Goal: Task Accomplishment & Management: Complete application form

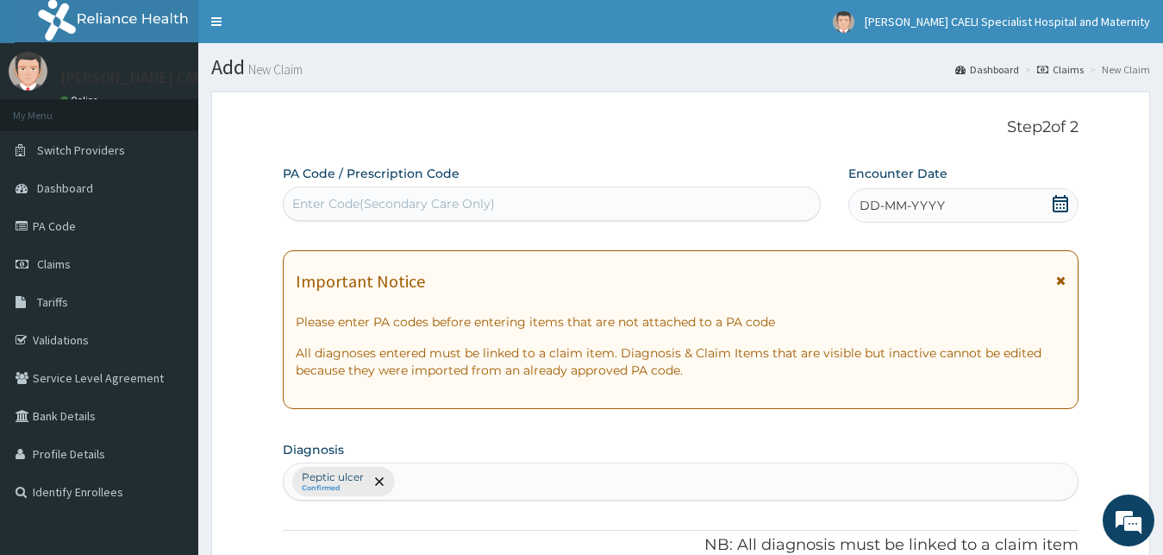
scroll to position [622, 0]
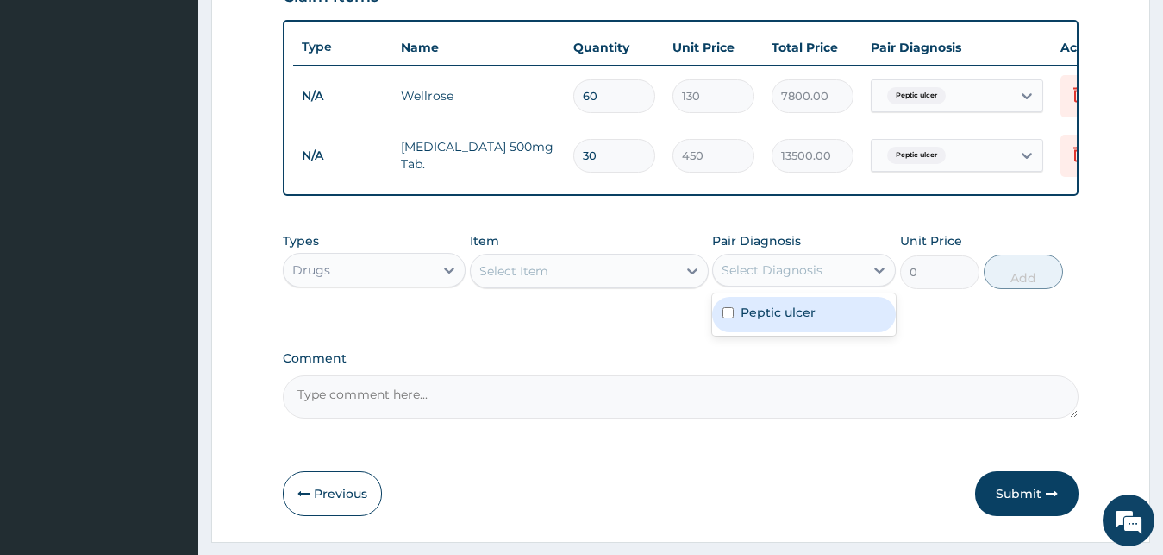
click at [578, 284] on div "Select Item" at bounding box center [574, 271] width 206 height 28
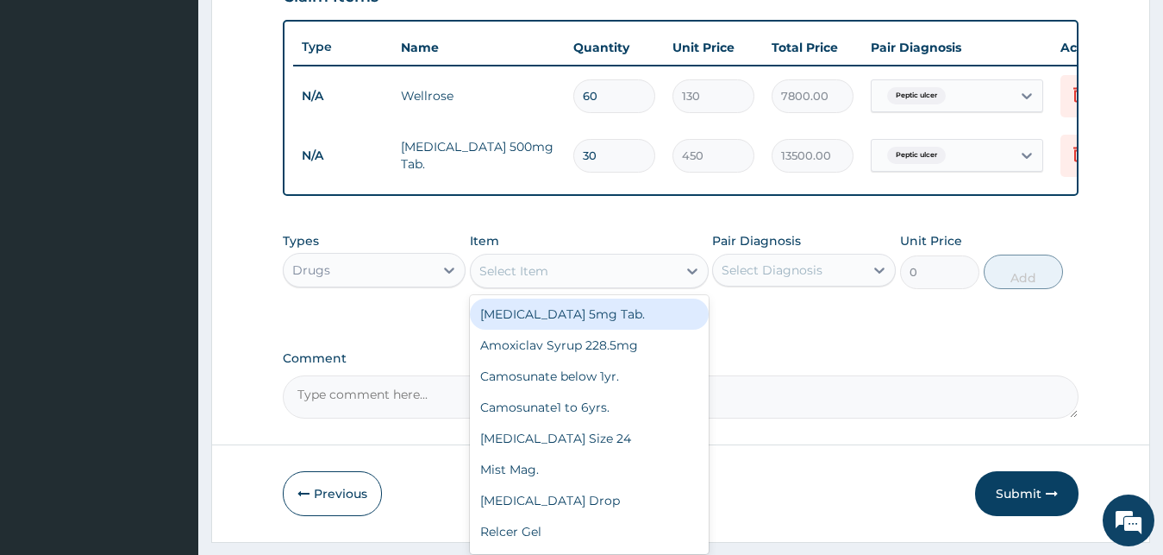
scroll to position [0, 0]
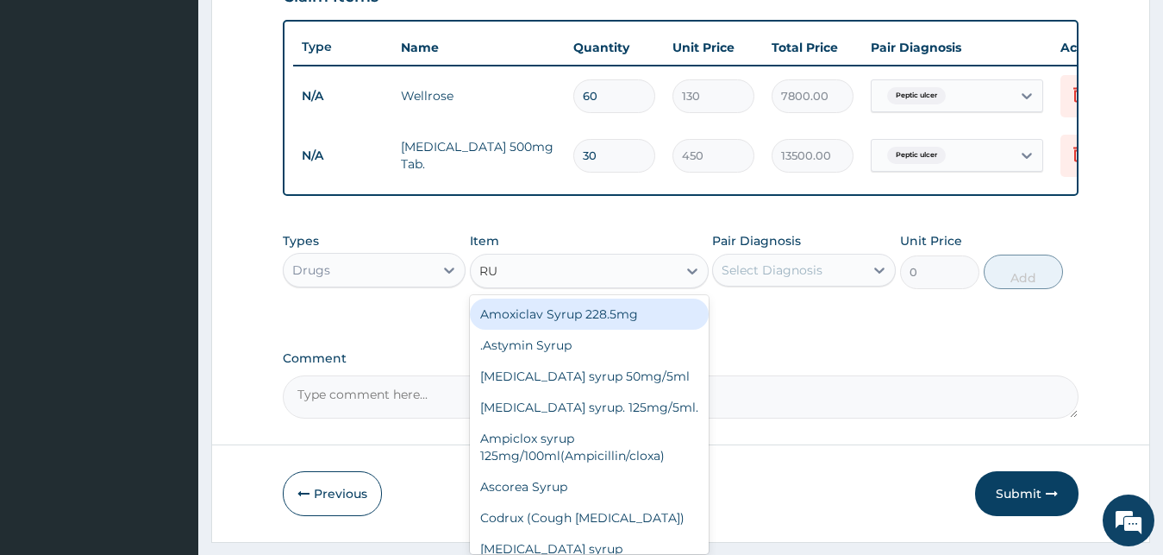
type input "R"
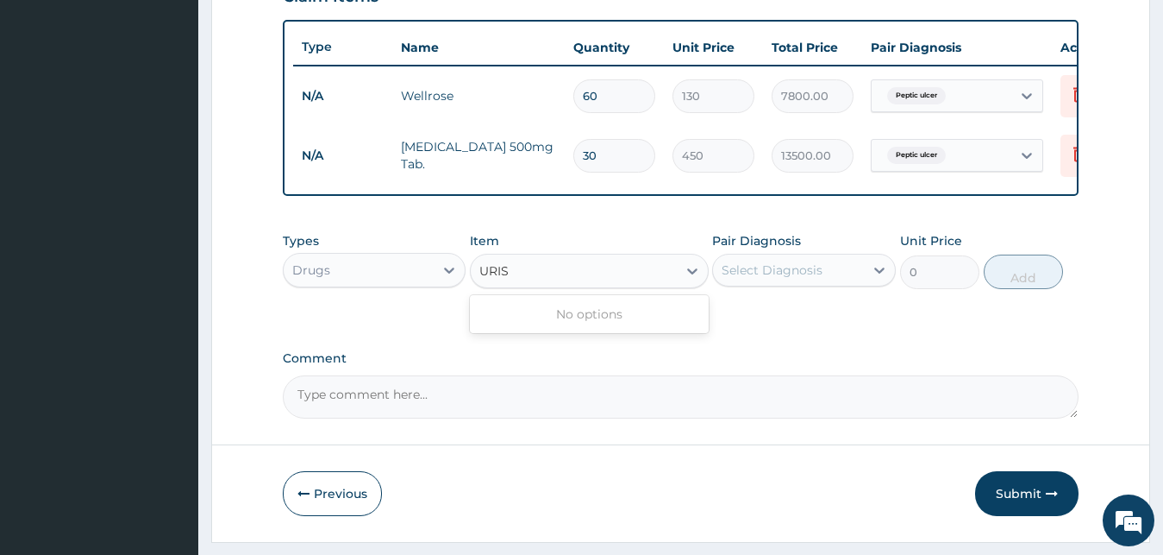
type input "URIS"
click at [602, 272] on div "Select Item" at bounding box center [574, 271] width 206 height 28
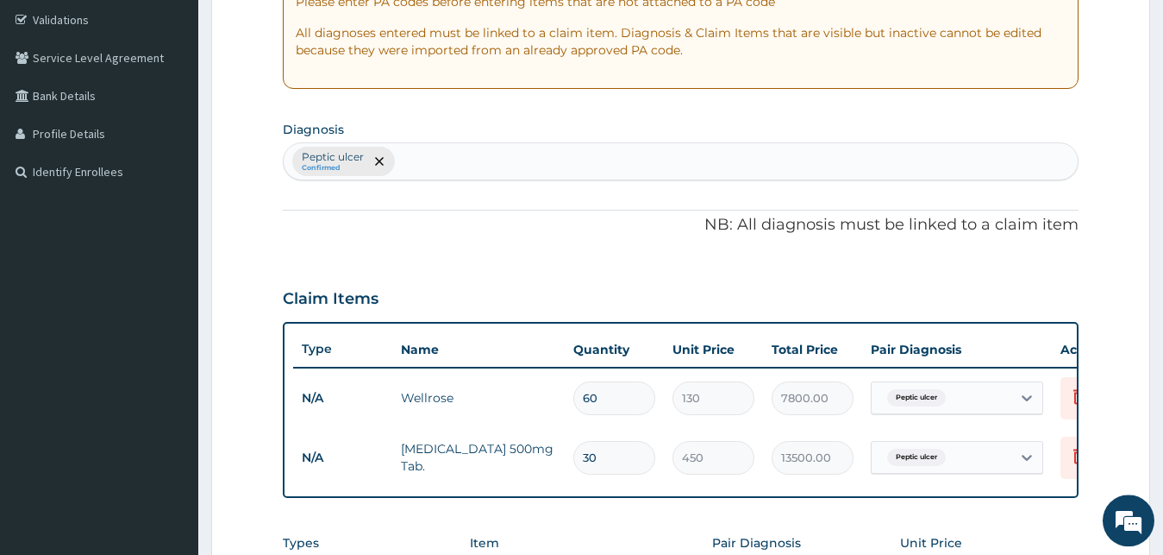
scroll to position [270, 0]
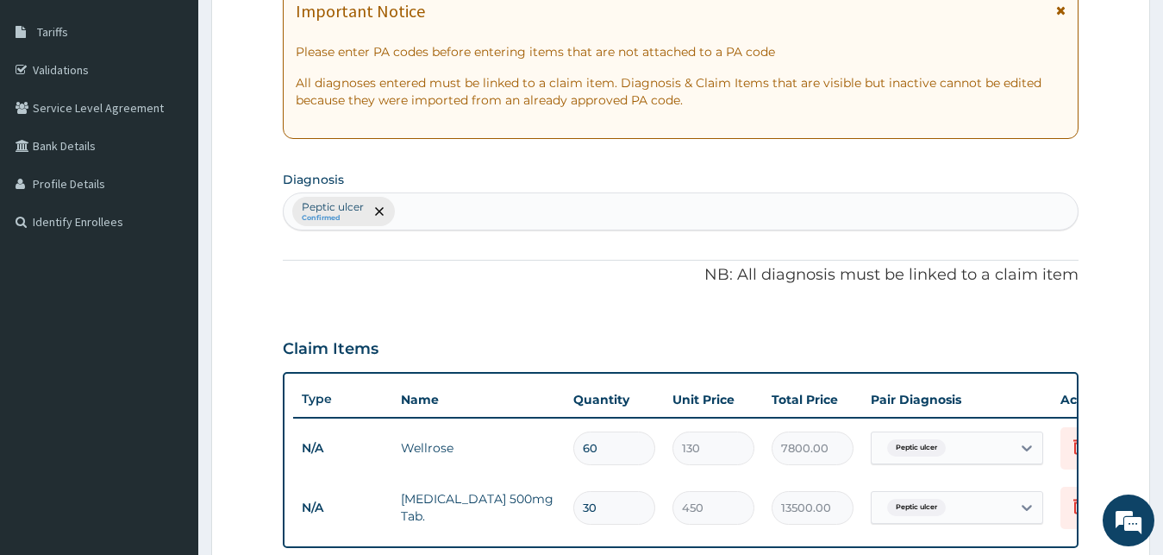
click at [440, 216] on div "Peptic ulcer Confirmed" at bounding box center [681, 211] width 795 height 36
type input "CYSTITIS"
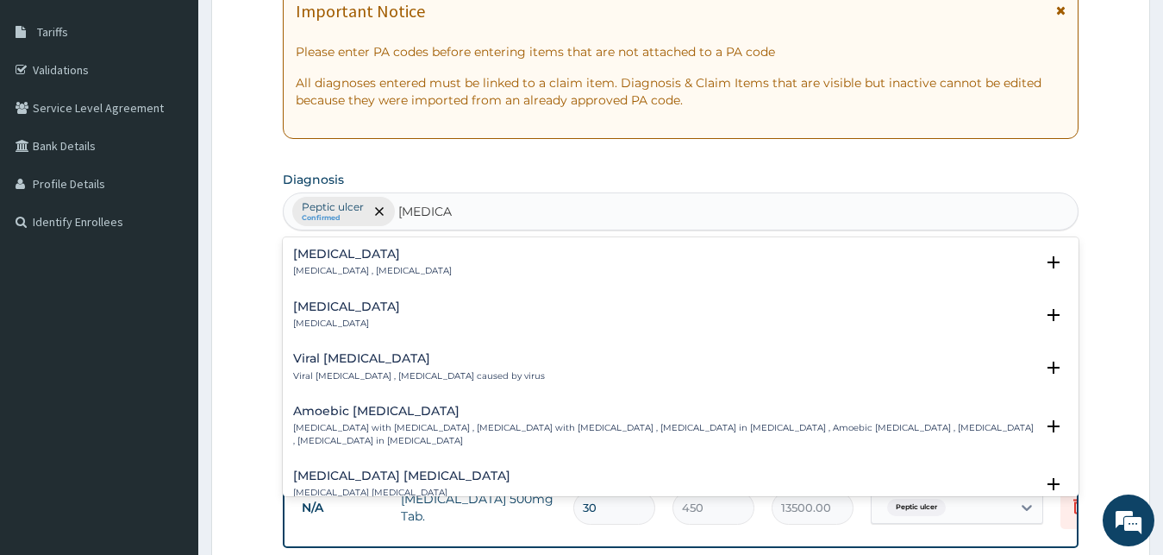
click at [360, 267] on p "Cystitis , Bladder infection" at bounding box center [372, 271] width 159 height 12
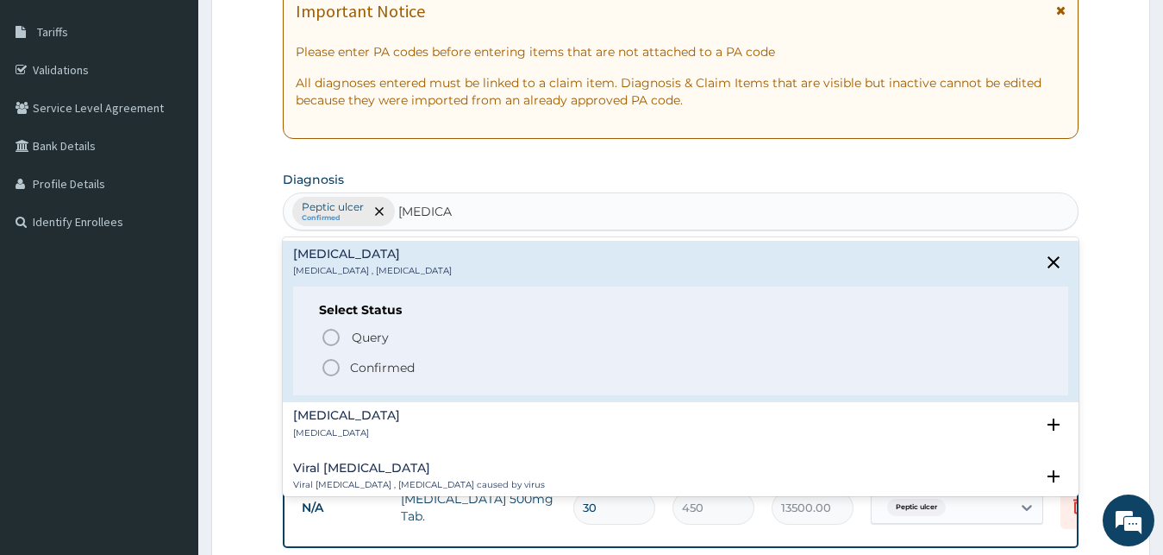
click at [376, 365] on p "Confirmed" at bounding box center [382, 367] width 65 height 17
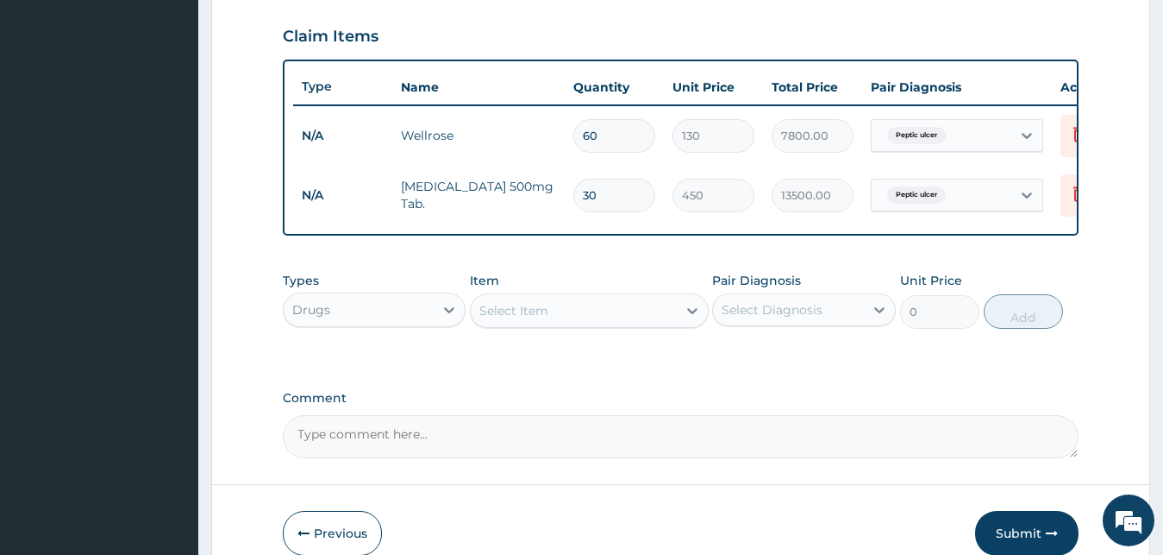
scroll to position [622, 0]
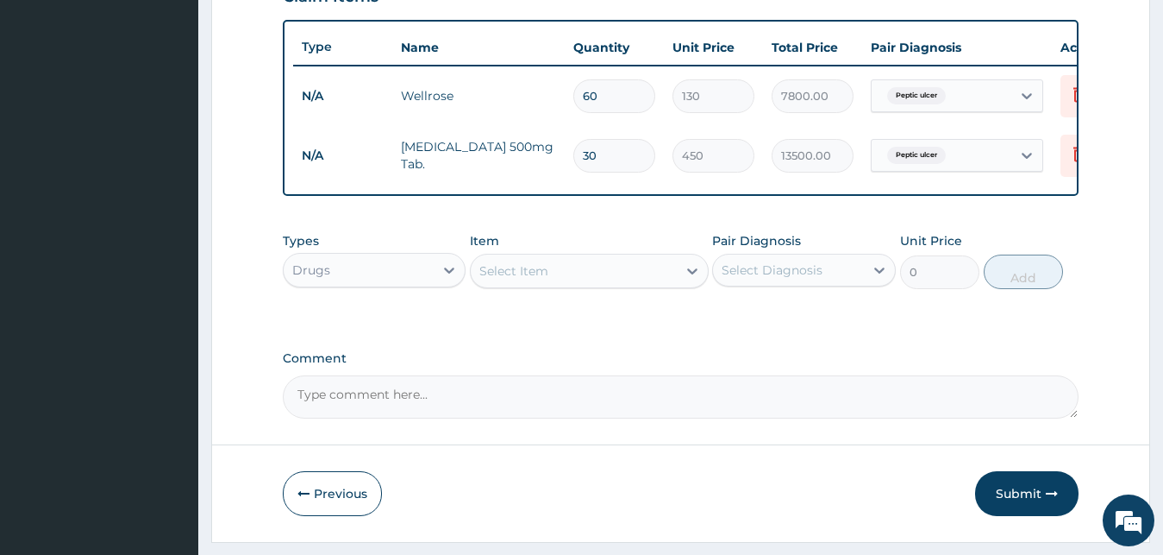
click at [655, 285] on div "Select Item" at bounding box center [574, 271] width 206 height 28
type input "trim"
click at [545, 285] on div "Select Item" at bounding box center [574, 271] width 206 height 28
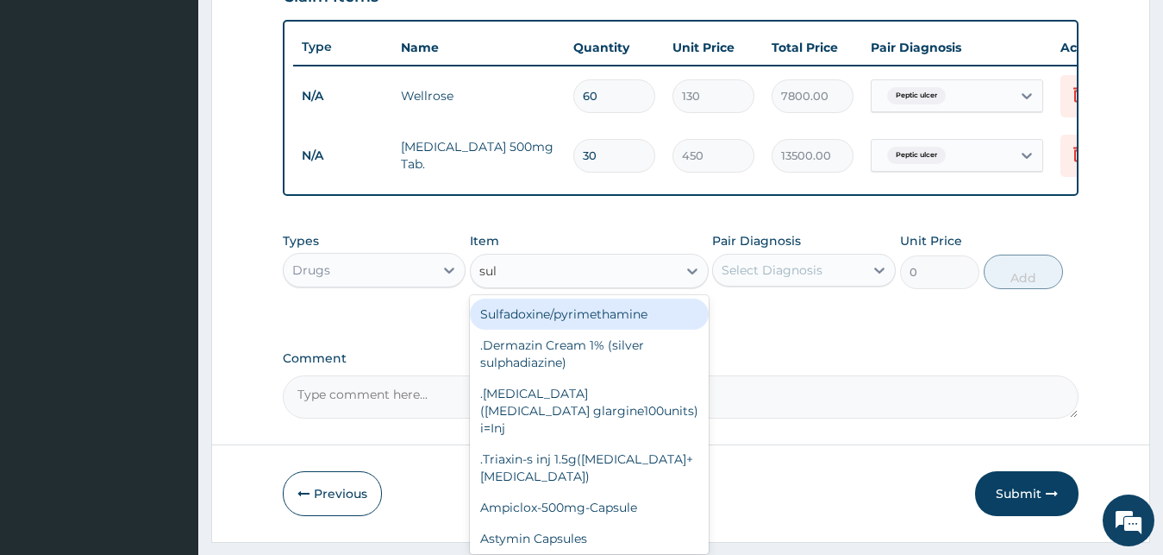
type input "sulf"
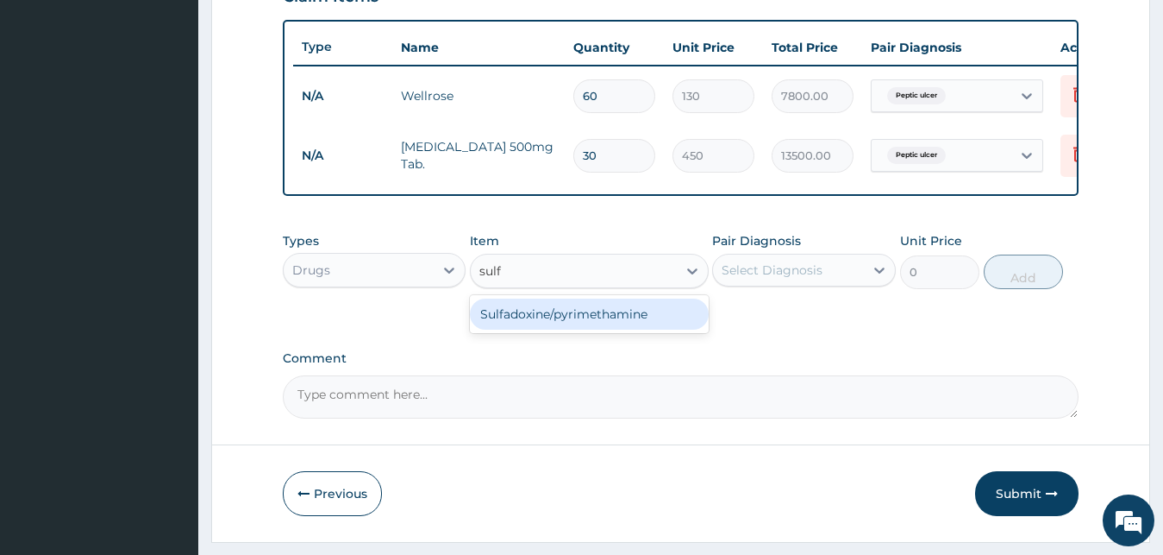
click at [623, 329] on div "Sulfadoxine/pyrimethamine" at bounding box center [589, 313] width 239 height 31
type input "60"
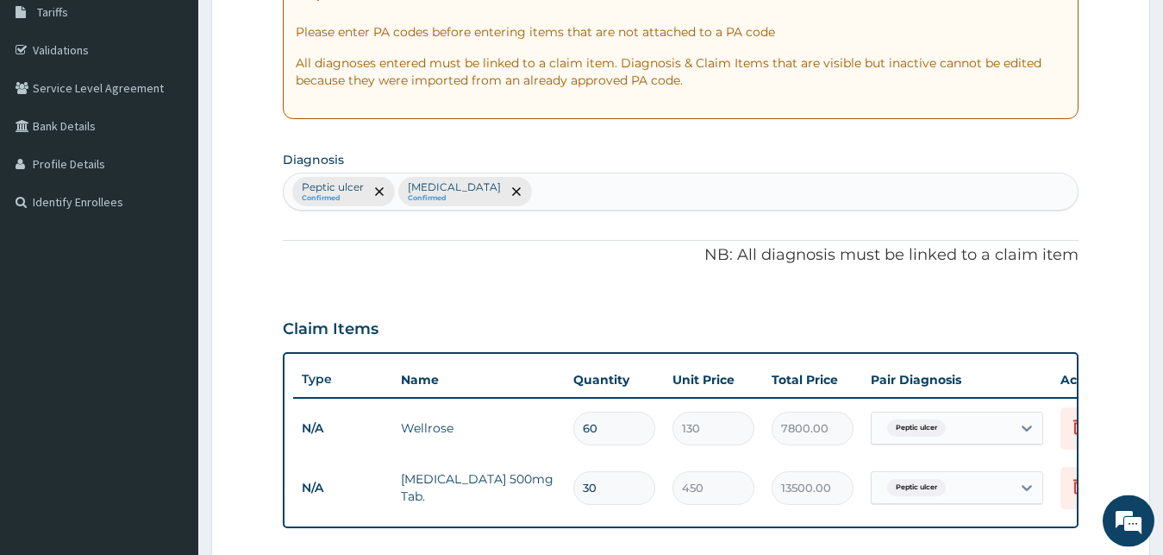
scroll to position [270, 0]
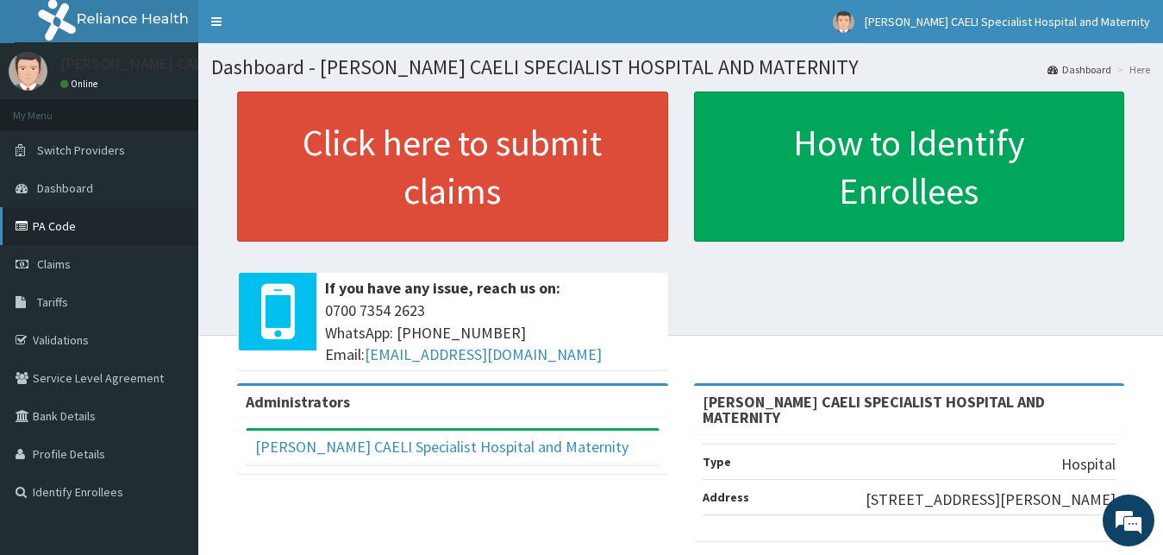
click at [67, 227] on link "PA Code" at bounding box center [99, 226] width 198 height 38
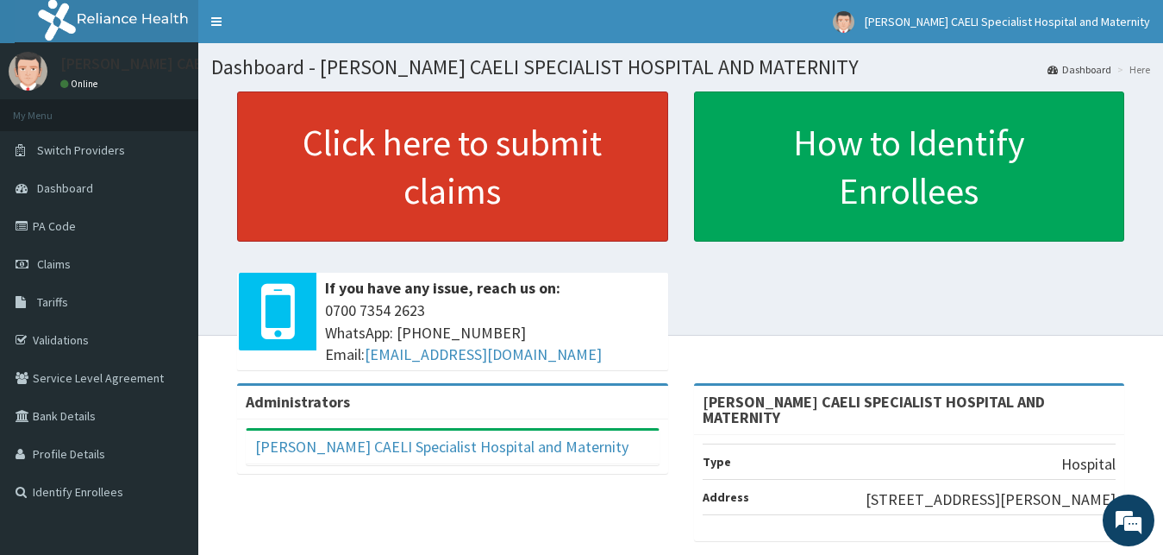
click at [413, 201] on link "Click here to submit claims" at bounding box center [452, 166] width 431 height 150
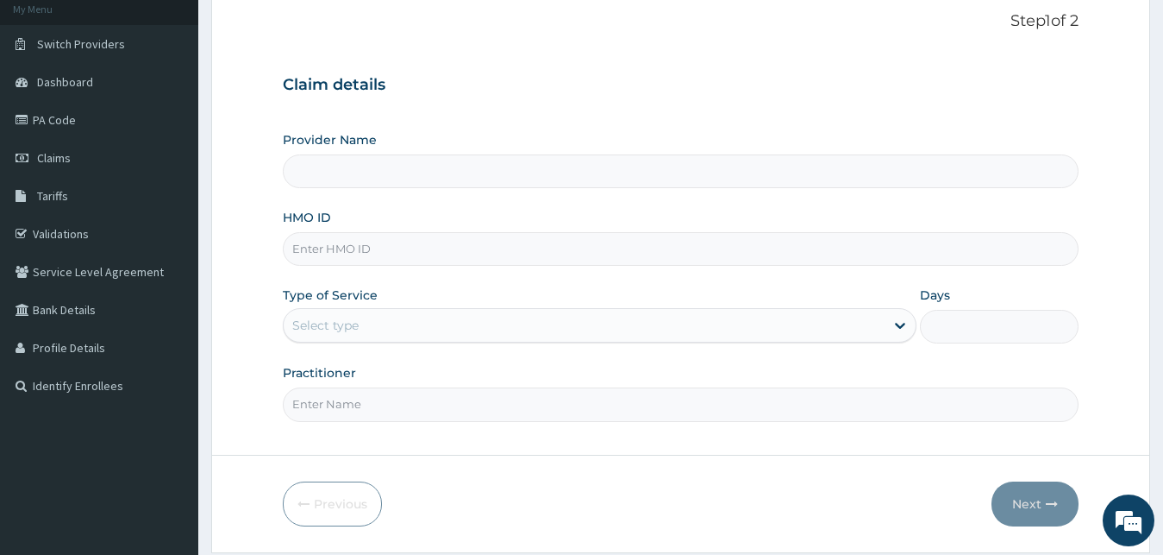
scroll to position [161, 0]
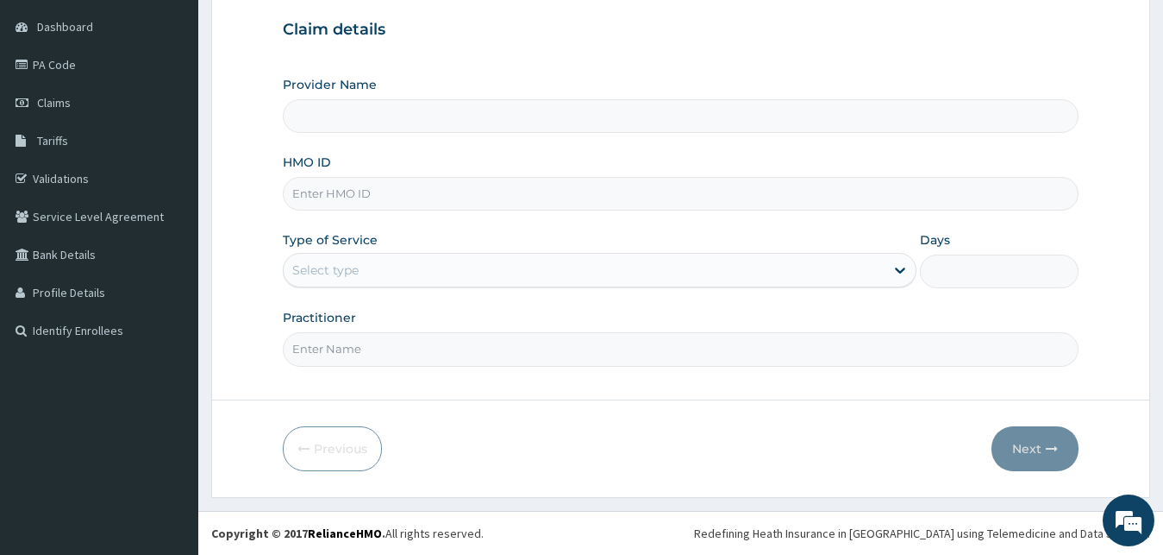
type input "[PERSON_NAME] CAELI SPECIALIST HOSPITAL AND MATERNITY"
click at [388, 348] on input "Practitioner" at bounding box center [681, 349] width 797 height 34
type input "DR [PERSON_NAME]"
click at [360, 282] on div "Select type" at bounding box center [585, 270] width 602 height 28
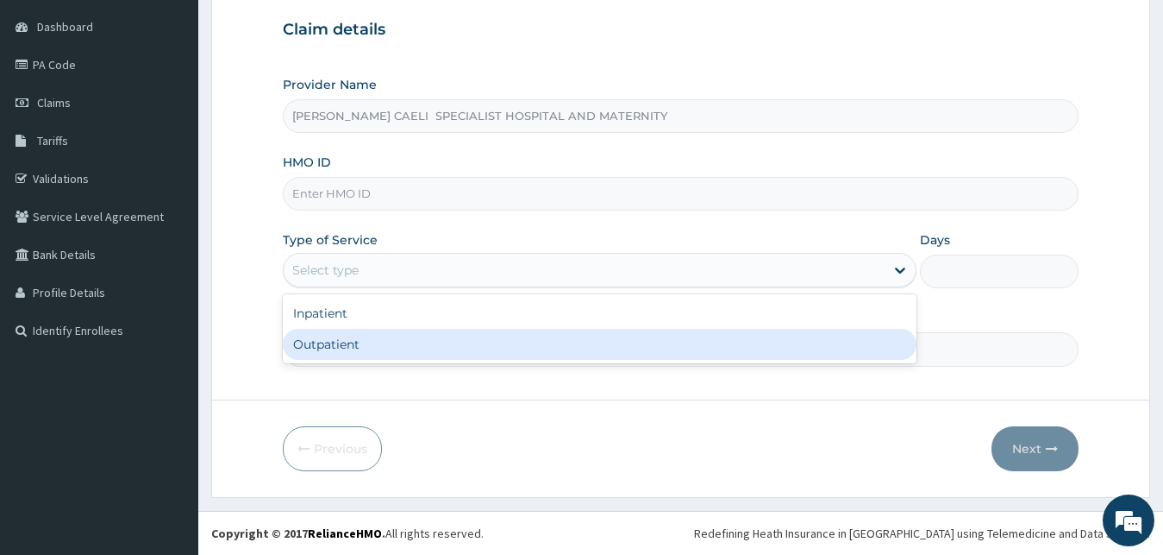
scroll to position [0, 0]
click at [356, 344] on div "Outpatient" at bounding box center [600, 344] width 635 height 31
type input "1"
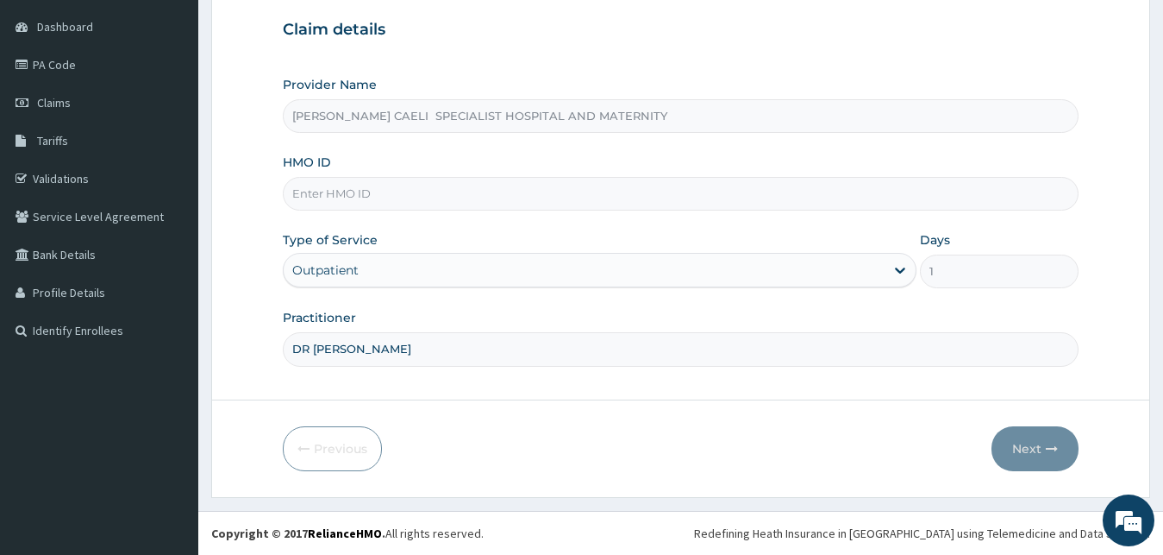
click at [367, 195] on input "HMO ID" at bounding box center [681, 194] width 797 height 34
type input "RET/46539/A"
click at [1025, 448] on button "Next" at bounding box center [1035, 448] width 87 height 45
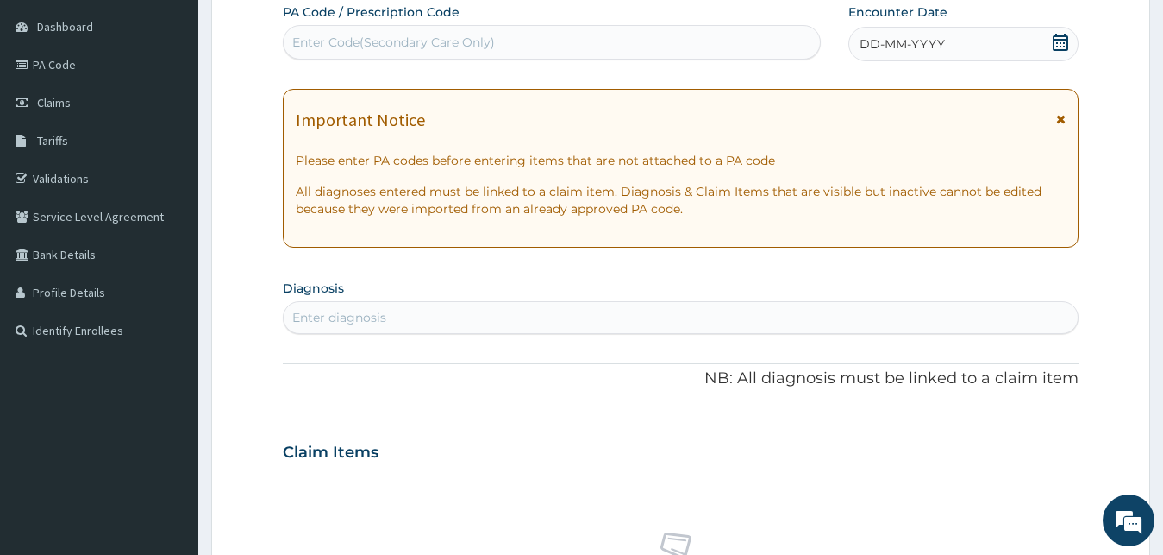
click at [396, 47] on div "Enter Code(Secondary Care Only)" at bounding box center [393, 42] width 203 height 17
type input "PA/"
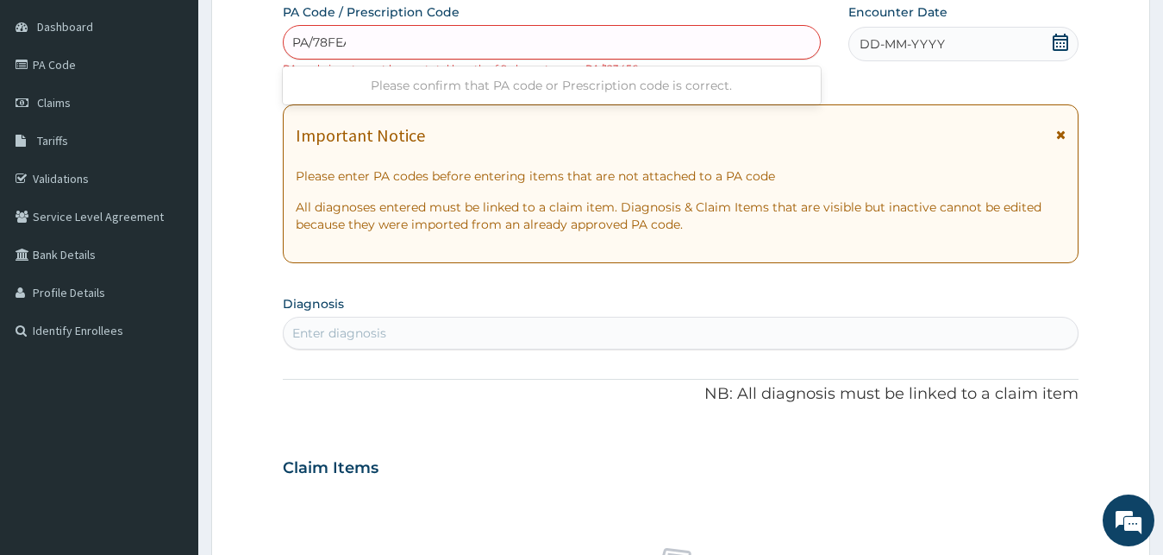
type input "PA/78FEAB"
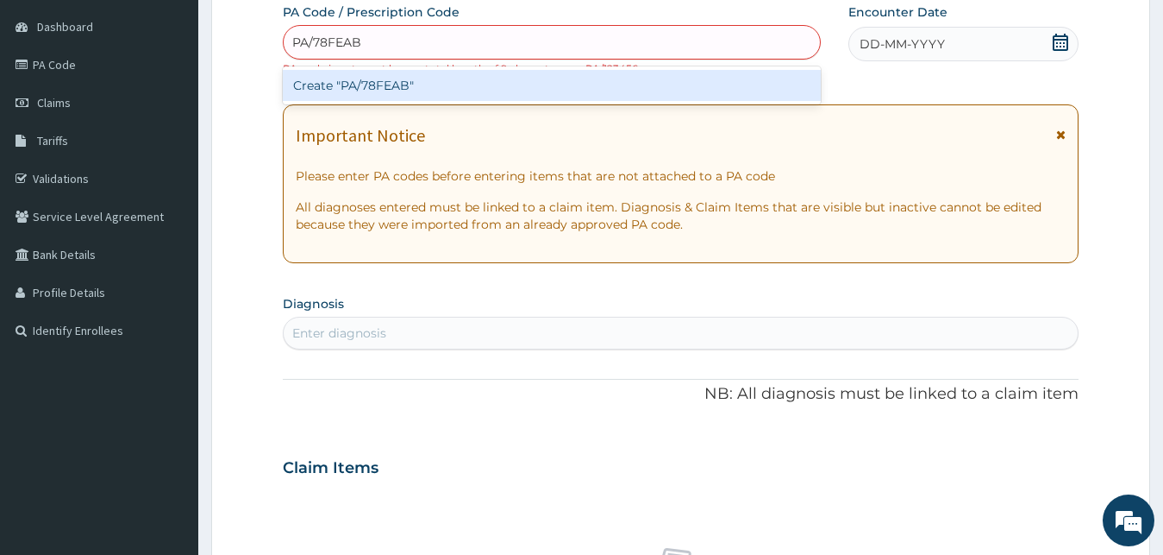
click at [525, 83] on div "Create "PA/78FEAB"" at bounding box center [552, 85] width 538 height 31
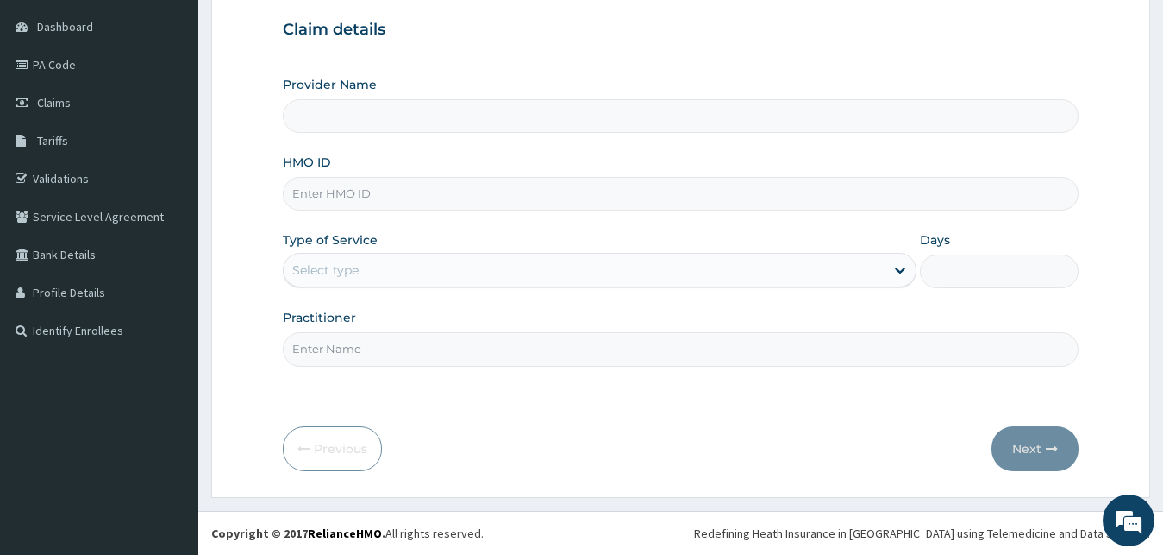
scroll to position [161, 0]
type input "DR"
type input "[PERSON_NAME] CAELI SPECIALIST HOSPITAL AND MATERNITY"
type input "DR CHUMA-UDEH PRECIOUS"
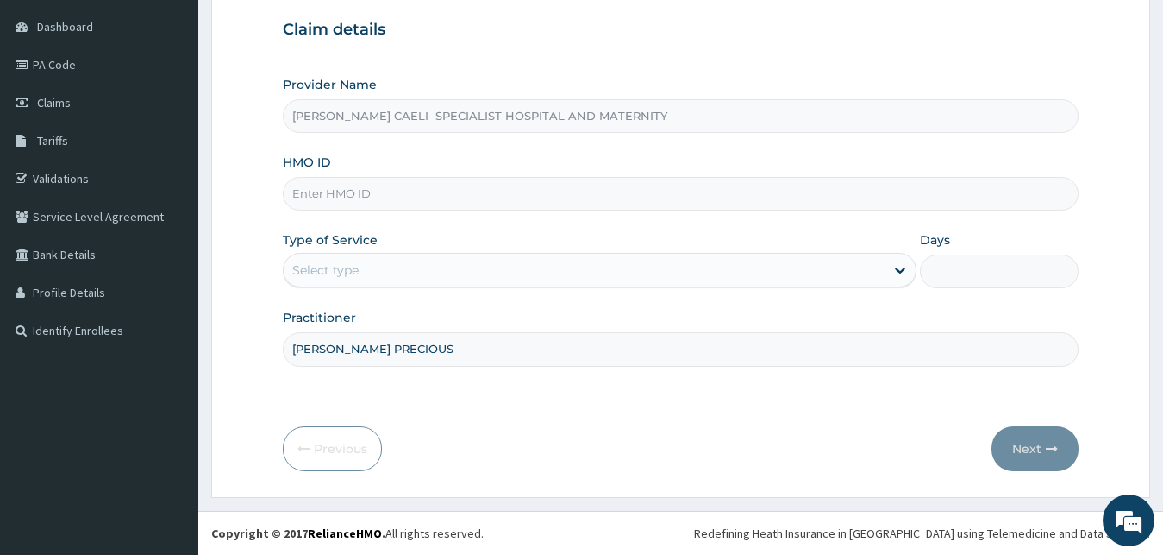
click at [392, 272] on div "Select type" at bounding box center [585, 270] width 602 height 28
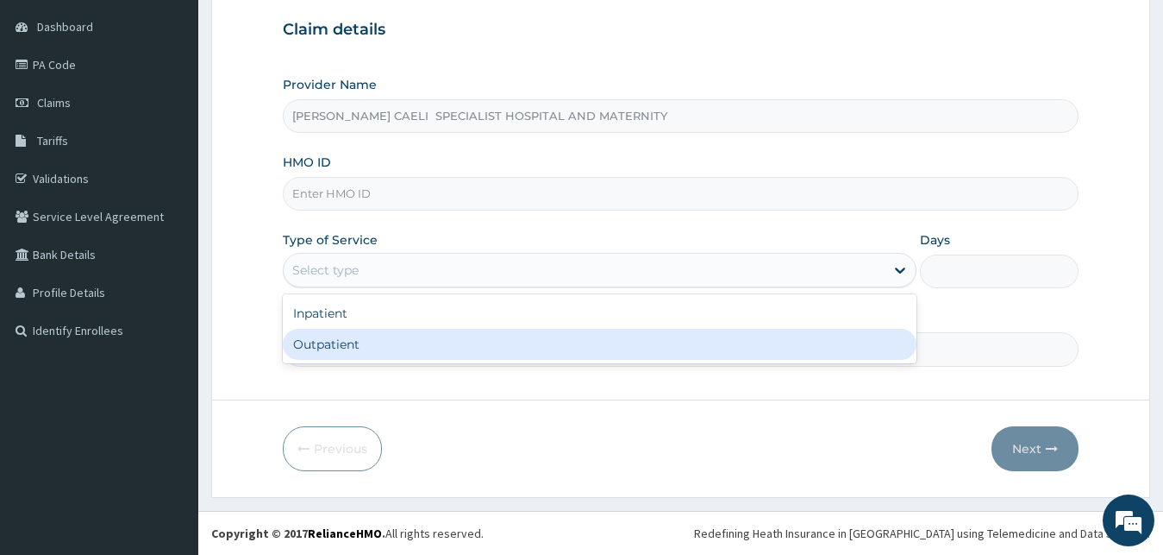
click at [370, 348] on div "Outpatient" at bounding box center [600, 344] width 635 height 31
type input "1"
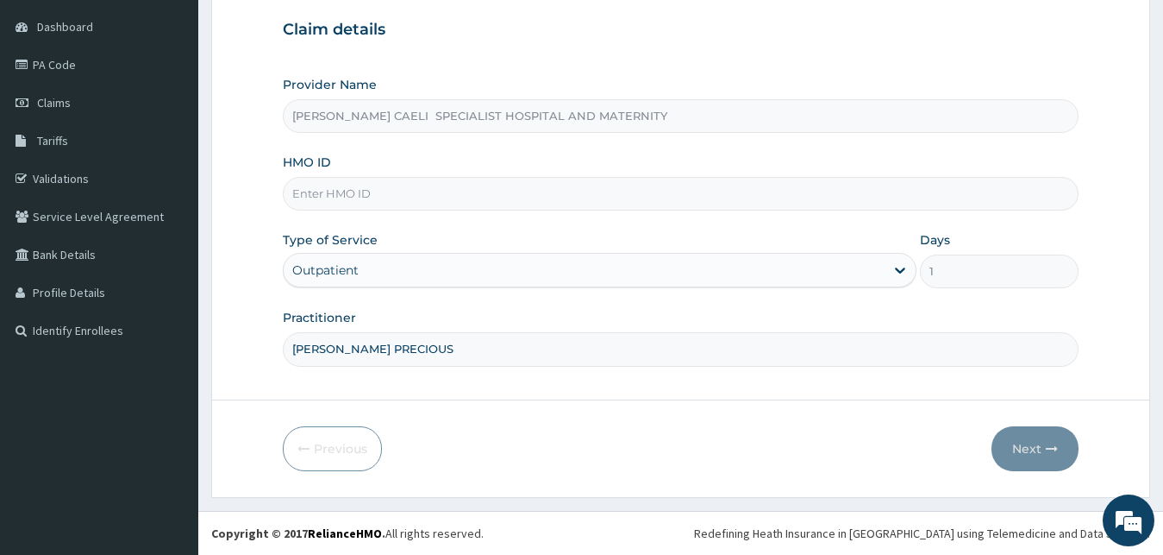
click at [352, 179] on input "HMO ID" at bounding box center [681, 194] width 797 height 34
click at [1018, 460] on button "Next" at bounding box center [1035, 448] width 87 height 45
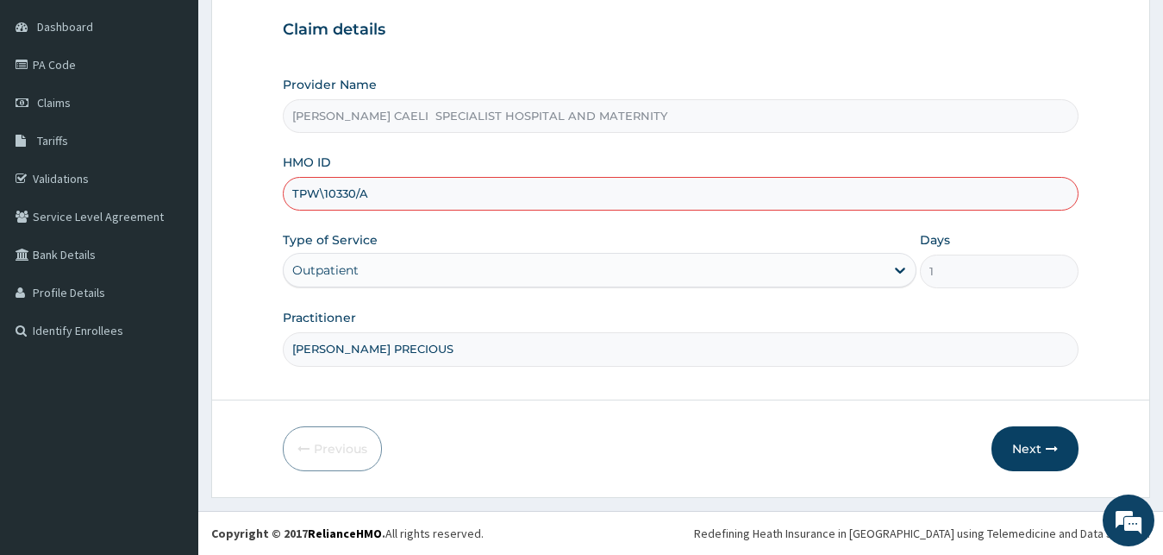
click at [322, 201] on input "TPW\10330/A" at bounding box center [681, 194] width 797 height 34
type input "TPW/10330/A"
click at [1016, 444] on button "Next" at bounding box center [1035, 448] width 87 height 45
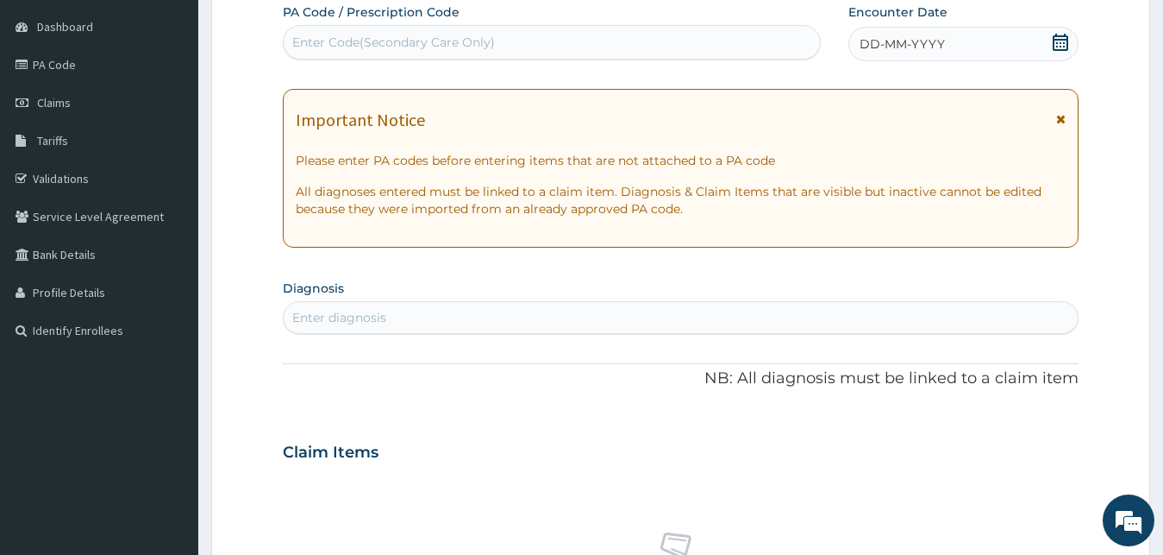
click at [400, 36] on div "Enter Code(Secondary Care Only)" at bounding box center [393, 42] width 203 height 17
type input "PA/5891B8"
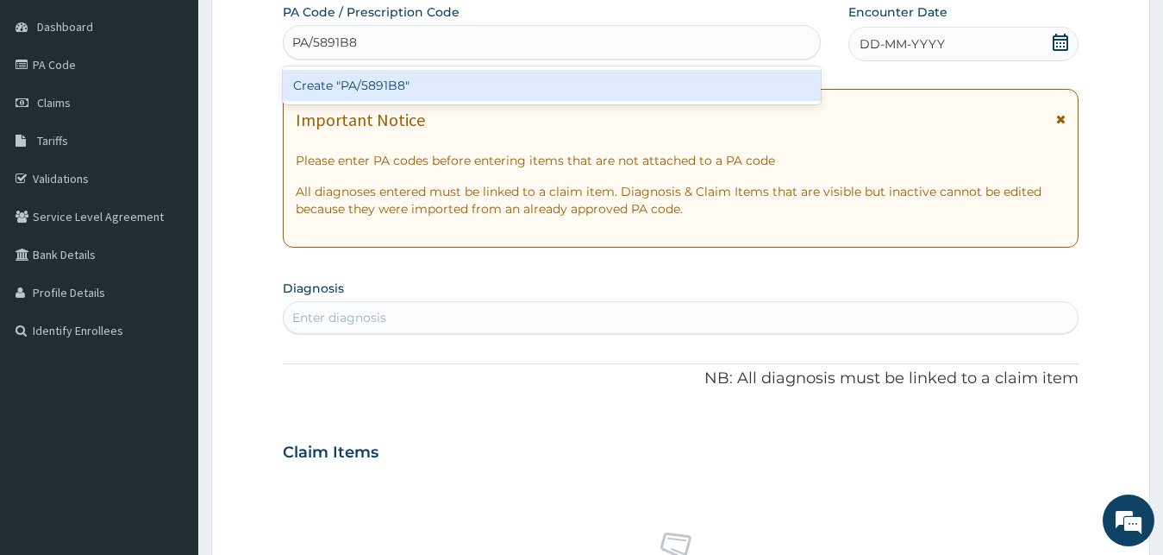
click at [456, 83] on div "Create "PA/5891B8"" at bounding box center [552, 85] width 538 height 31
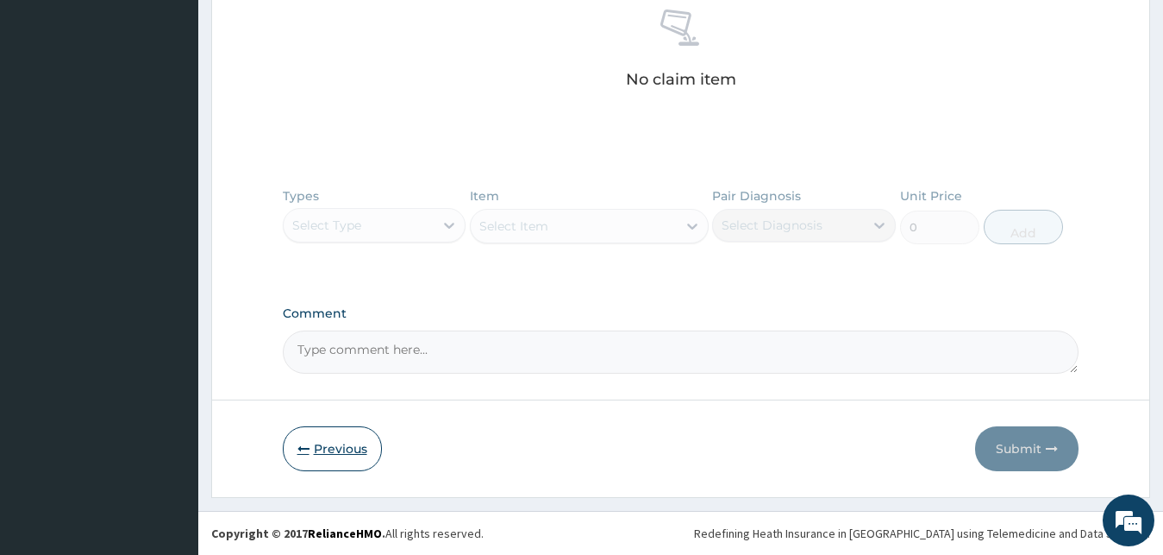
click at [324, 448] on button "Previous" at bounding box center [332, 448] width 99 height 45
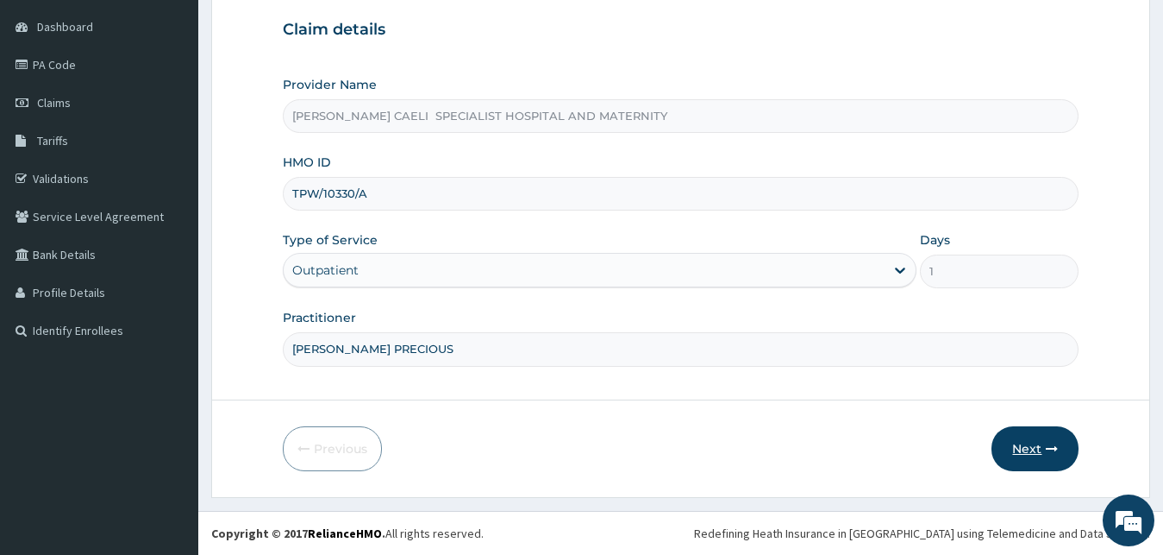
click at [1025, 448] on button "Next" at bounding box center [1035, 448] width 87 height 45
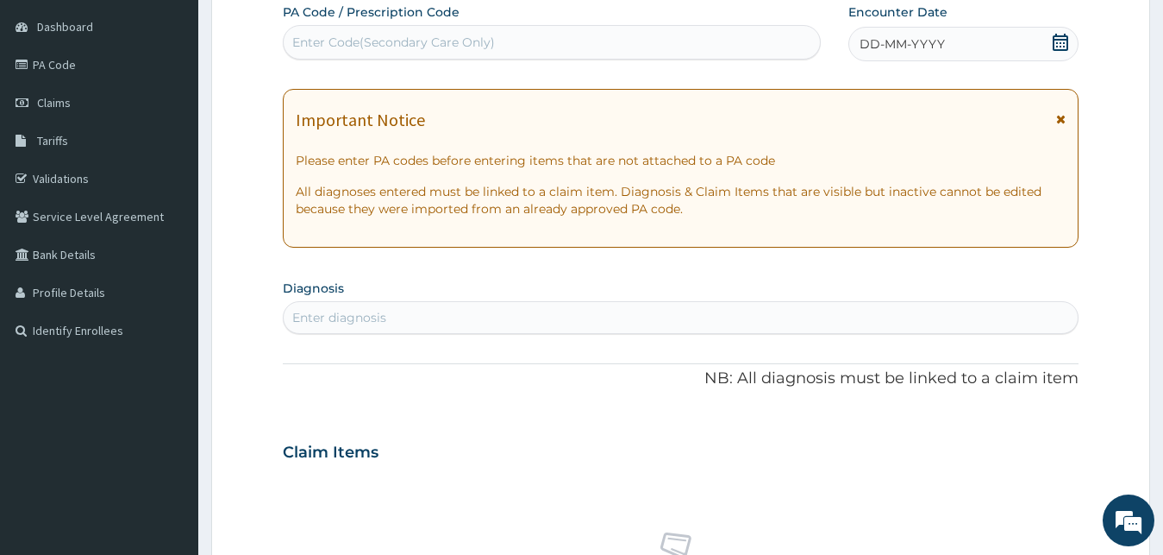
click at [323, 52] on div "Enter Code(Secondary Care Only)" at bounding box center [552, 42] width 536 height 28
type input "PA/5391B8"
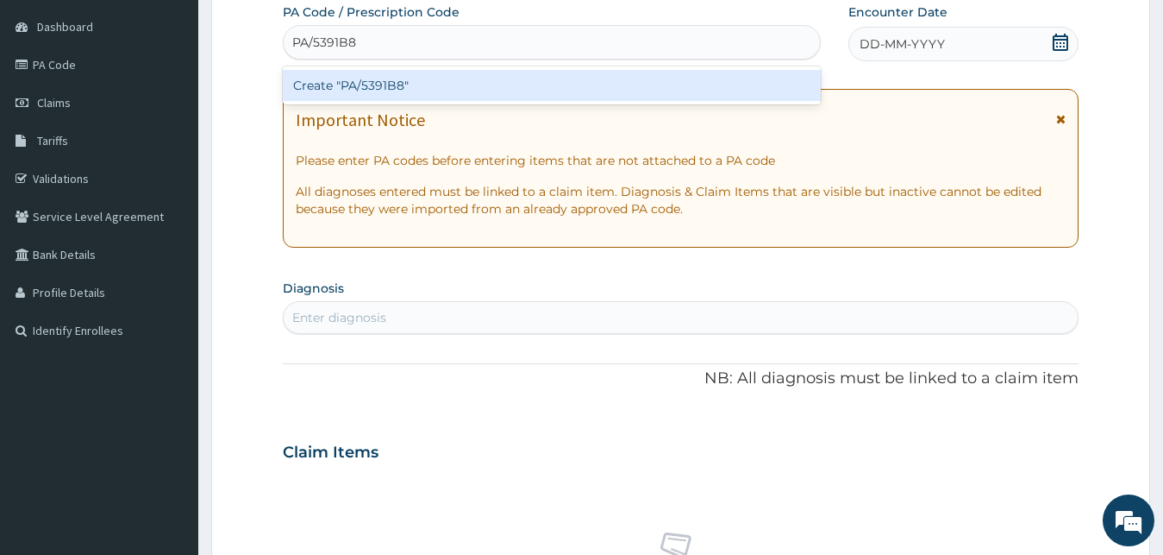
click at [354, 85] on div "Create "PA/5391B8"" at bounding box center [552, 85] width 538 height 31
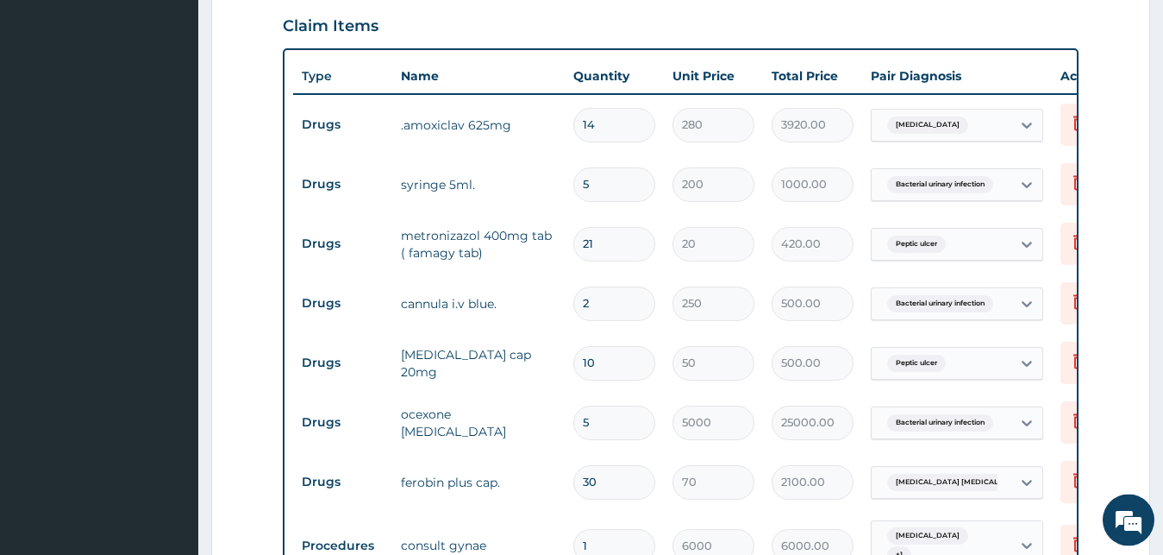
scroll to position [713, 0]
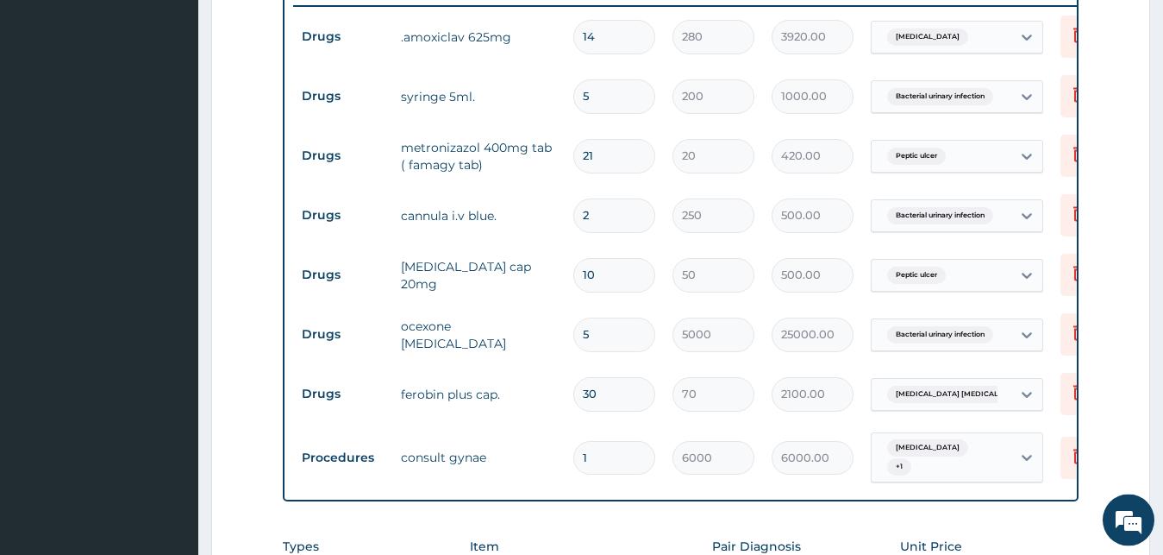
click at [968, 453] on div "Cystitis + 1" at bounding box center [942, 457] width 140 height 48
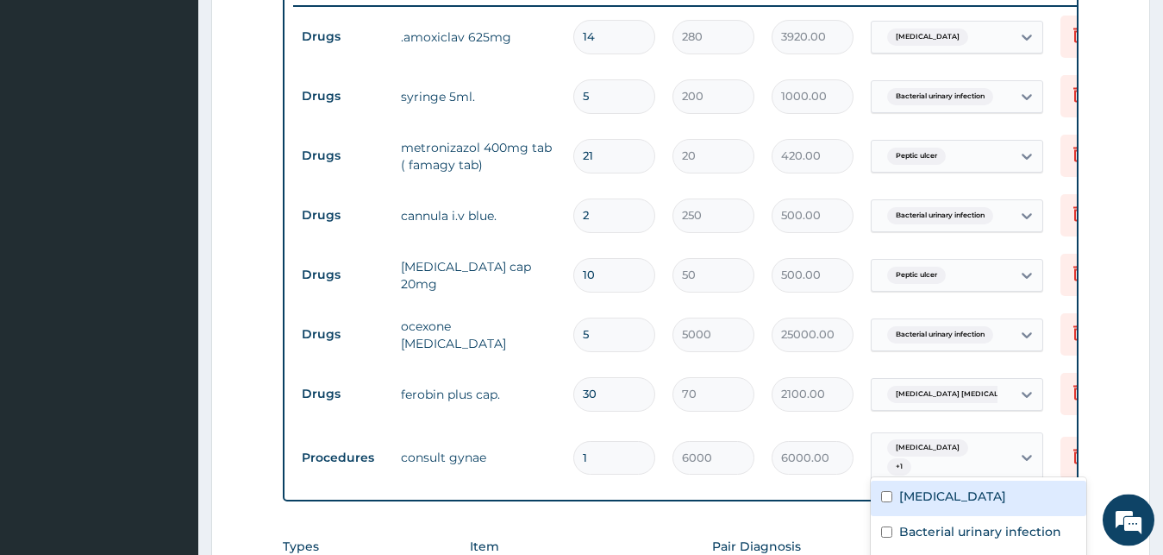
click at [1001, 448] on div "Cystitis + 1" at bounding box center [942, 457] width 140 height 48
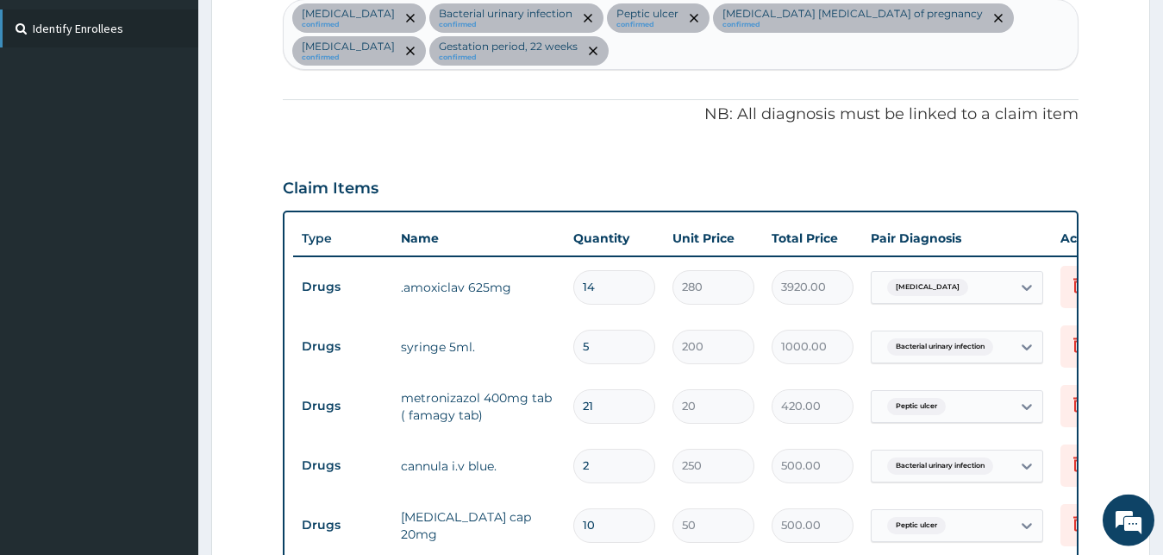
scroll to position [449, 0]
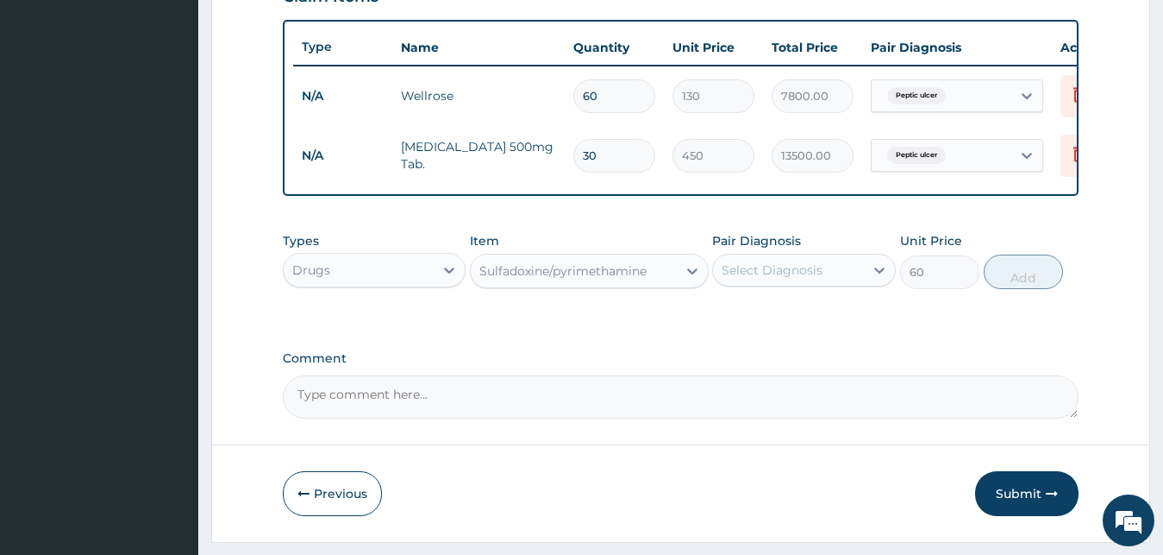
scroll to position [622, 0]
click at [767, 284] on div "Select Diagnosis" at bounding box center [788, 270] width 151 height 28
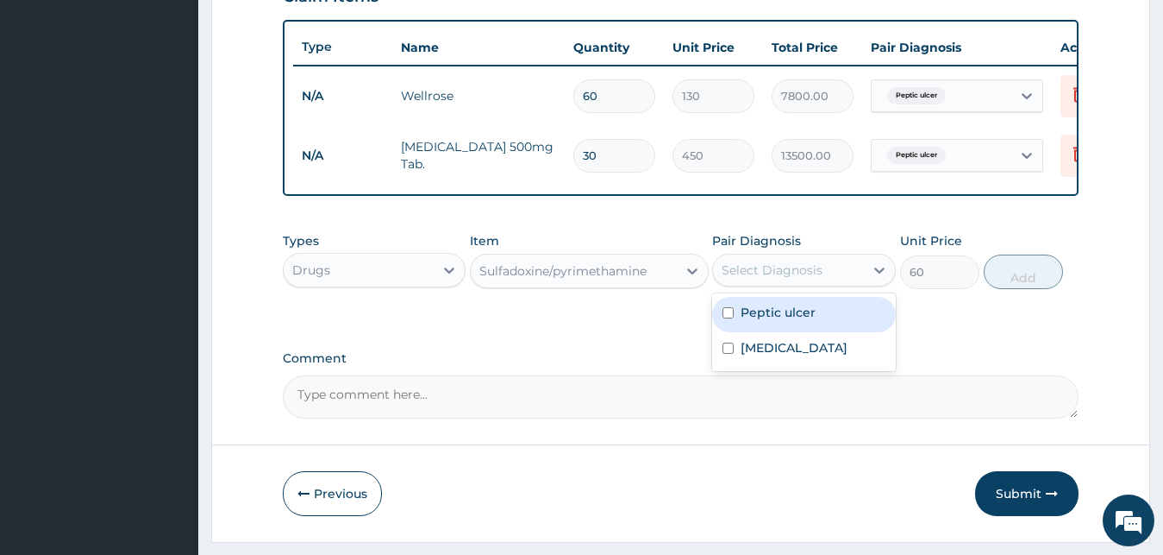
click at [561, 279] on div "Sulfadoxine/pyrimethamine" at bounding box center [562, 270] width 167 height 17
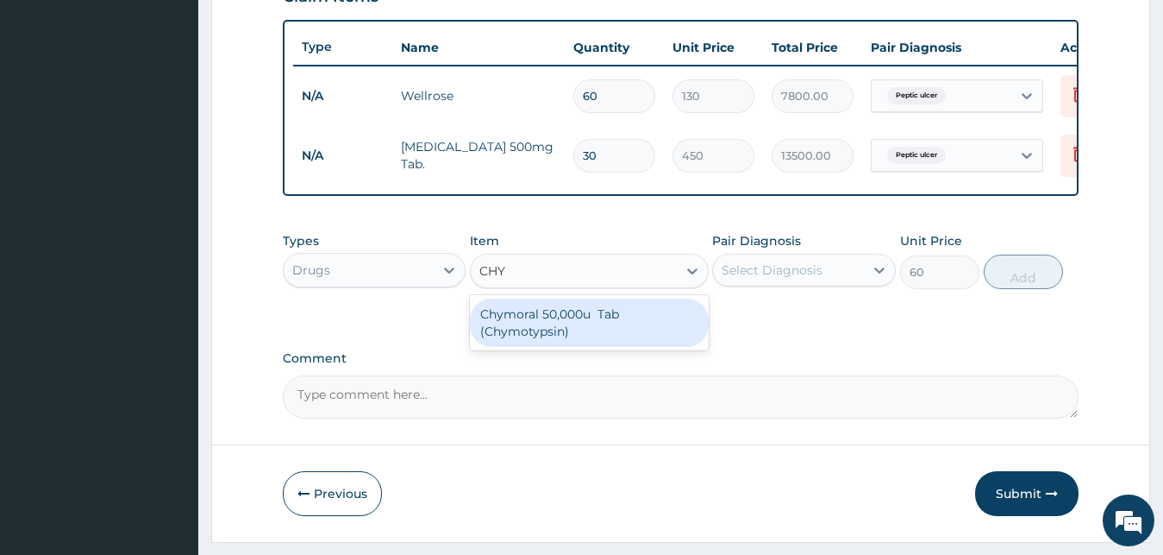
scroll to position [0, 0]
type input "CHYM"
click at [580, 339] on div "Chymoral 50,000u Tab (Chymotypsin)" at bounding box center [589, 322] width 239 height 48
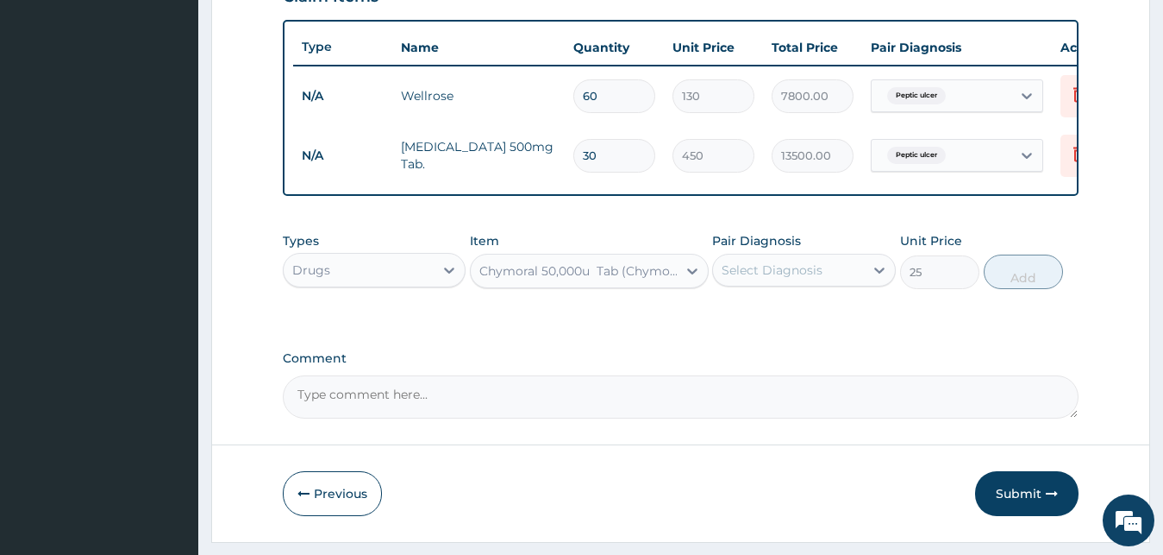
type input "25"
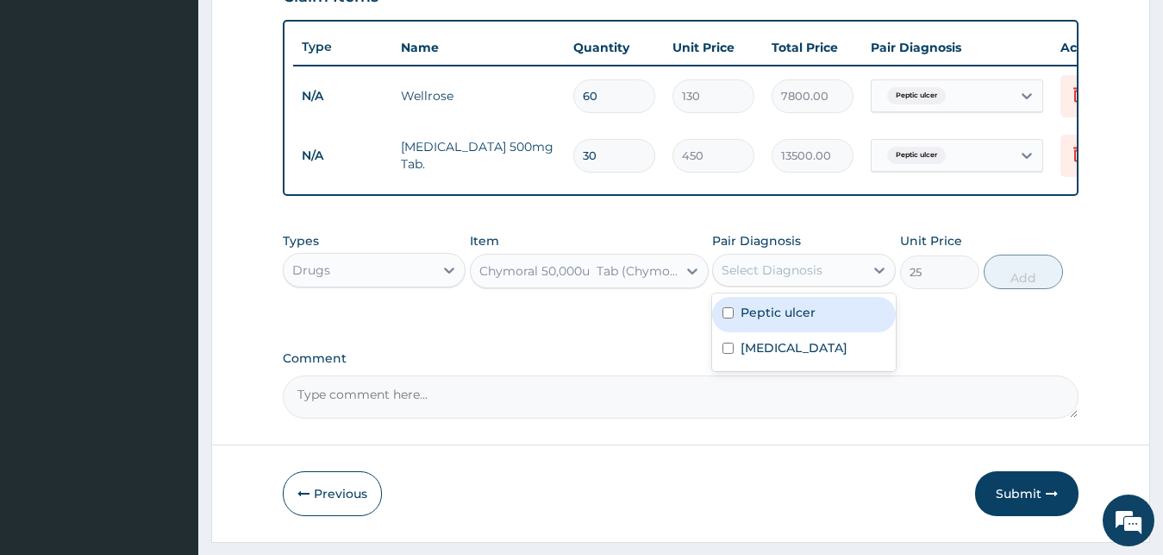
click at [856, 284] on div "Select Diagnosis" at bounding box center [788, 270] width 151 height 28
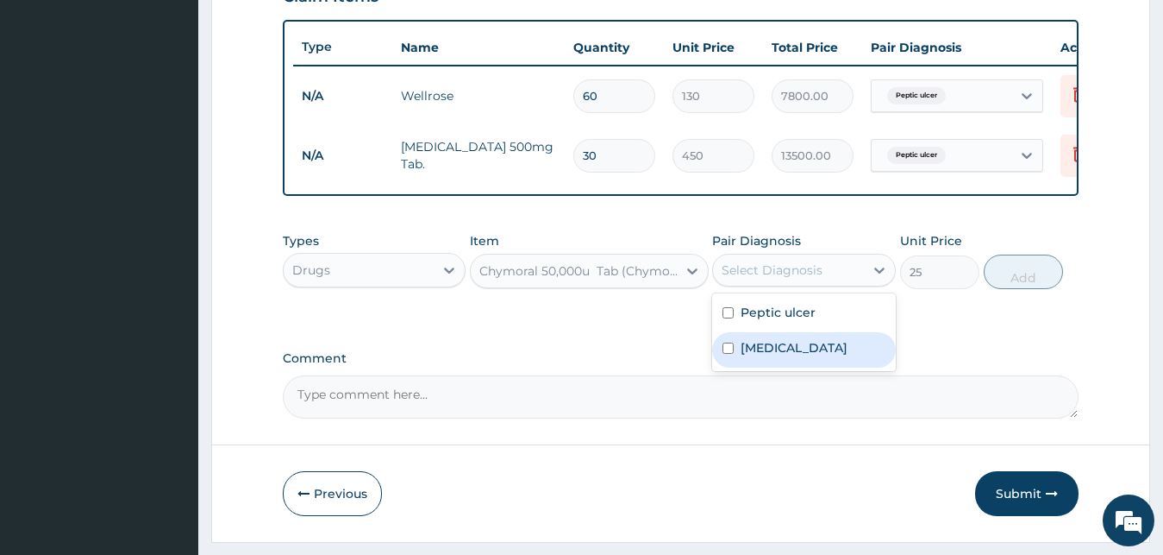
click at [778, 356] on label "Cystitis" at bounding box center [794, 347] width 107 height 17
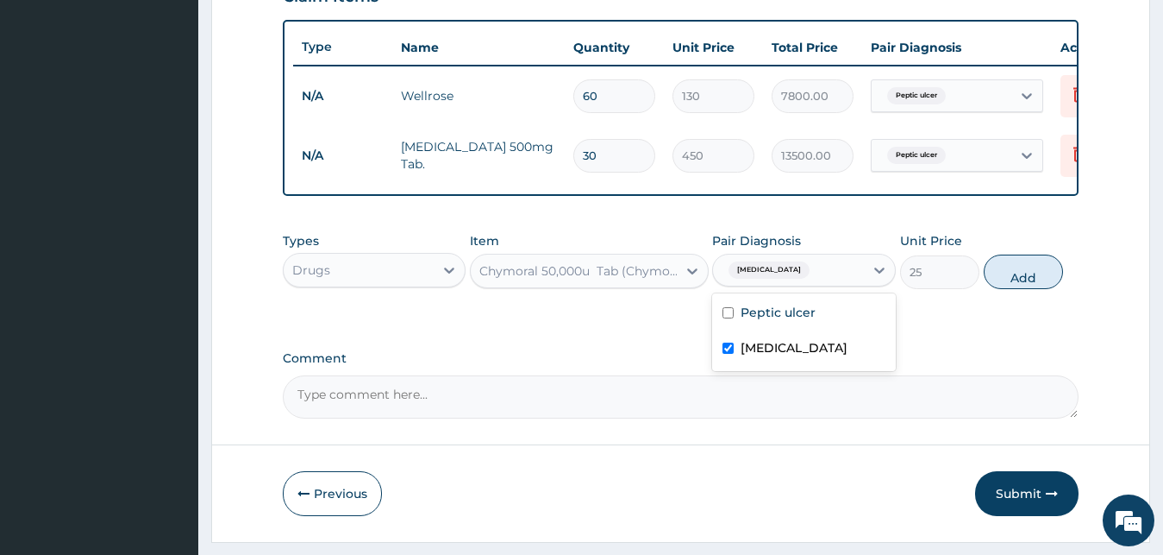
checkbox input "true"
click at [1037, 284] on button "Add" at bounding box center [1023, 271] width 79 height 34
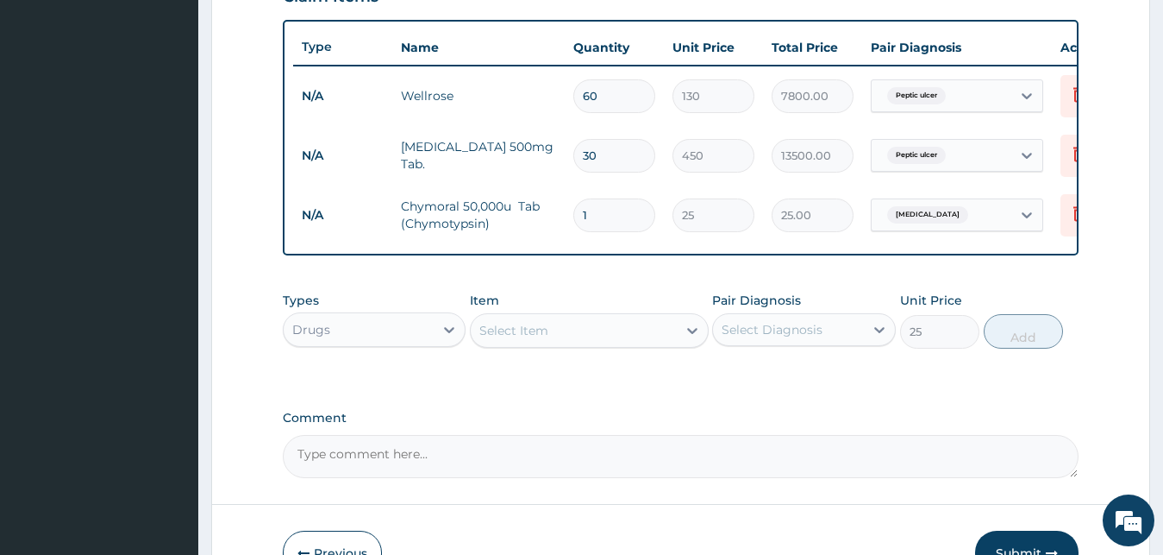
type input "0"
type input "14"
type input "350.00"
type input "14"
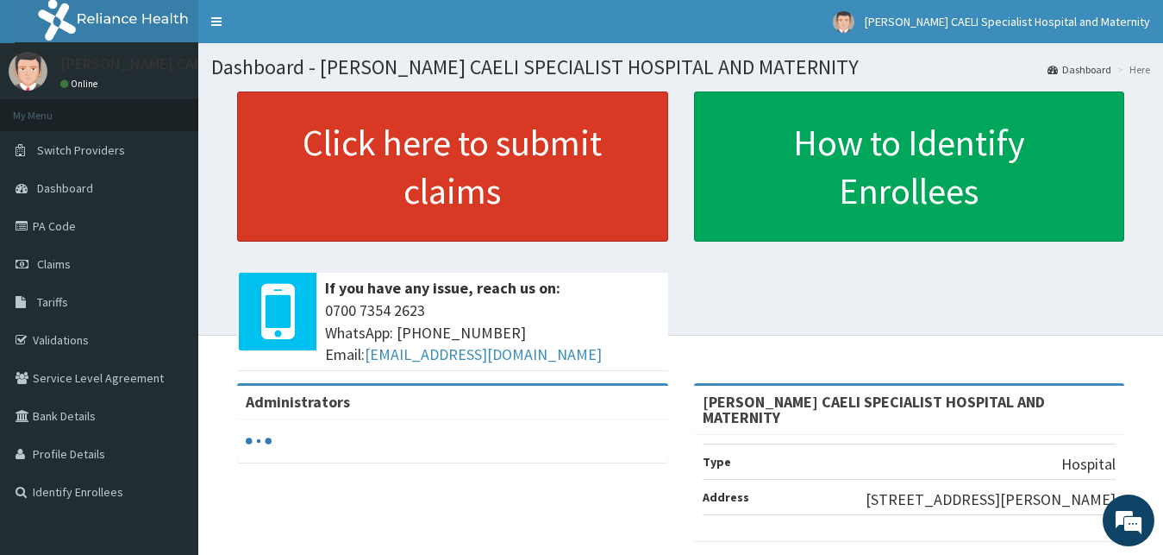
click at [346, 175] on link "Click here to submit claims" at bounding box center [452, 166] width 431 height 150
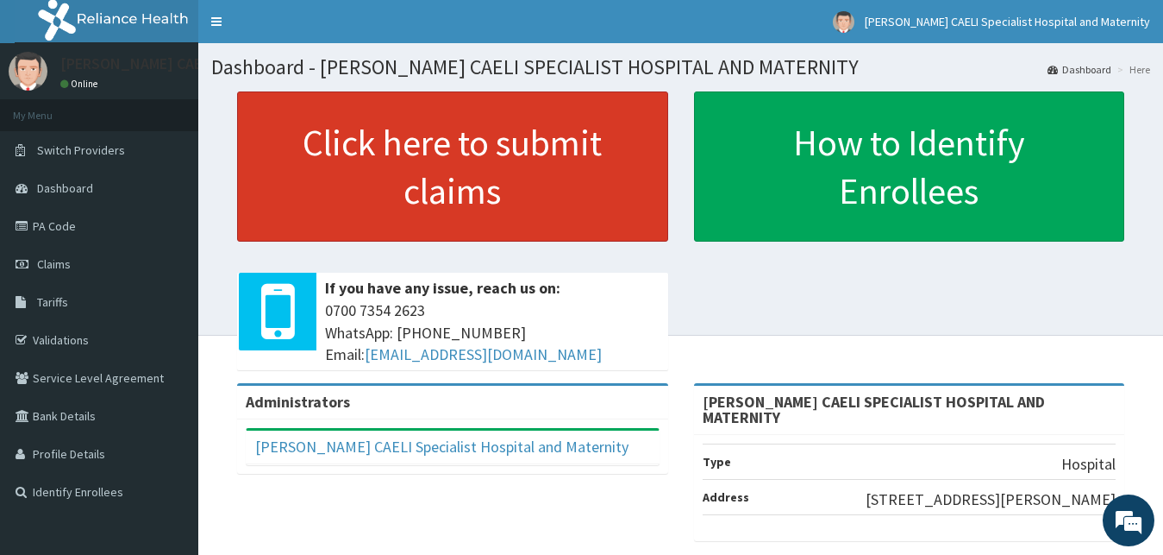
click at [385, 207] on link "Click here to submit claims" at bounding box center [452, 166] width 431 height 150
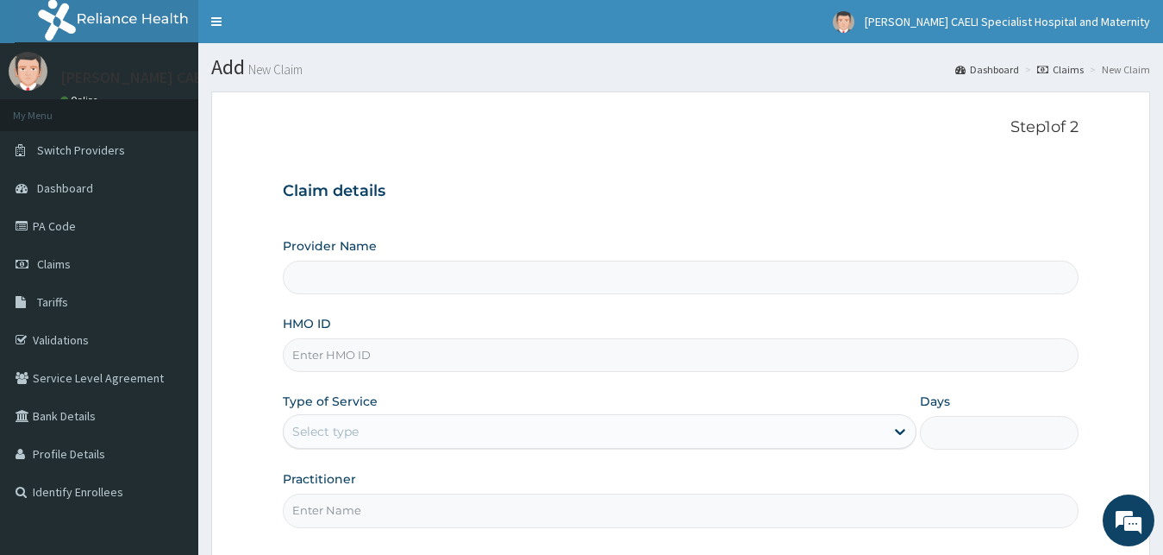
type input "[PERSON_NAME] CAELI SPECIALIST HOSPITAL AND MATERNITY"
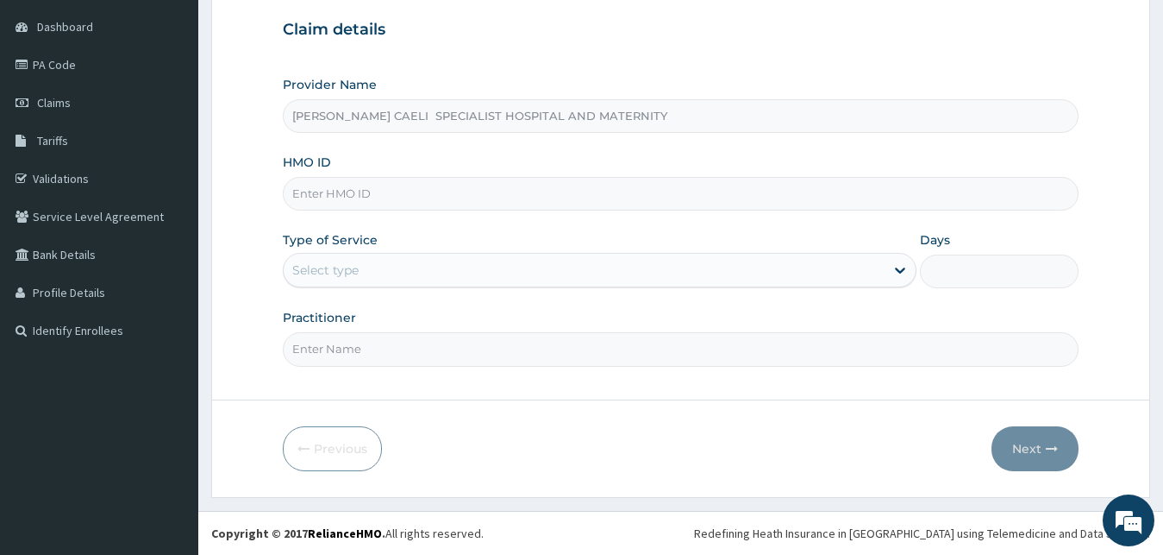
click at [332, 204] on input "HMO ID" at bounding box center [681, 194] width 797 height 34
type input "d"
type input "EPI/10048/A"
click at [316, 279] on div "Select type" at bounding box center [585, 270] width 602 height 28
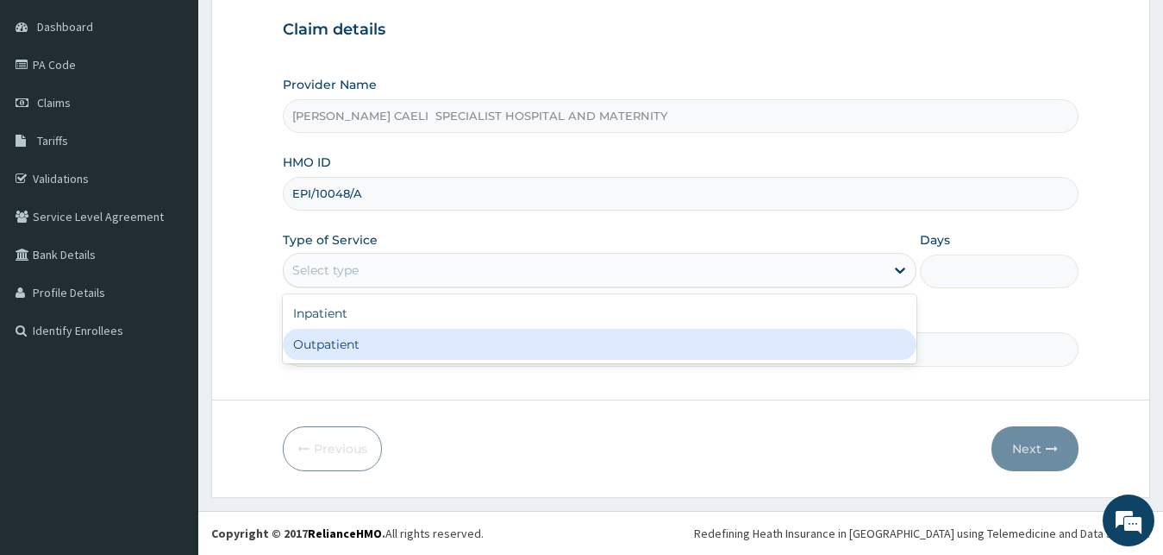
click at [341, 339] on div "Outpatient" at bounding box center [600, 344] width 635 height 31
type input "1"
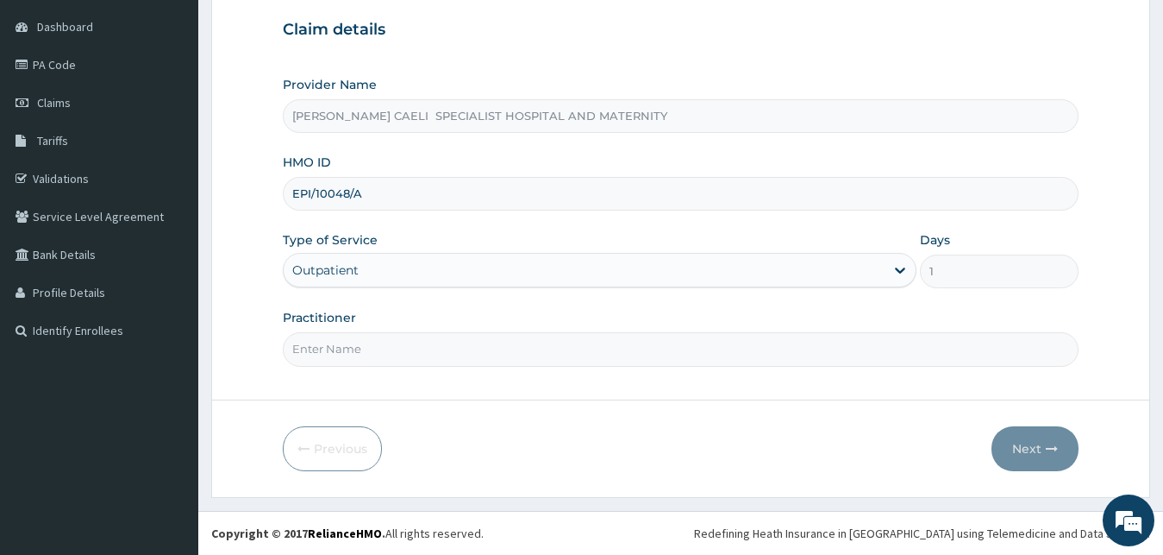
click at [341, 339] on input "Practitioner" at bounding box center [681, 349] width 797 height 34
type input "DR UHAMA SAMSON NNAMDI"
click at [1042, 447] on button "Next" at bounding box center [1035, 448] width 87 height 45
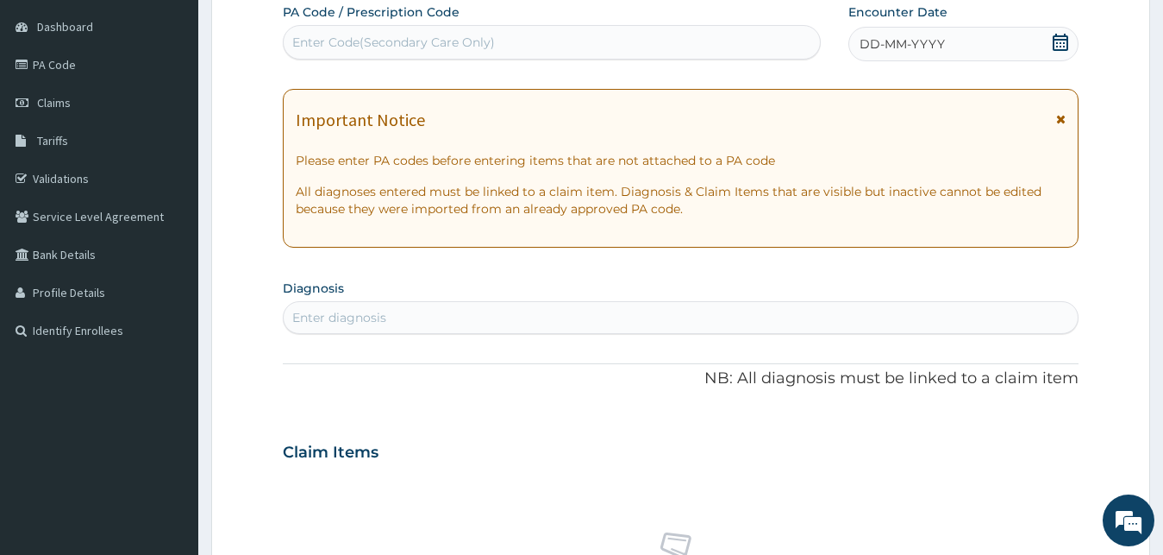
click at [890, 45] on span "DD-MM-YYYY" at bounding box center [902, 43] width 85 height 17
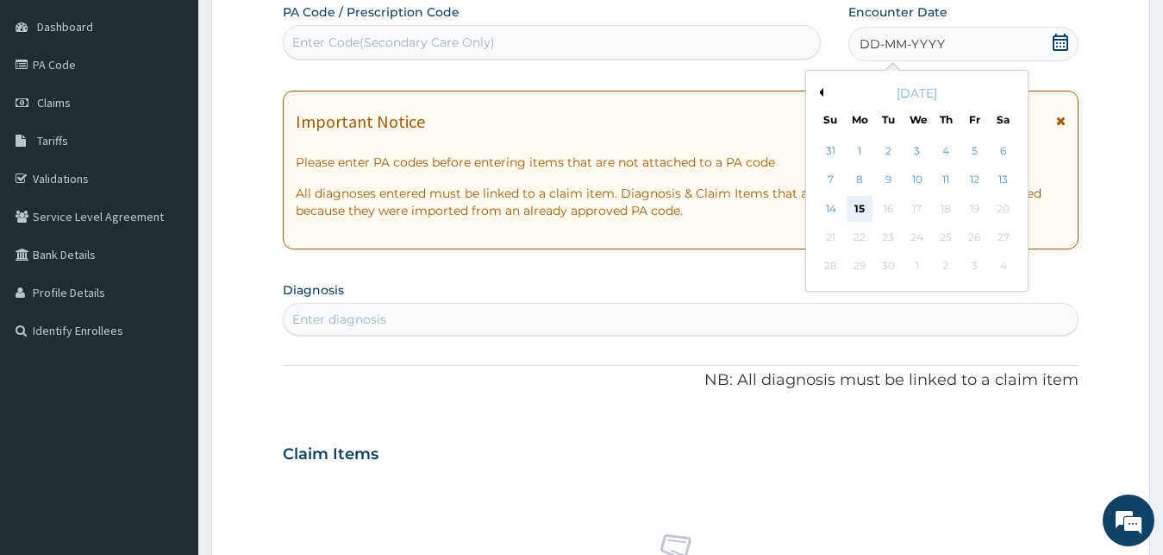
click at [861, 209] on div "15" at bounding box center [860, 209] width 26 height 26
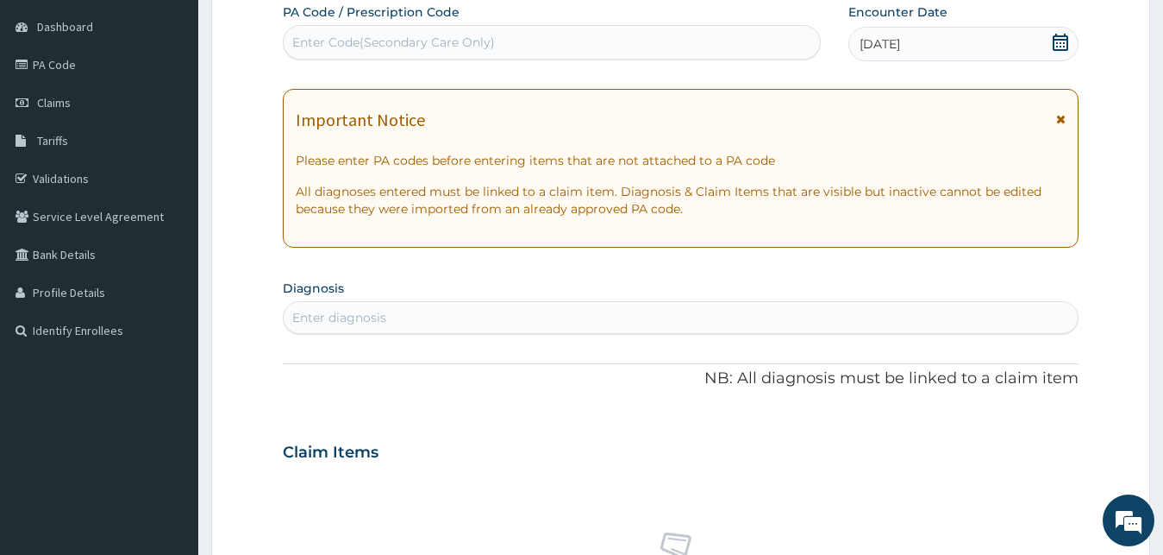
click at [326, 310] on div "Enter diagnosis" at bounding box center [339, 317] width 94 height 17
type input "ALLERGIC"
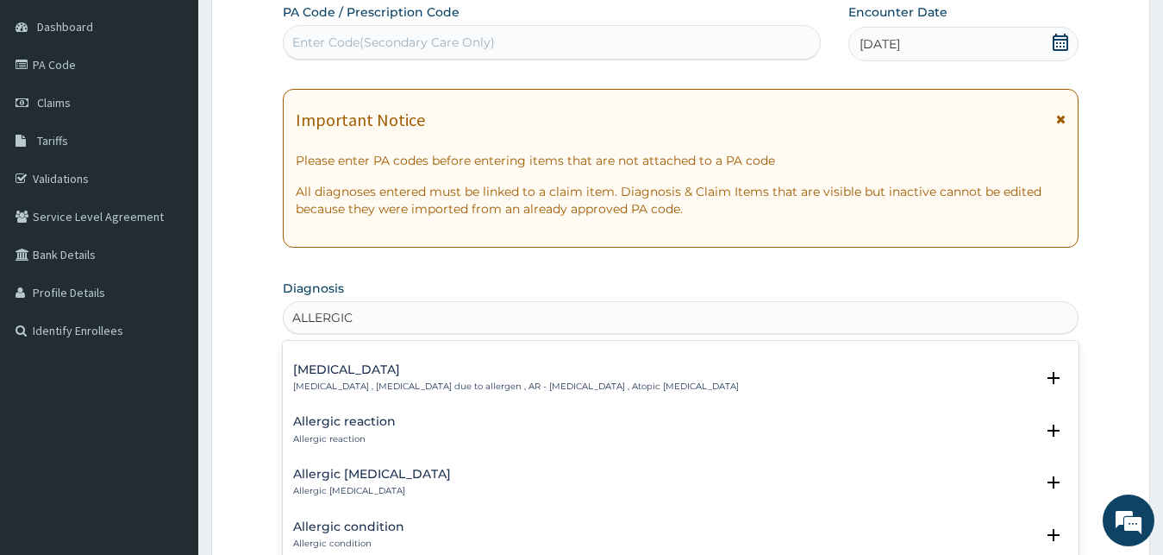
scroll to position [652, 0]
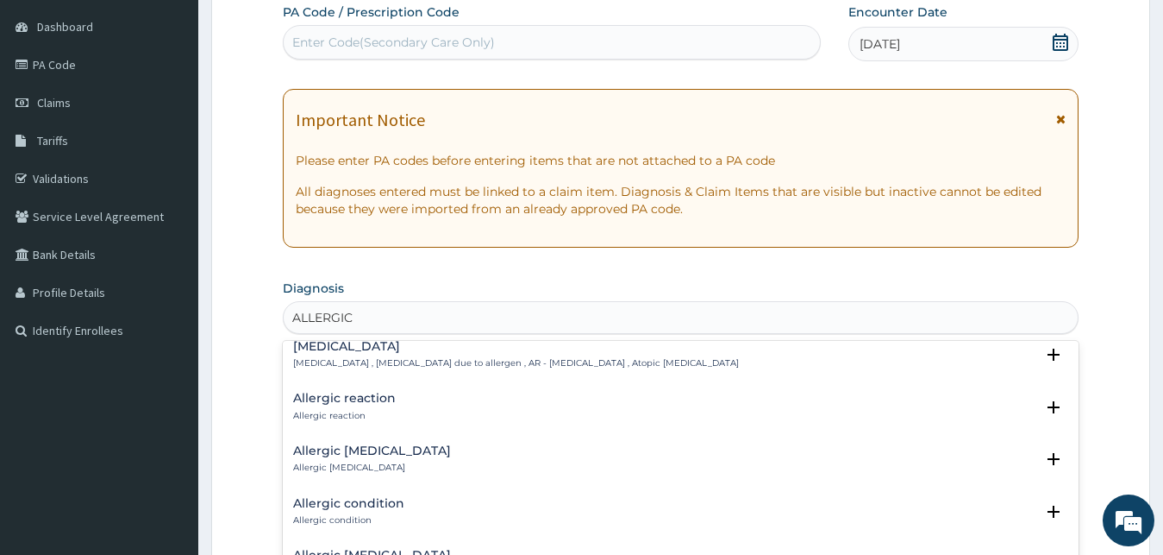
click at [358, 410] on p "Allergic reaction" at bounding box center [344, 416] width 103 height 12
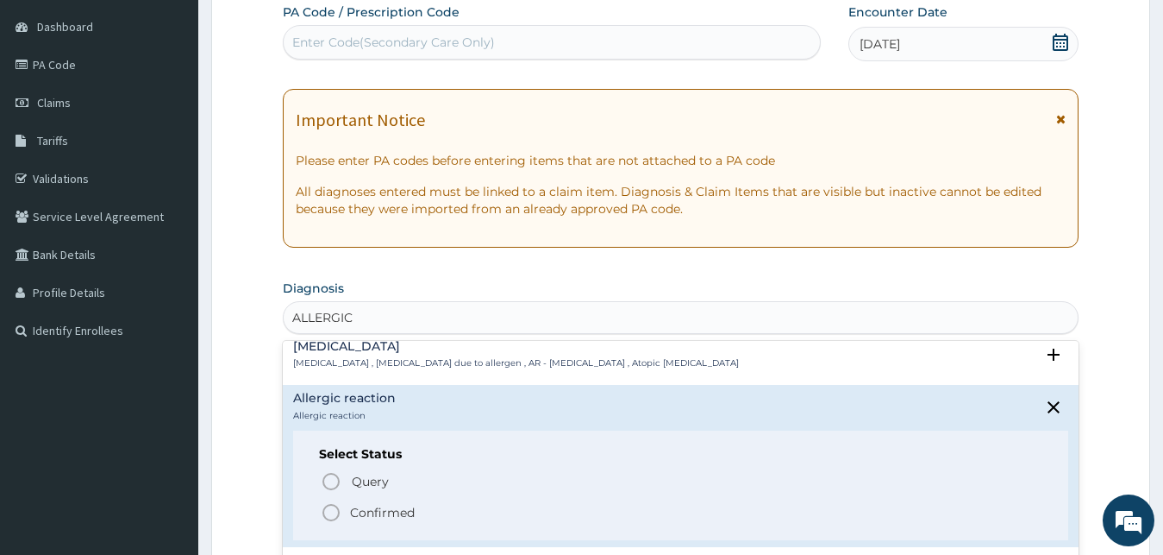
click at [367, 504] on p "Confirmed" at bounding box center [382, 512] width 65 height 17
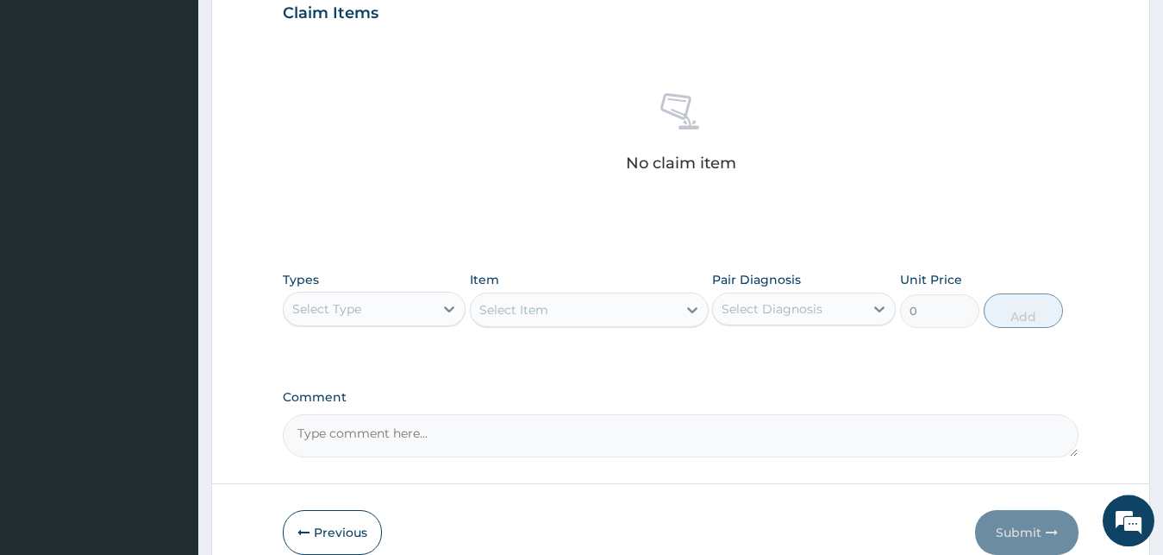
scroll to position [601, 0]
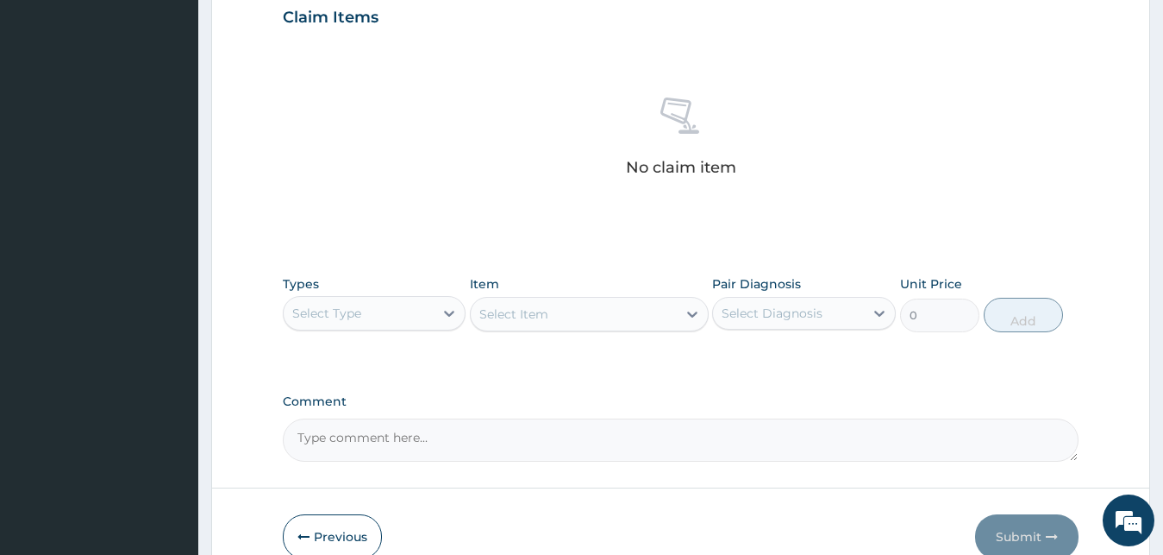
click at [780, 317] on div "Select Diagnosis" at bounding box center [772, 312] width 101 height 17
click at [774, 359] on label "Allergic reaction" at bounding box center [792, 355] width 103 height 17
checkbox input "true"
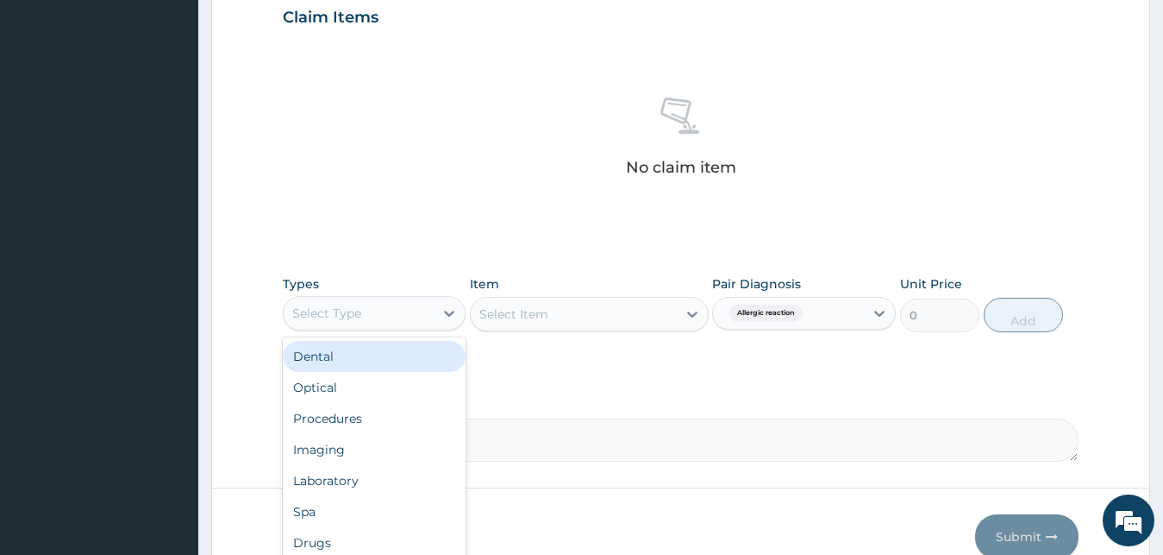
click at [367, 297] on div "Select Type" at bounding box center [375, 313] width 184 height 34
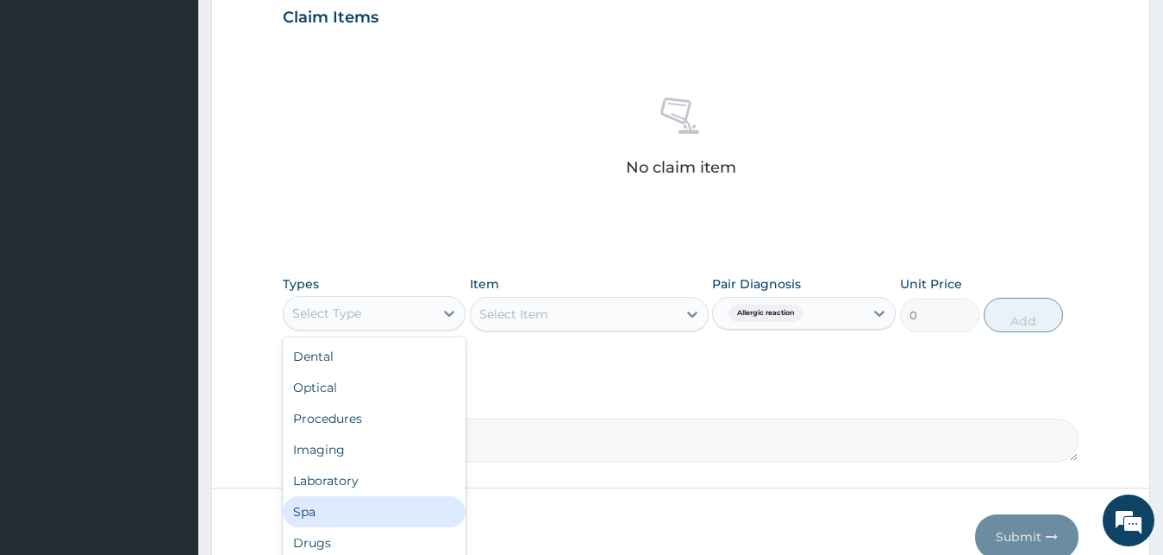
scroll to position [59, 0]
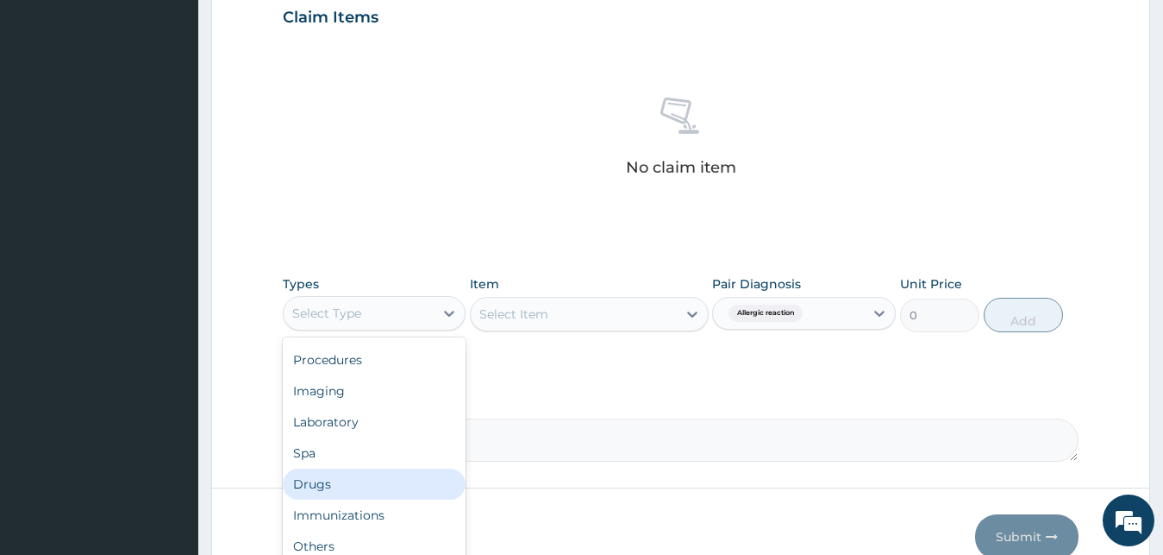
click at [342, 484] on div "Drugs" at bounding box center [375, 483] width 184 height 31
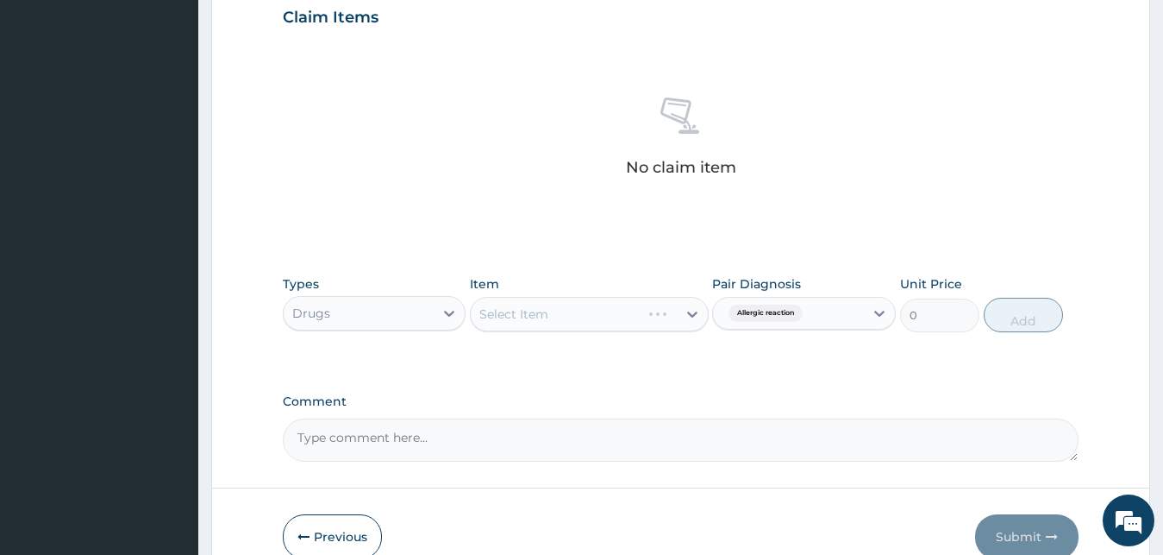
click at [588, 322] on div "Select Item" at bounding box center [589, 314] width 239 height 34
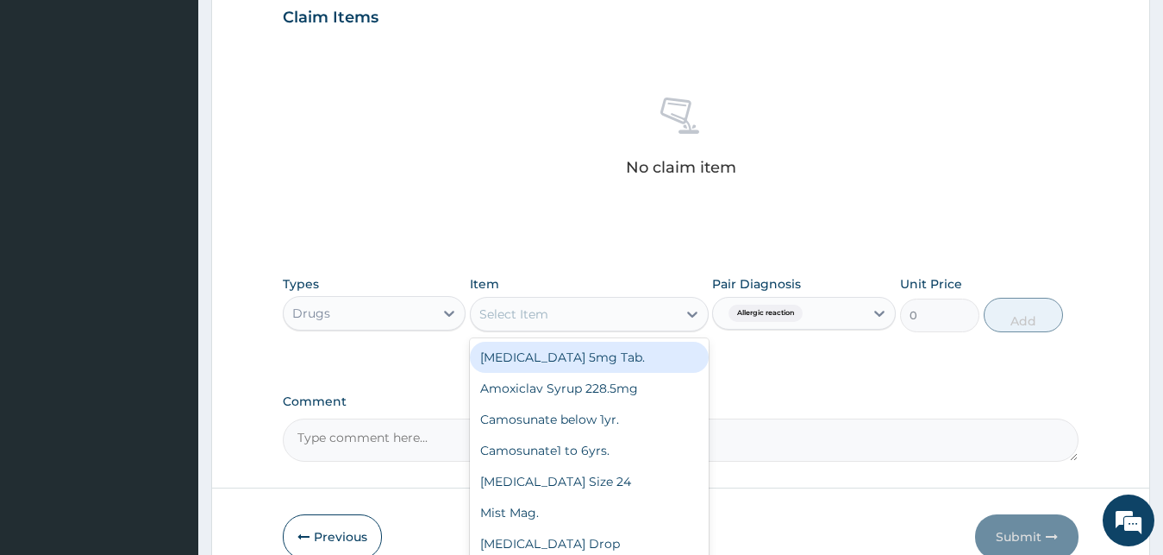
click at [588, 322] on div "Select Item" at bounding box center [574, 314] width 206 height 28
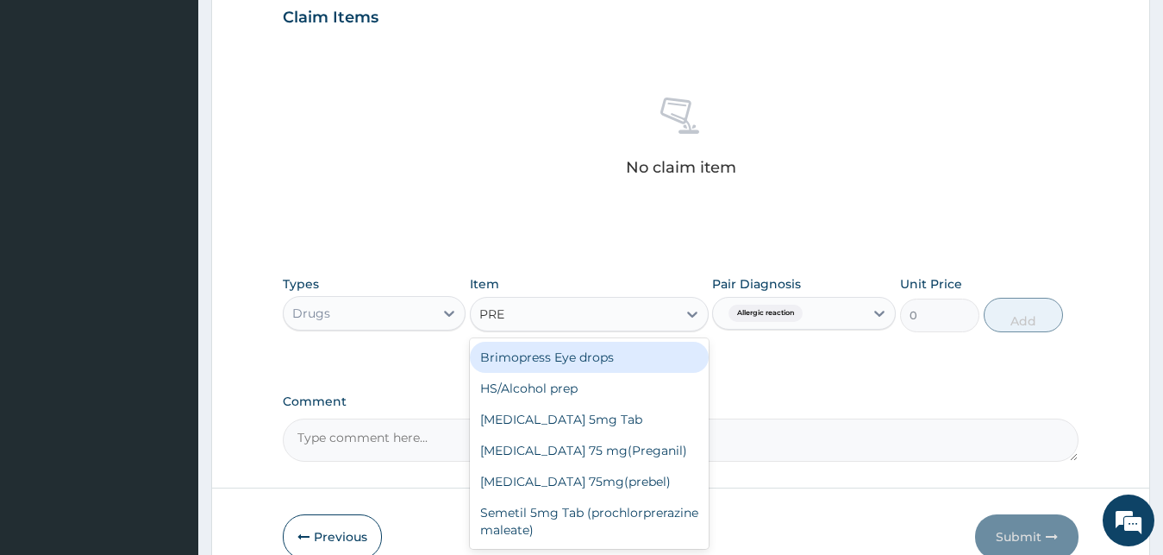
type input "PRED"
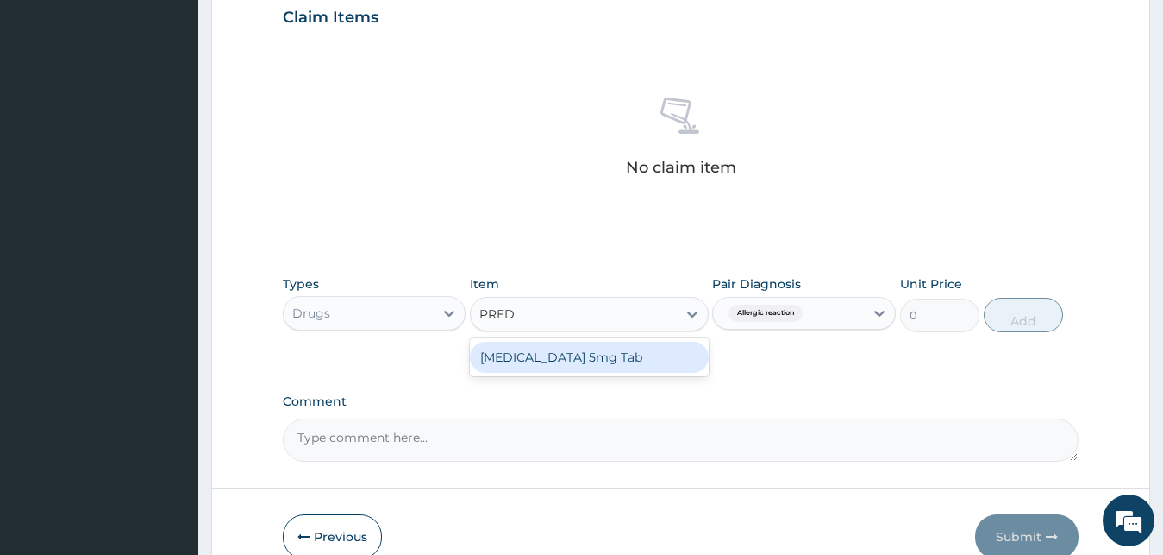
click at [639, 358] on div "Prednisolone 5mg Tab" at bounding box center [589, 357] width 239 height 31
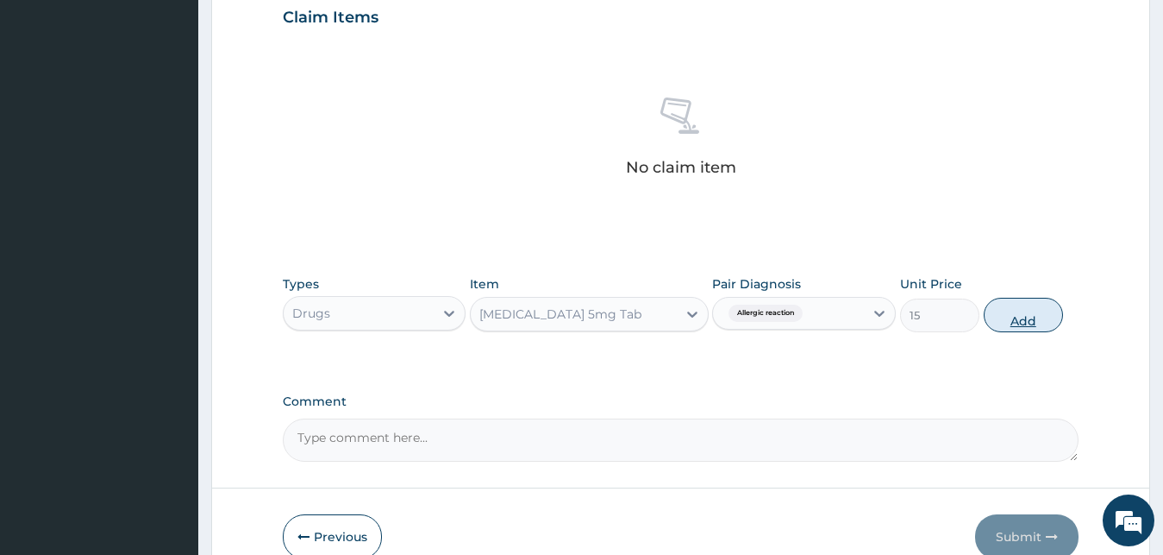
click at [1034, 323] on button "Add" at bounding box center [1023, 315] width 79 height 34
type input "0"
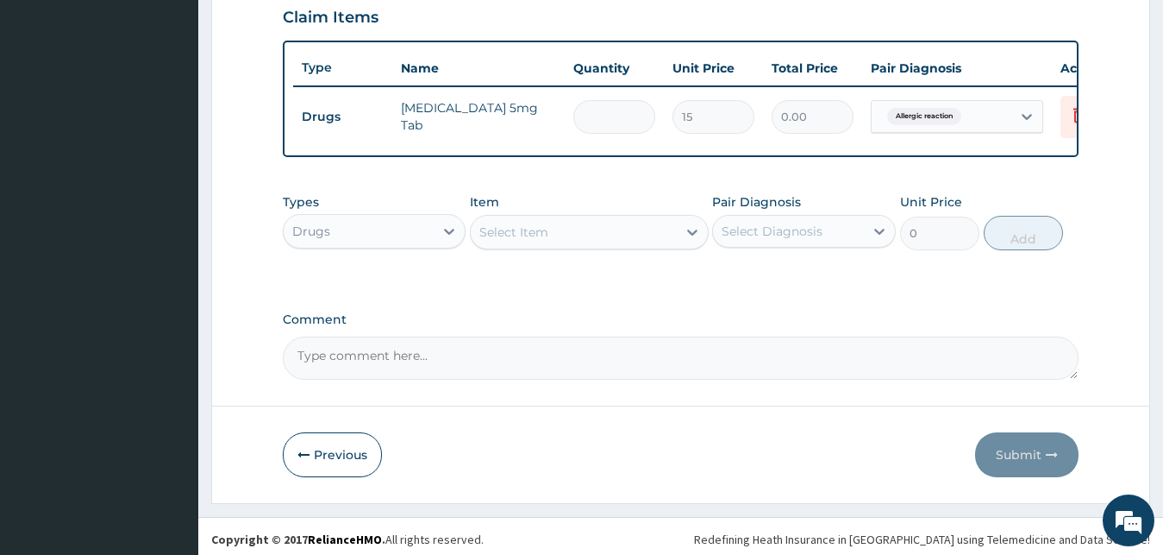
type input "0.00"
type input "5"
type input "75.00"
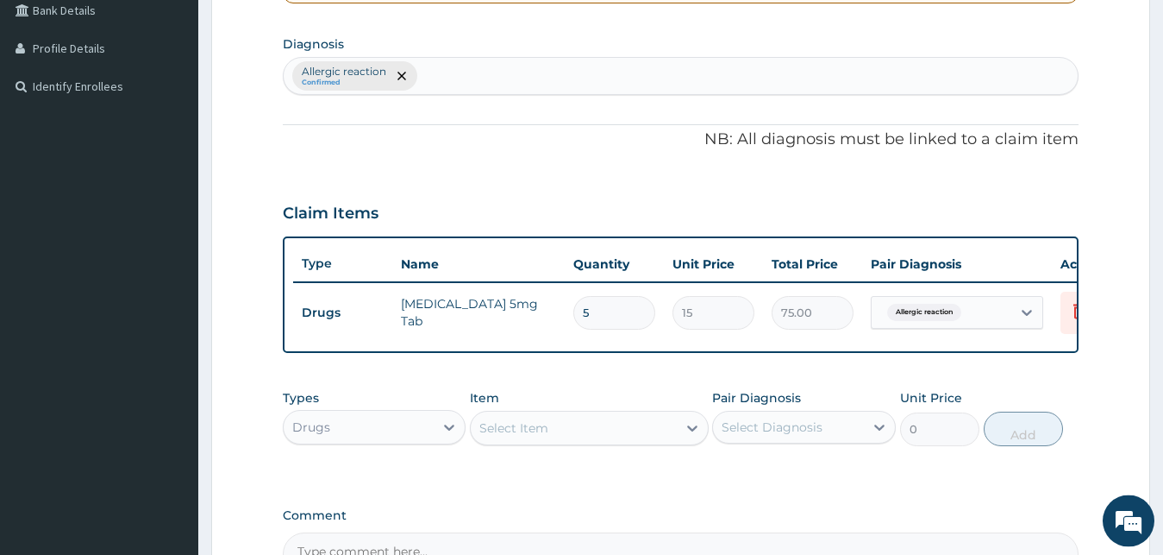
scroll to position [337, 0]
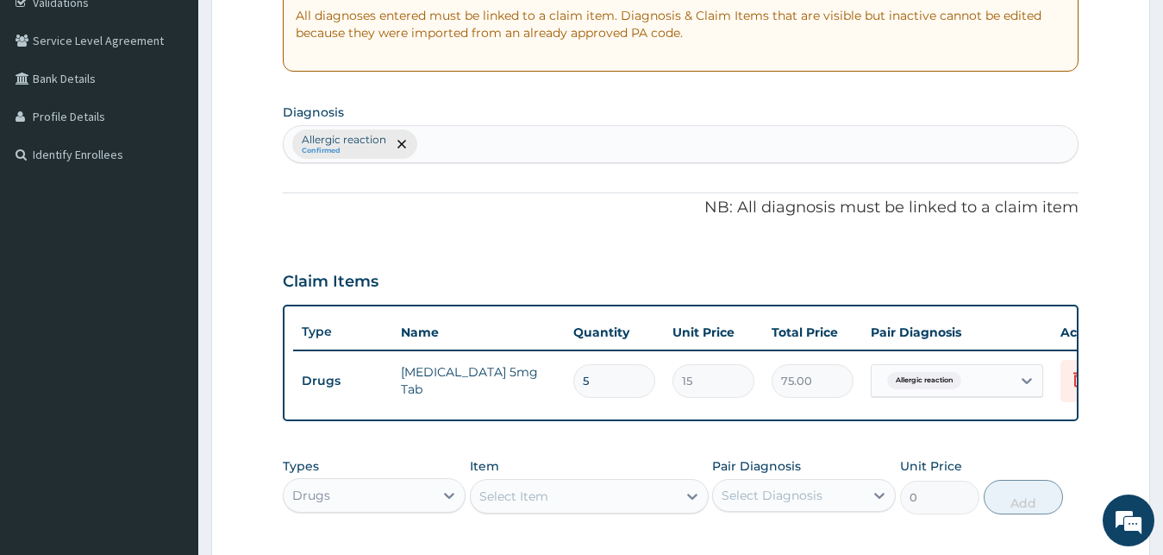
type input "5"
click at [442, 144] on div "Allergic reaction Confirmed" at bounding box center [681, 144] width 795 height 36
type input "SWELLING"
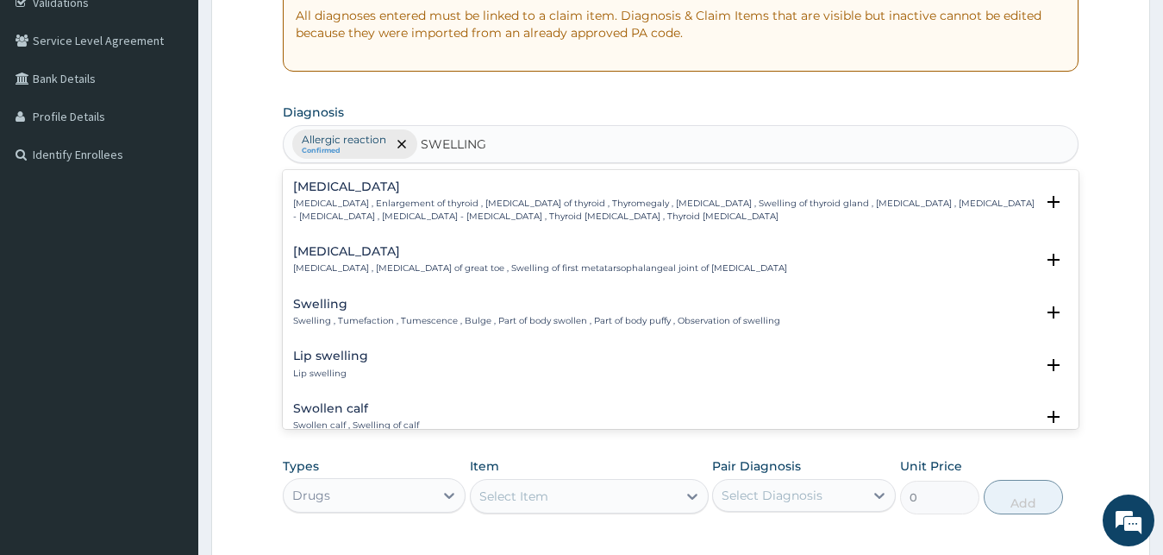
click at [395, 321] on p "Swelling , Tumefaction , Tumescence , Bulge , Part of body swollen , Part of bo…" at bounding box center [536, 321] width 487 height 12
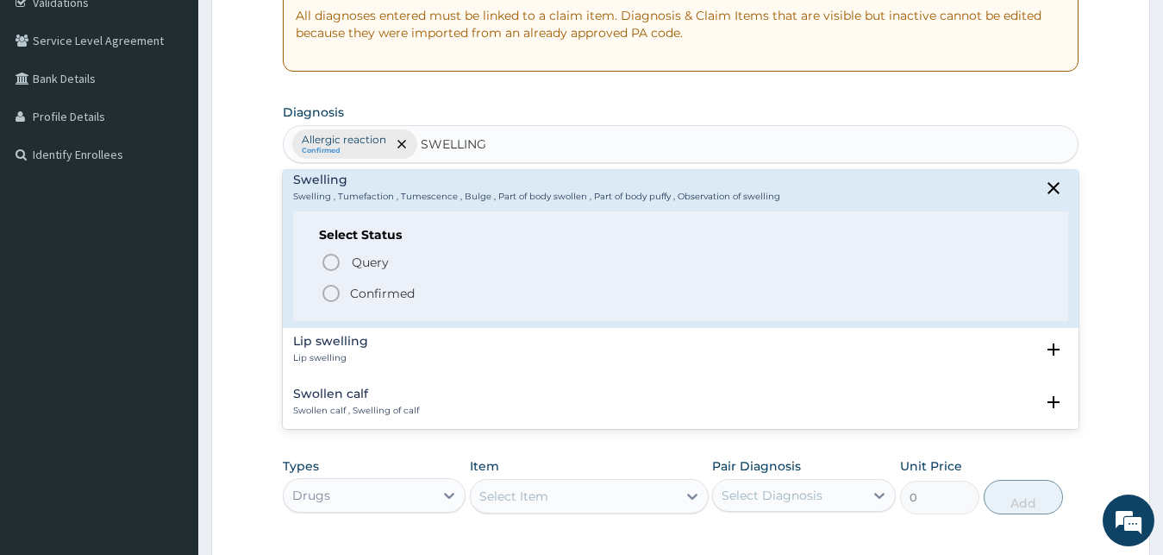
scroll to position [93, 0]
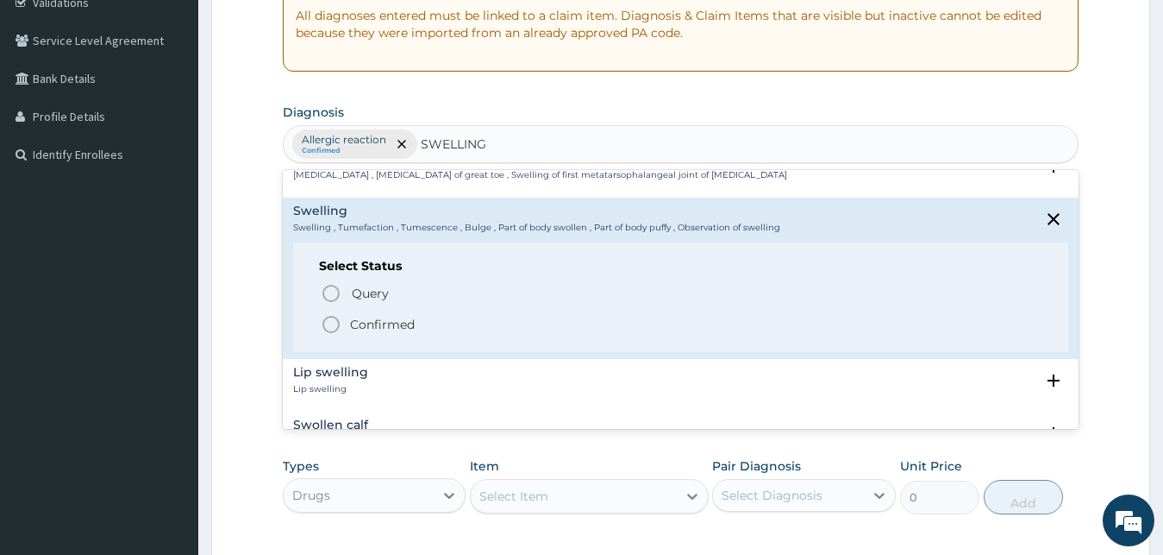
click at [397, 319] on p "Confirmed" at bounding box center [382, 324] width 65 height 17
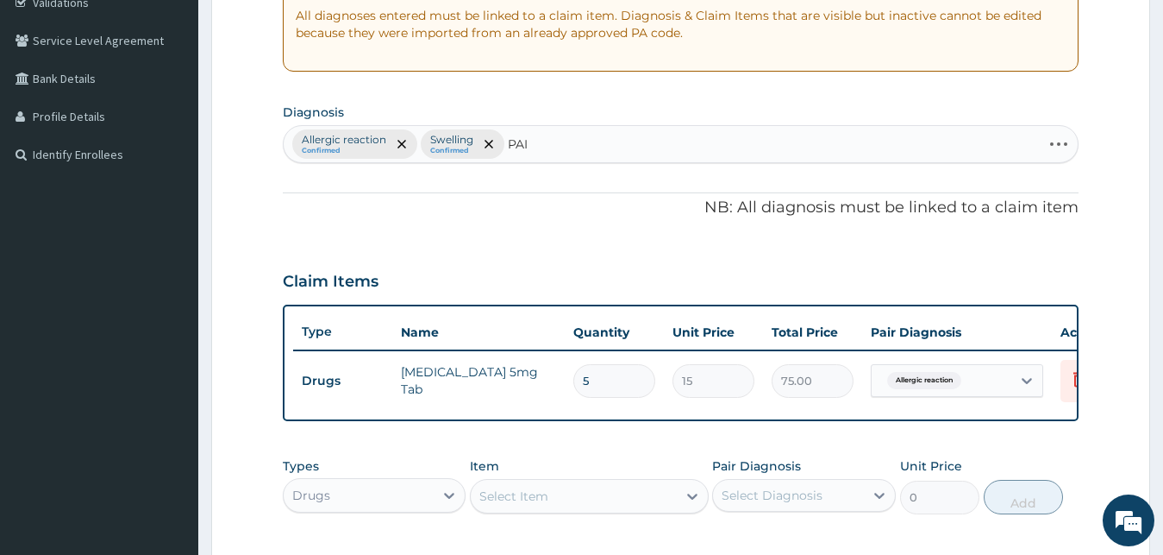
type input "PAIN"
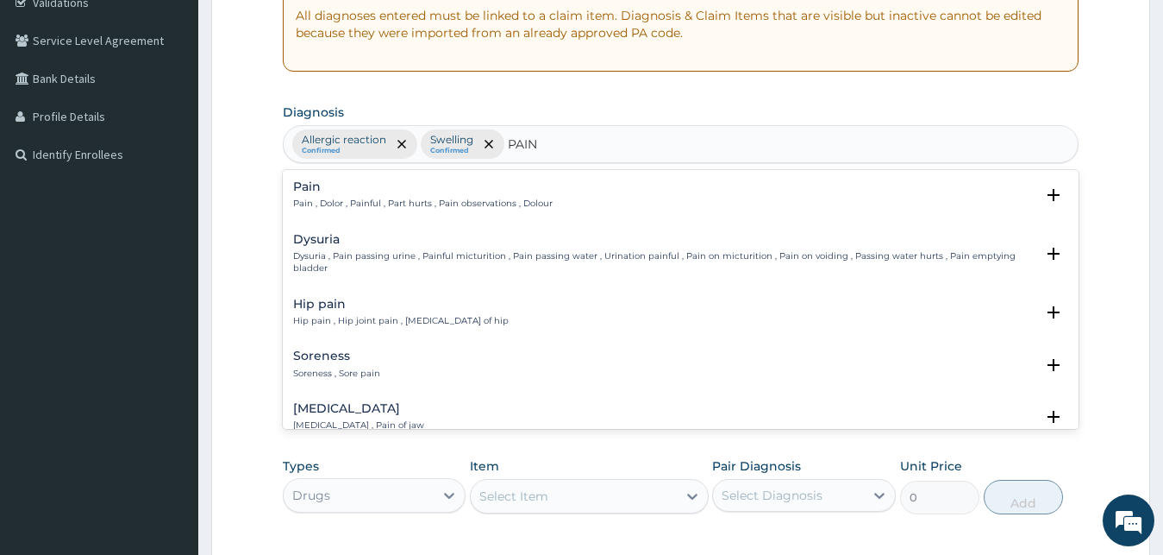
click at [345, 197] on div "Pain Pain , Dolor , Painful , Part hurts , Pain observations , Dolour" at bounding box center [423, 195] width 260 height 30
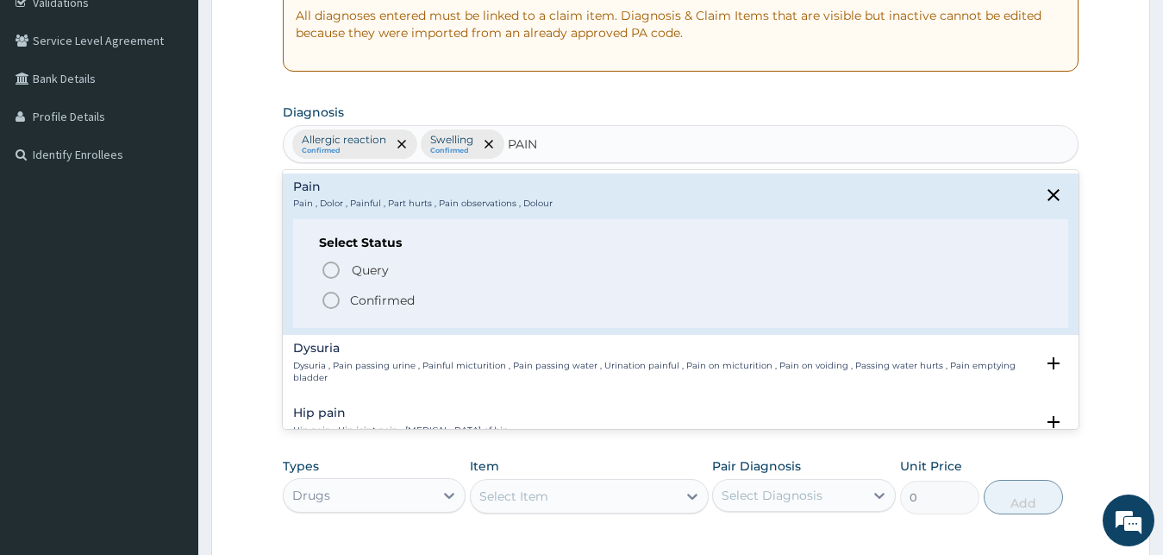
click at [362, 299] on p "Confirmed" at bounding box center [382, 299] width 65 height 17
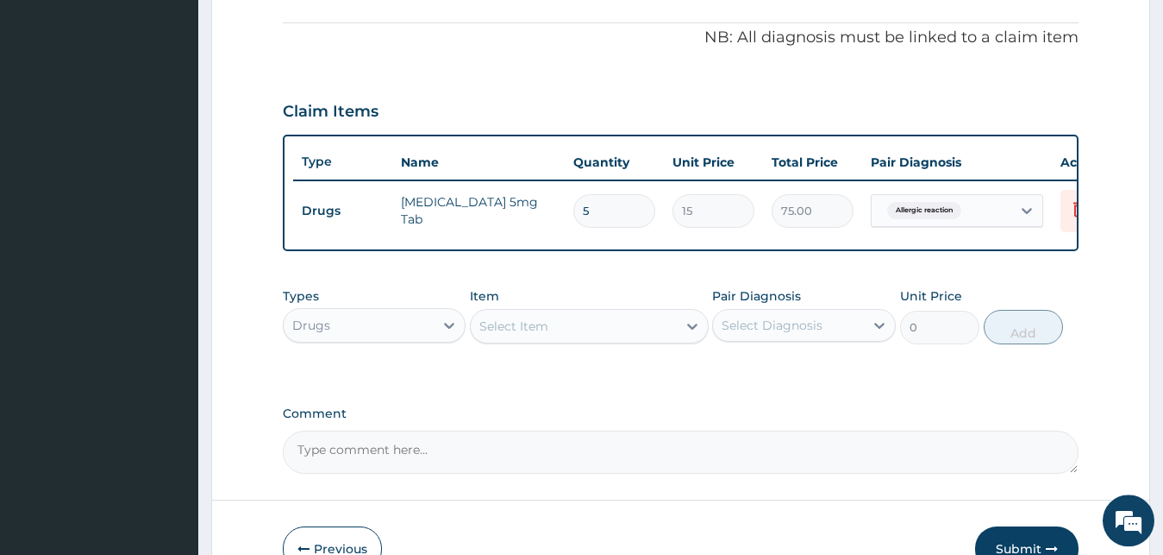
scroll to position [601, 0]
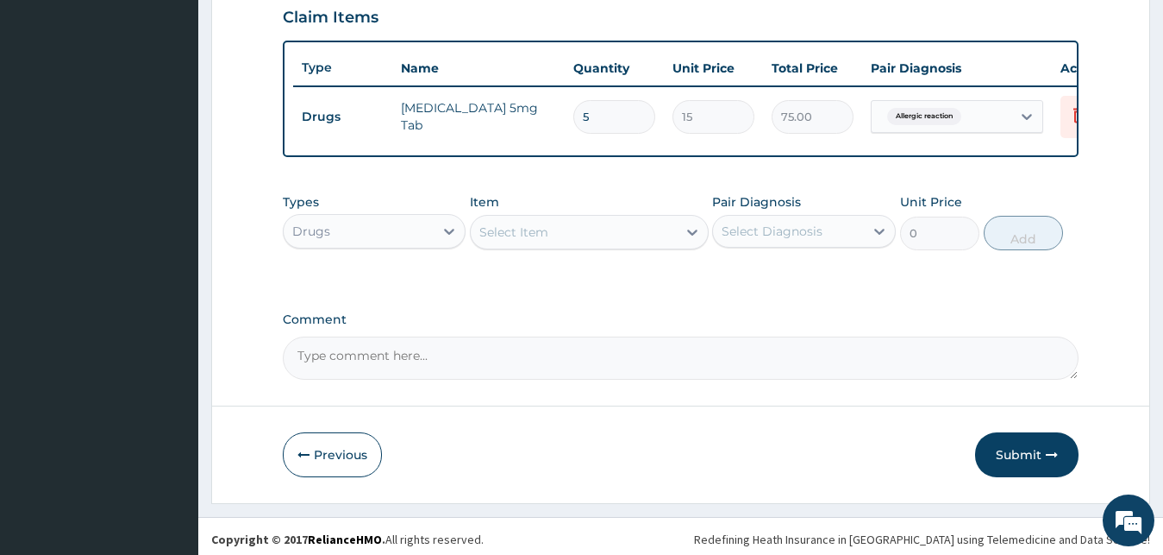
click at [802, 240] on div "Select Diagnosis" at bounding box center [772, 230] width 101 height 17
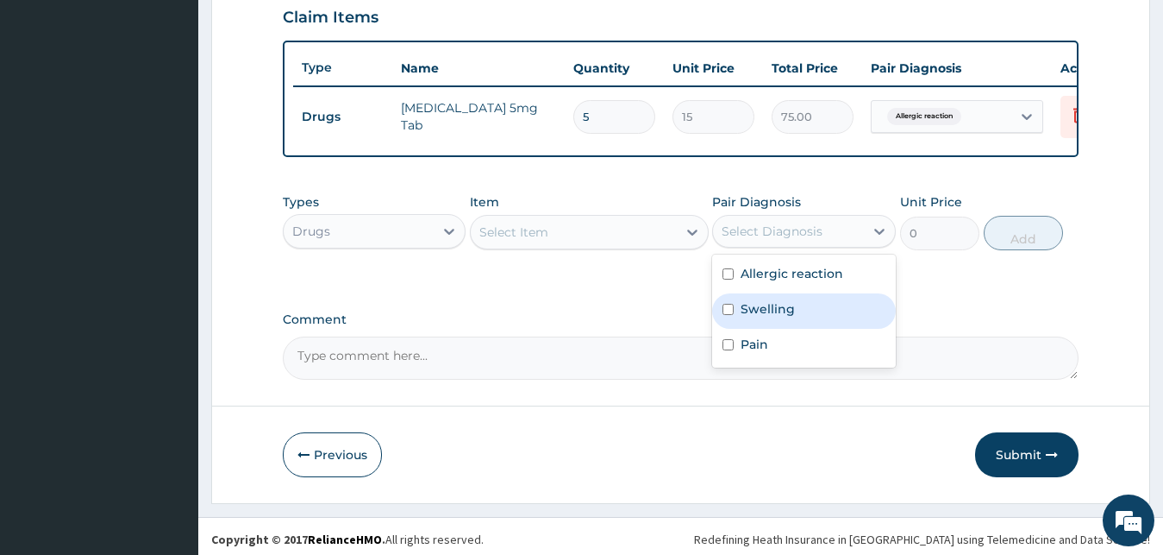
click at [770, 317] on label "Swelling" at bounding box center [768, 308] width 54 height 17
checkbox input "true"
click at [582, 246] on div "Select Item" at bounding box center [574, 232] width 206 height 28
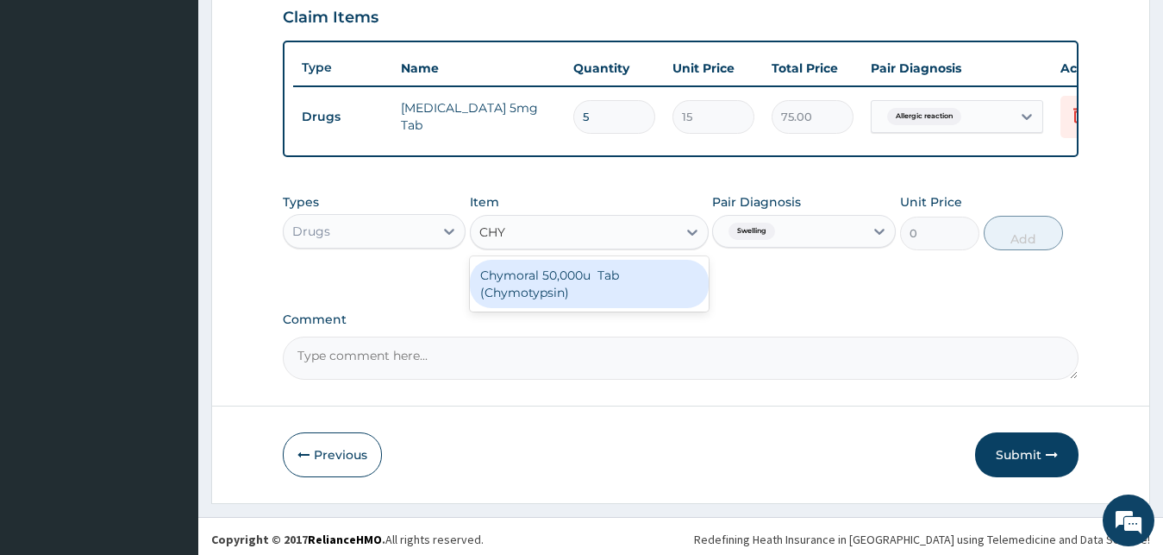
type input "CHY"
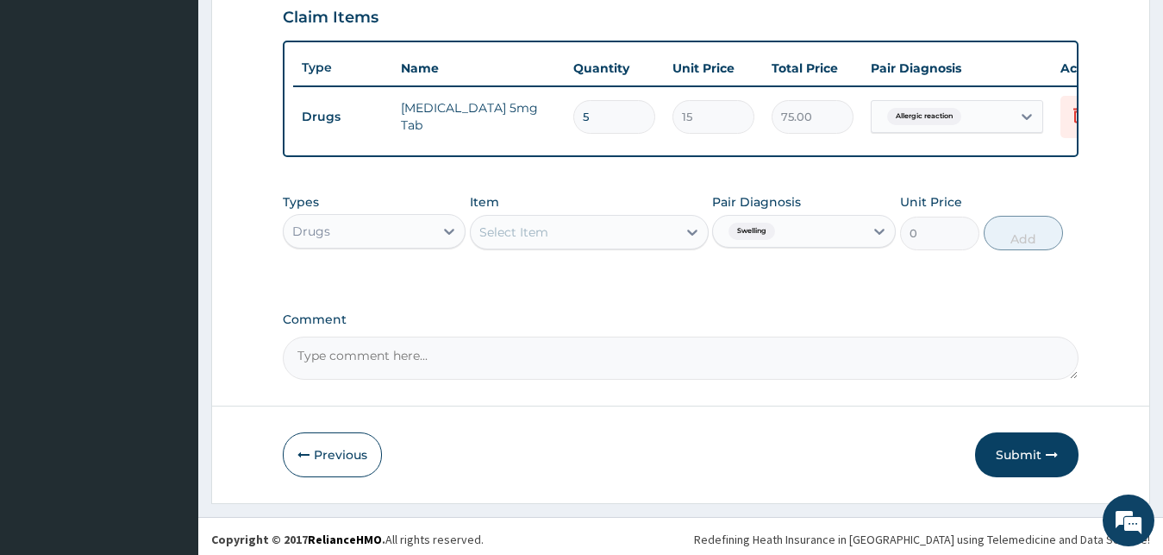
click at [587, 246] on div "Select Item" at bounding box center [574, 232] width 206 height 28
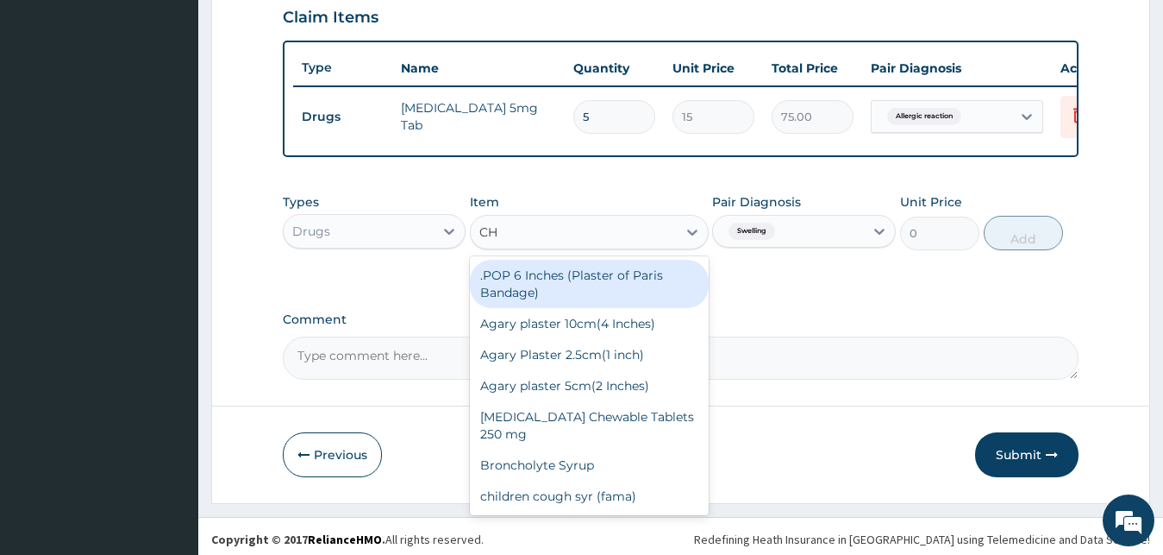
type input "CHY"
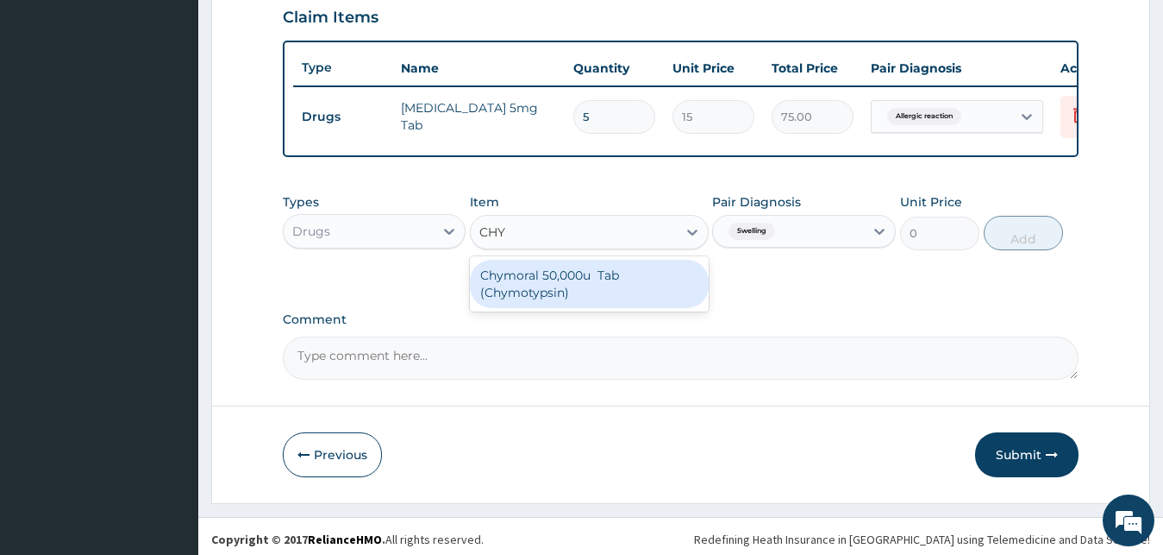
click at [584, 297] on div "Chymoral 50,000u Tab (Chymotypsin)" at bounding box center [589, 284] width 239 height 48
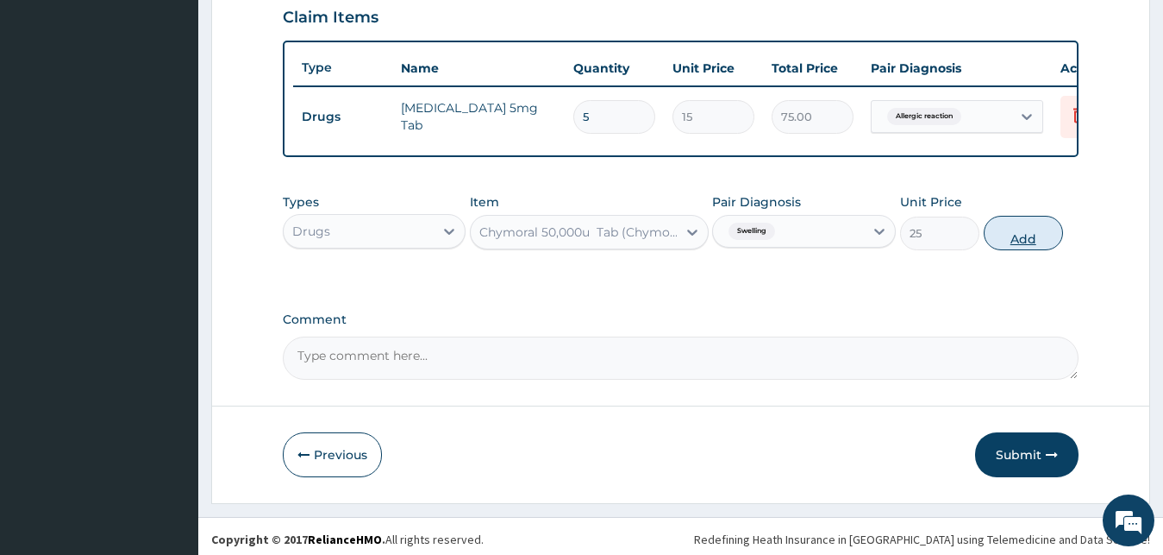
click at [1005, 244] on button "Add" at bounding box center [1023, 233] width 79 height 34
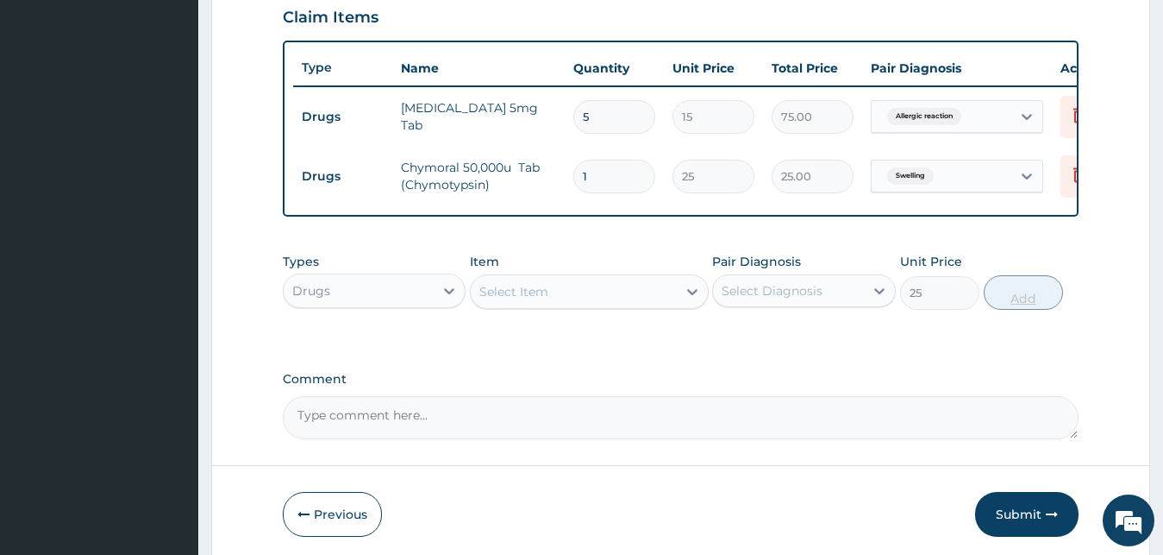
type input "0"
type input "14"
type input "350.00"
type input "14"
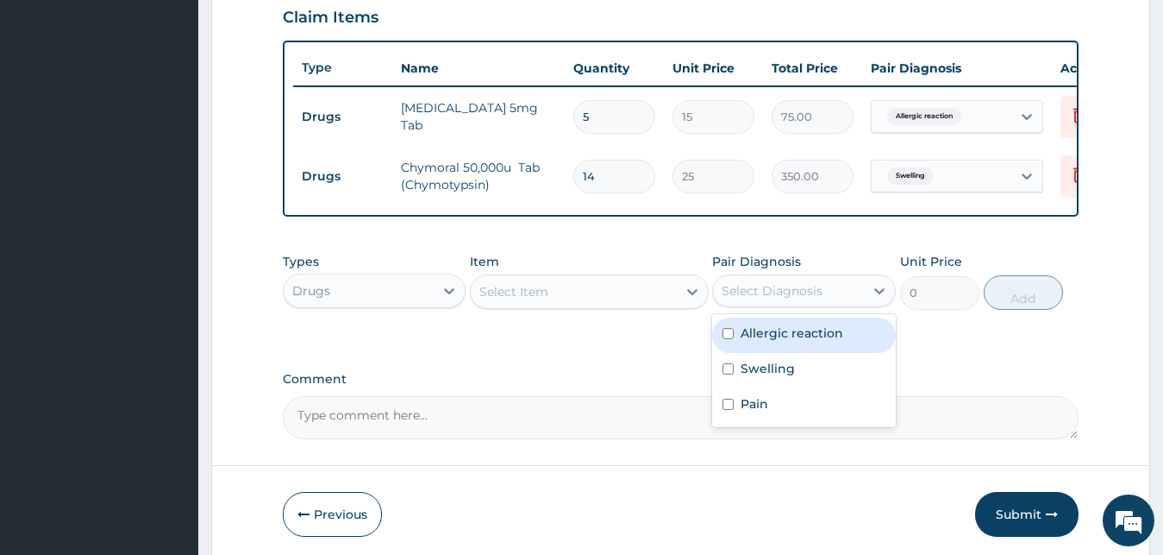
click at [764, 299] on div "Select Diagnosis" at bounding box center [772, 290] width 101 height 17
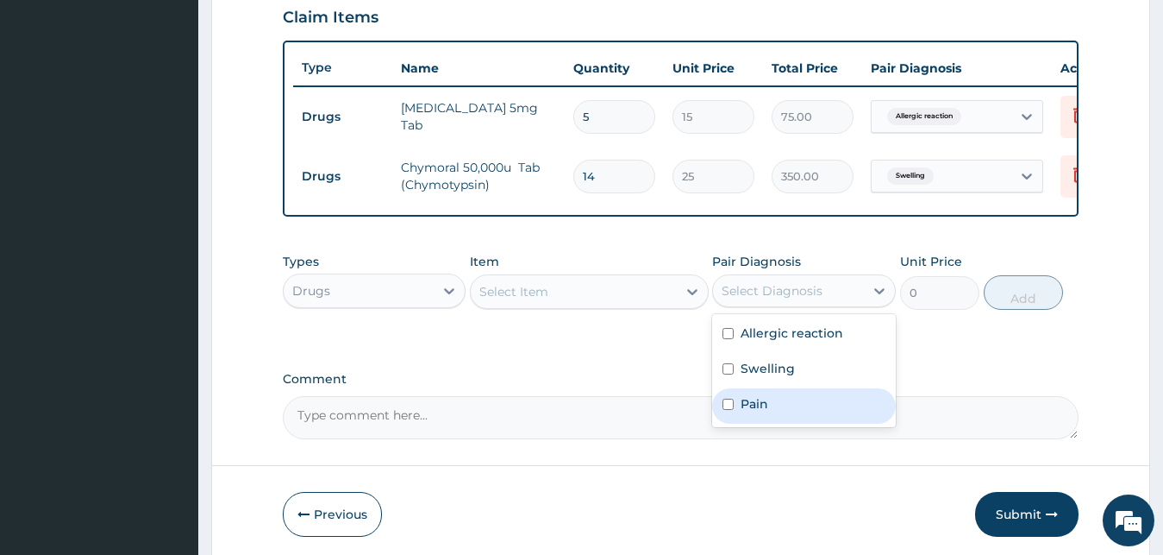
click at [784, 423] on div "Pain" at bounding box center [804, 405] width 184 height 35
checkbox input "true"
click at [546, 300] on div "Select Item" at bounding box center [513, 291] width 69 height 17
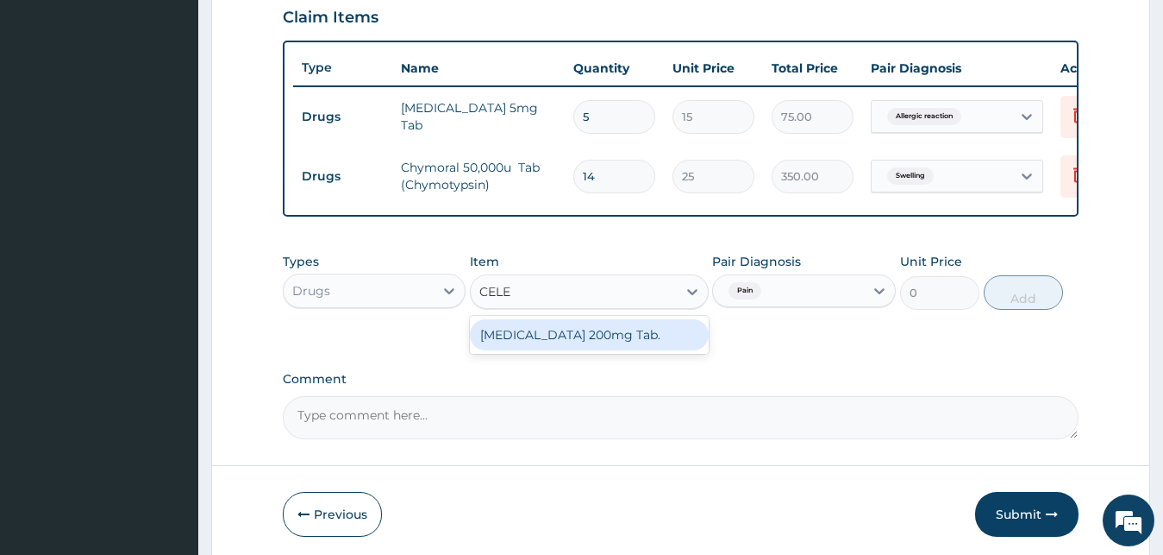
type input "CELEC"
click at [595, 350] on div "Celecoxib 200mg Tab." at bounding box center [589, 334] width 239 height 31
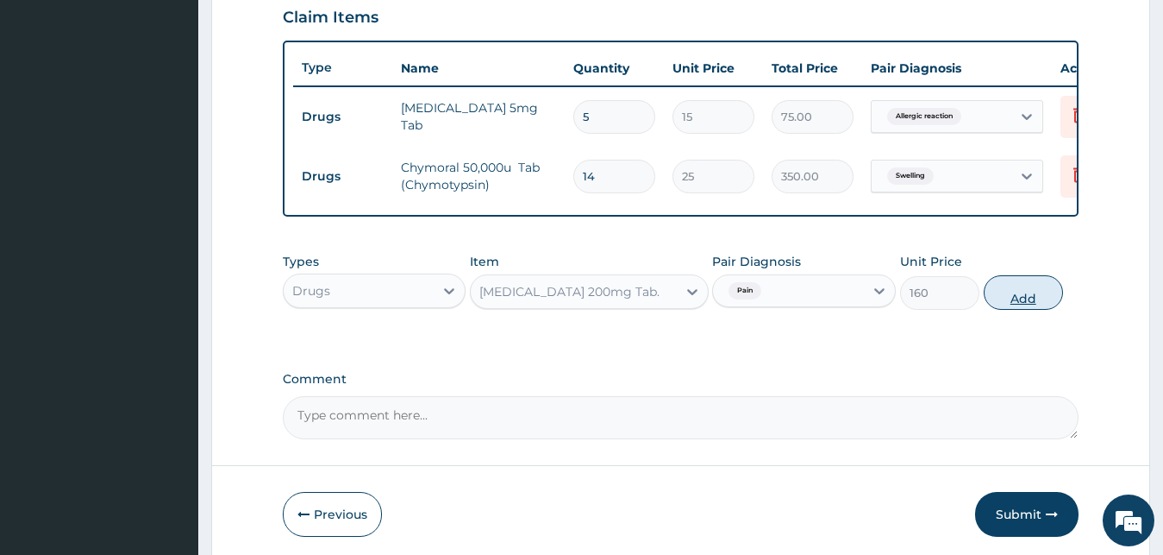
click at [998, 310] on button "Add" at bounding box center [1023, 292] width 79 height 34
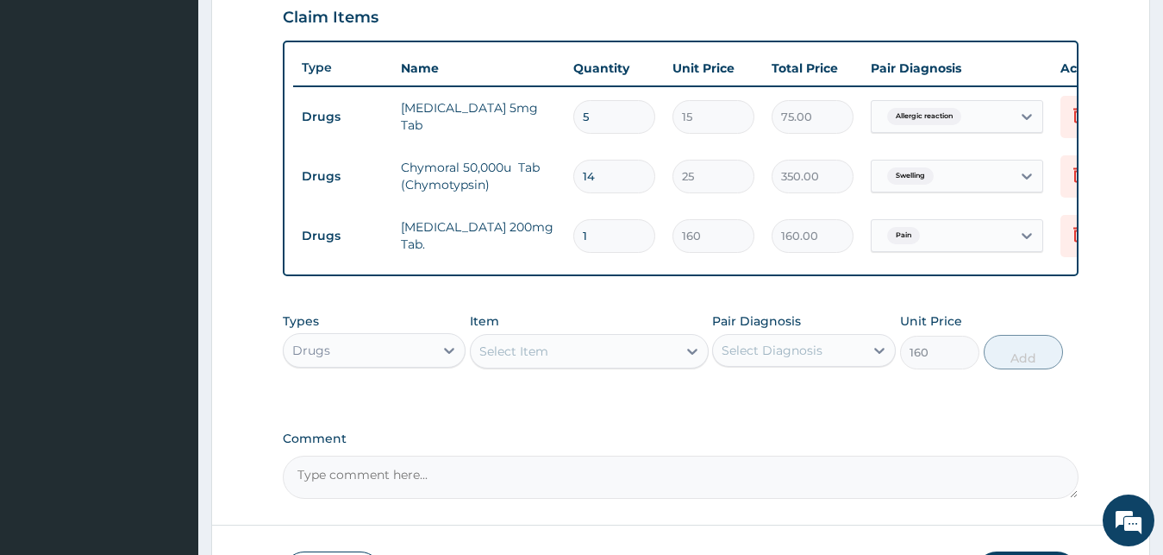
type input "0"
type input "10"
type input "1600.00"
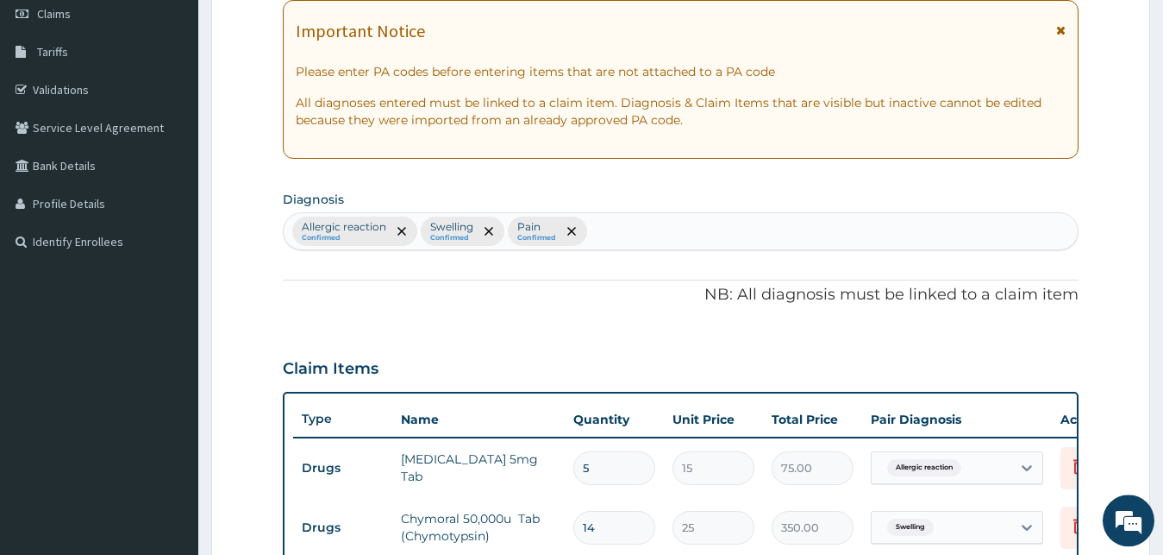
scroll to position [249, 0]
type input "10"
click at [617, 238] on div "Allergic reaction Confirmed Swelling Confirmed Pain Confirmed" at bounding box center [681, 232] width 795 height 36
type input "COUGH"
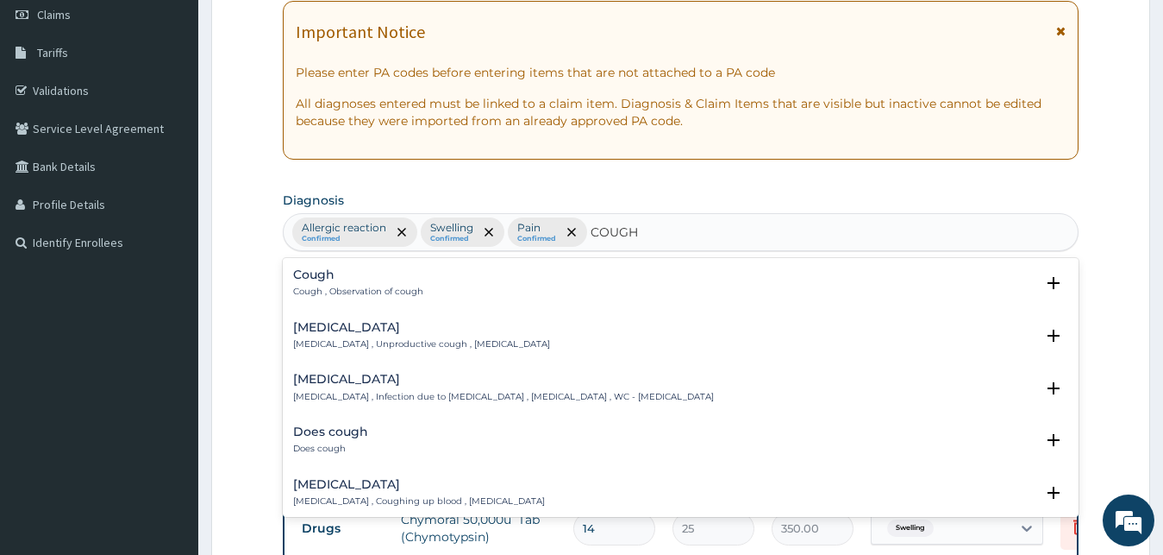
click at [340, 278] on h4 "Cough" at bounding box center [358, 274] width 130 height 13
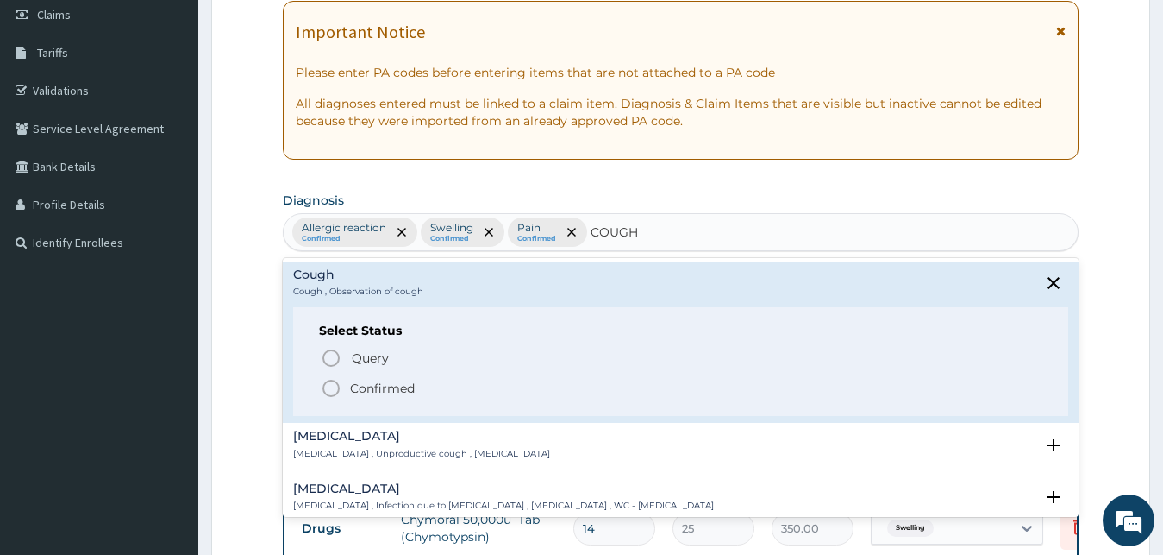
click at [378, 389] on p "Confirmed" at bounding box center [382, 387] width 65 height 17
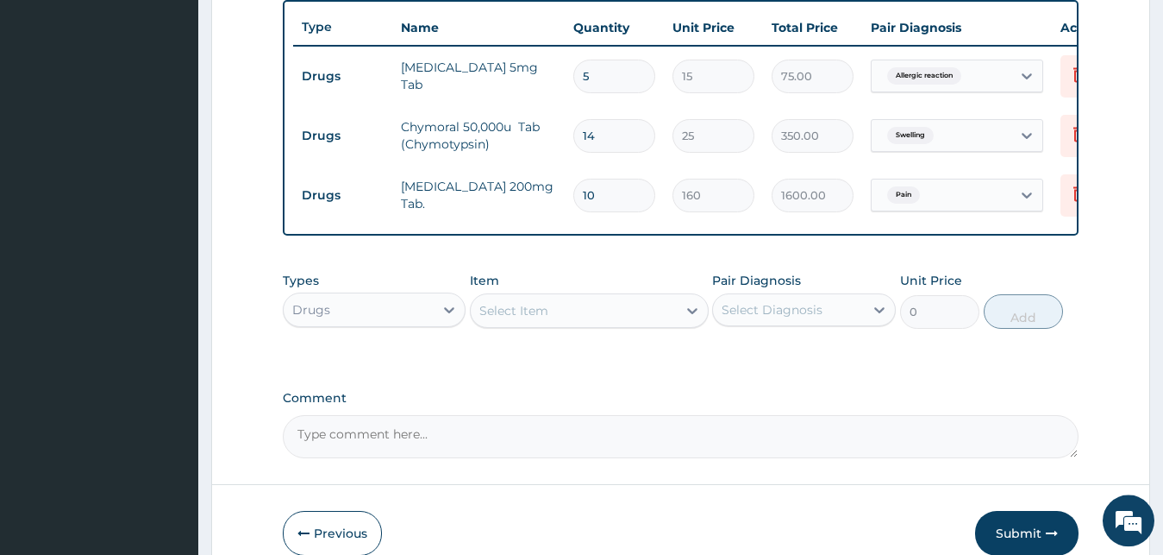
scroll to position [689, 0]
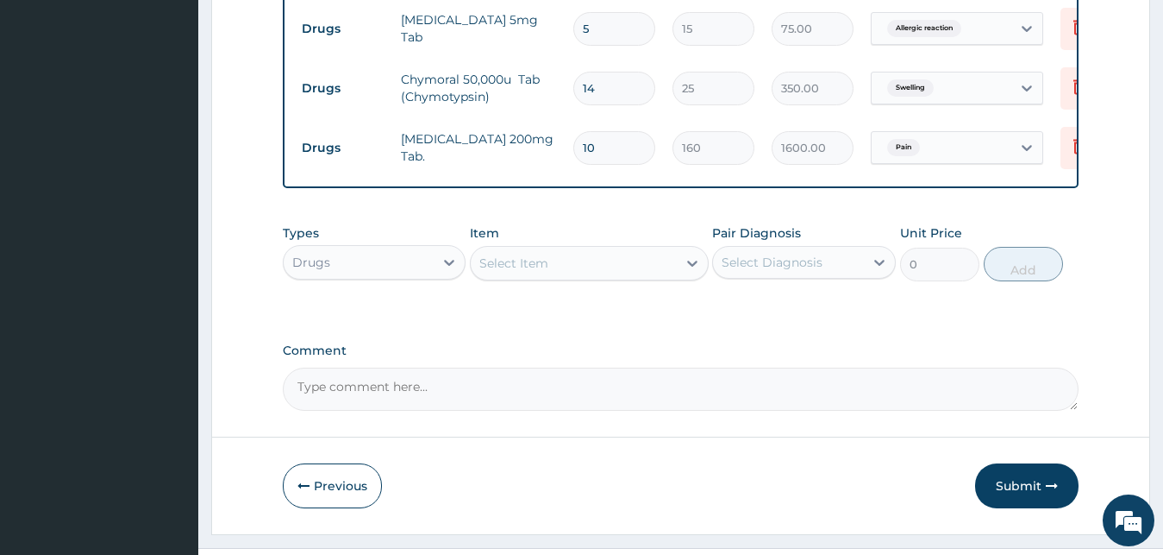
click at [812, 281] on div "Pair Diagnosis Select Diagnosis" at bounding box center [804, 252] width 184 height 57
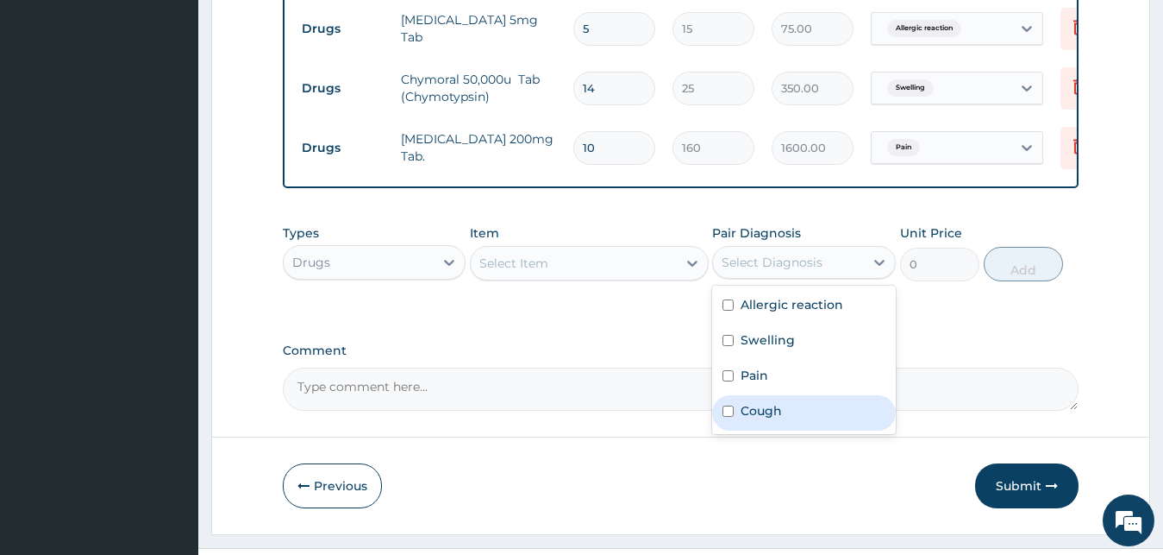
click at [793, 429] on div "Cough" at bounding box center [804, 412] width 184 height 35
checkbox input "true"
click at [536, 271] on div "Select Item" at bounding box center [513, 262] width 69 height 17
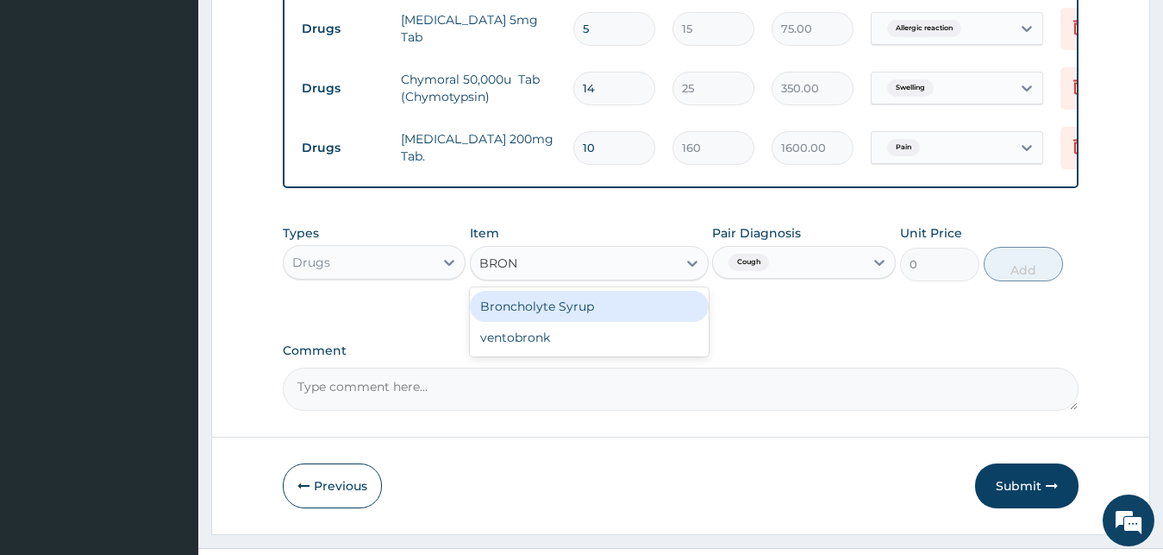
type input "BRONC"
click at [547, 317] on div "Broncholyte Syrup" at bounding box center [589, 306] width 239 height 31
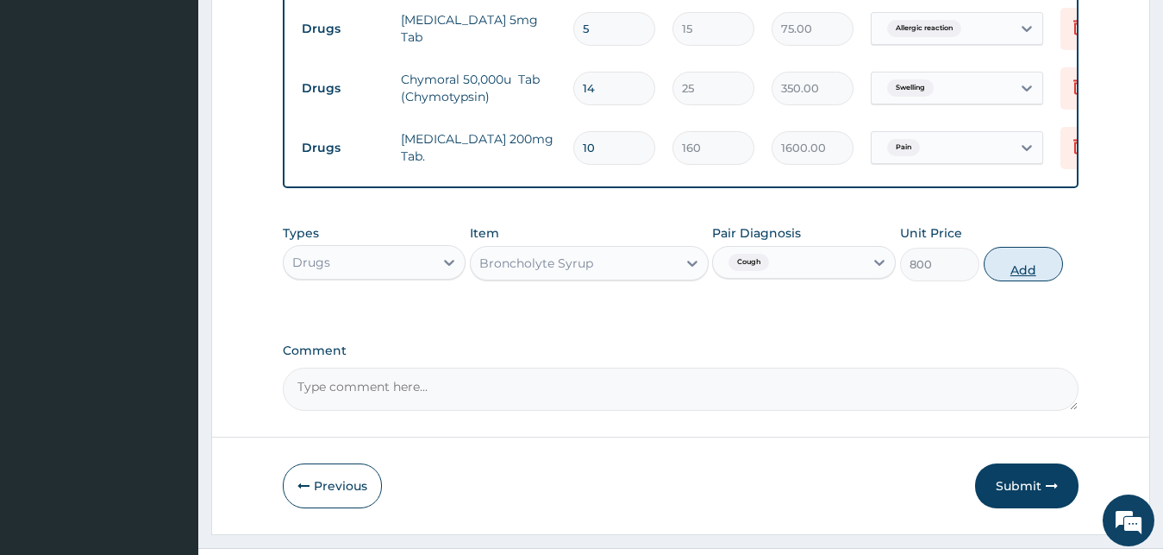
click at [1006, 266] on button "Add" at bounding box center [1023, 264] width 79 height 34
type input "0"
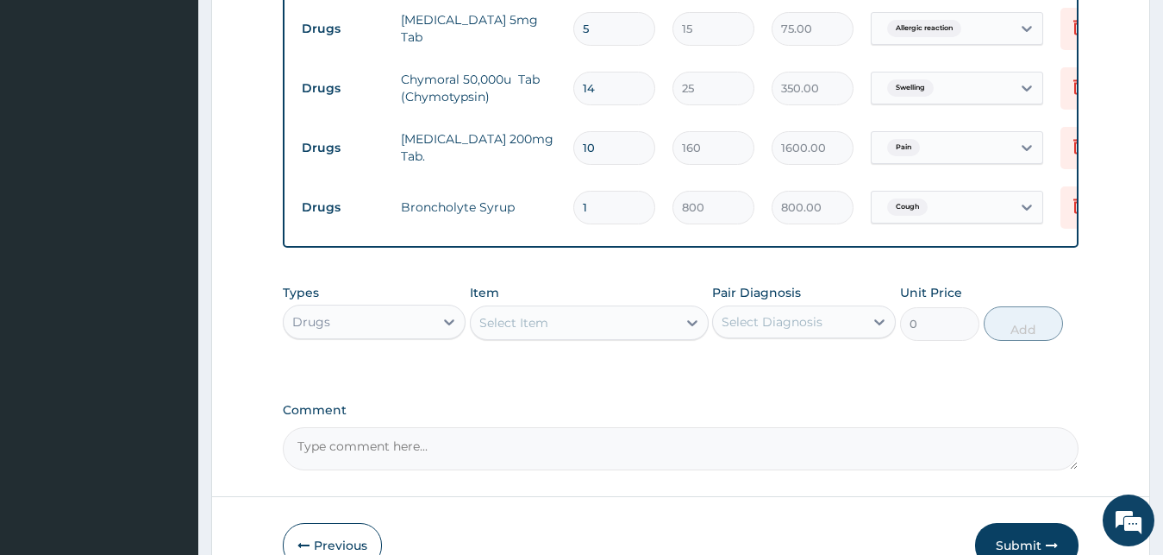
click at [805, 329] on div "Select Diagnosis" at bounding box center [772, 321] width 101 height 17
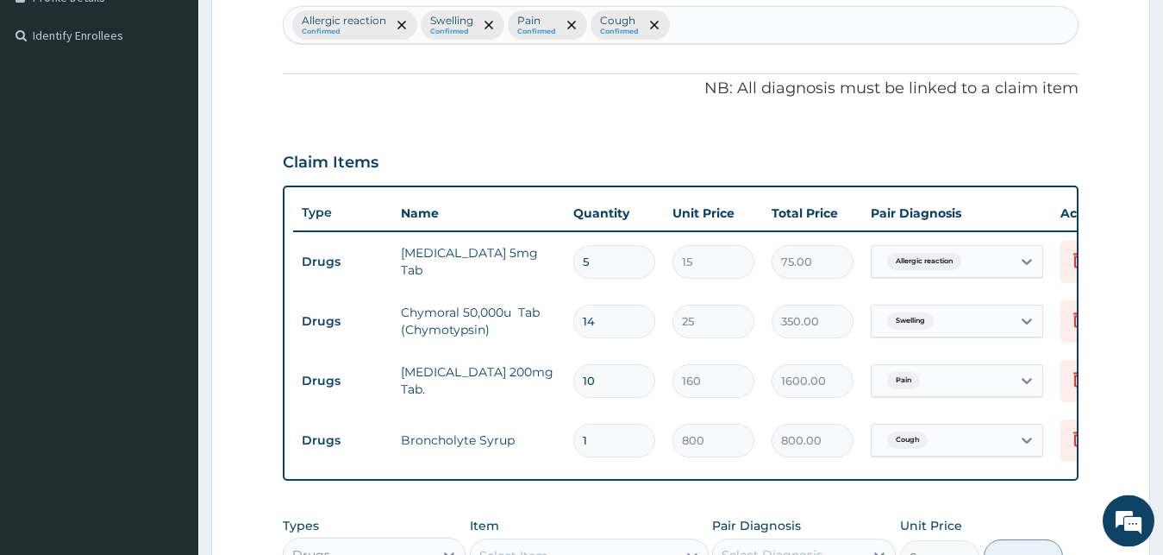
scroll to position [337, 0]
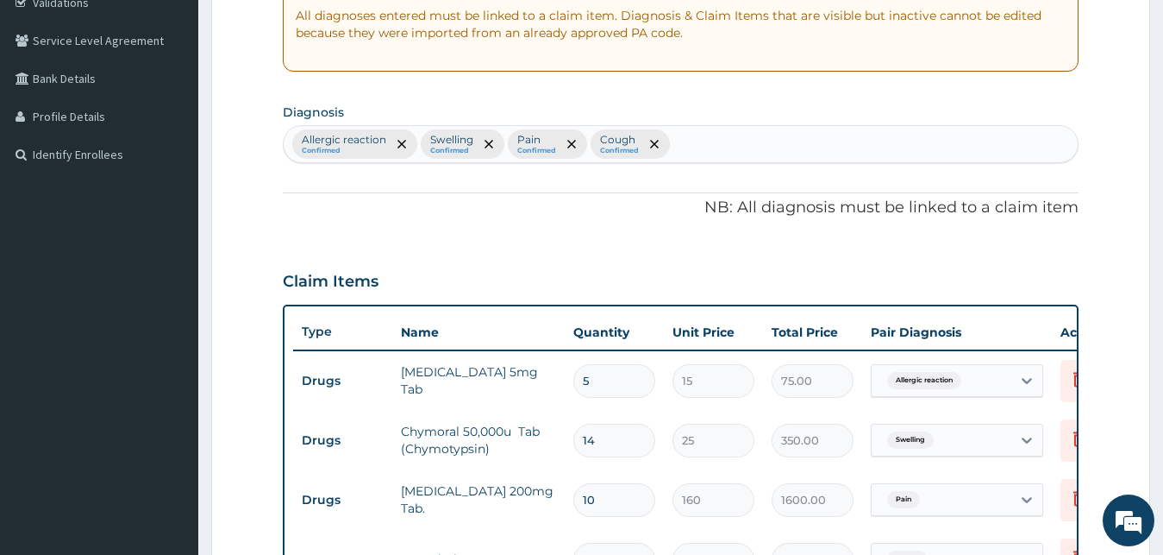
click at [736, 148] on div "Allergic reaction Confirmed Swelling Confirmed Pain Confirmed Cough Confirmed" at bounding box center [681, 144] width 795 height 36
type input "TYPHOID"
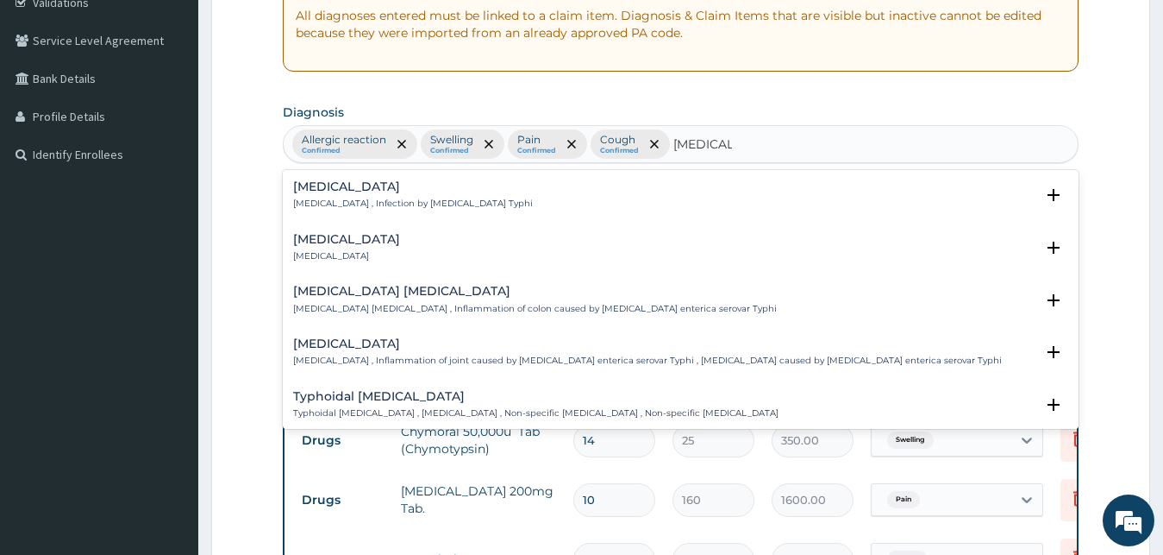
click at [357, 204] on p "Typhoid fever , Infection by Salmonella Typhi" at bounding box center [413, 203] width 240 height 12
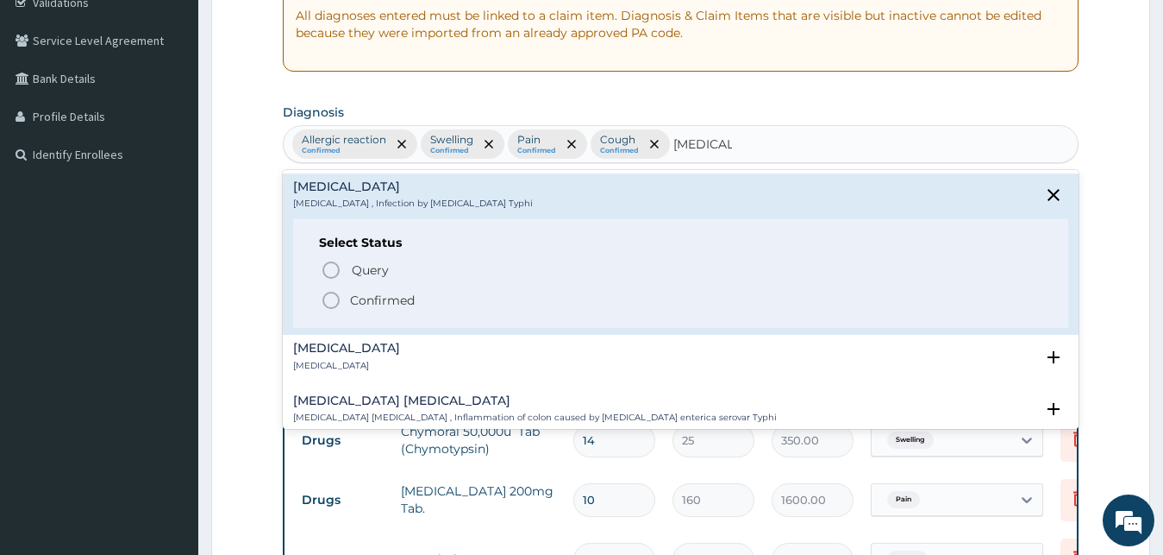
click at [371, 303] on p "Confirmed" at bounding box center [382, 299] width 65 height 17
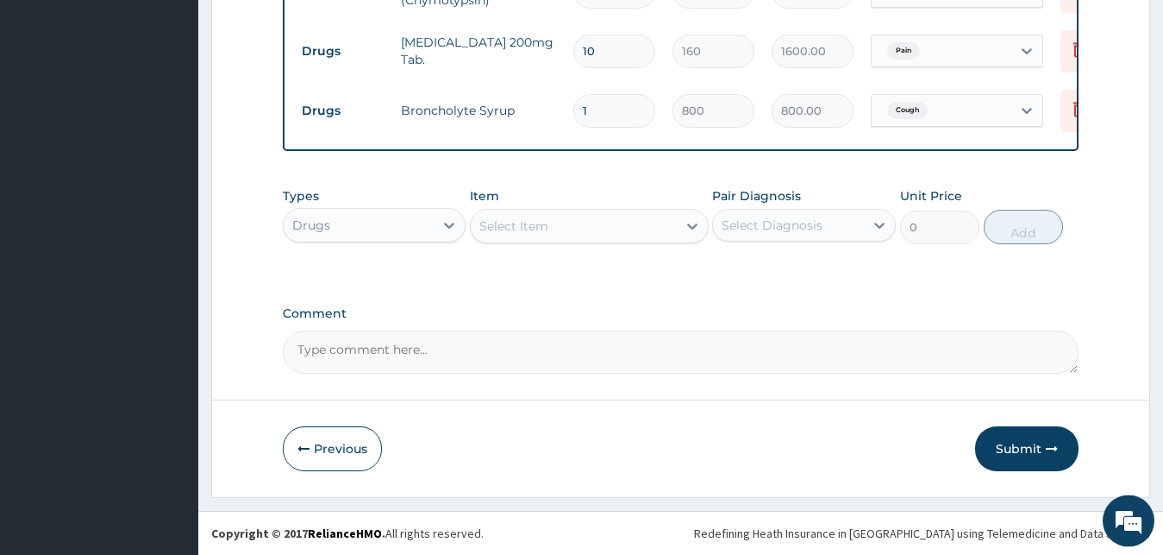
scroll to position [800, 0]
click at [759, 226] on div "Select Diagnosis" at bounding box center [772, 224] width 101 height 17
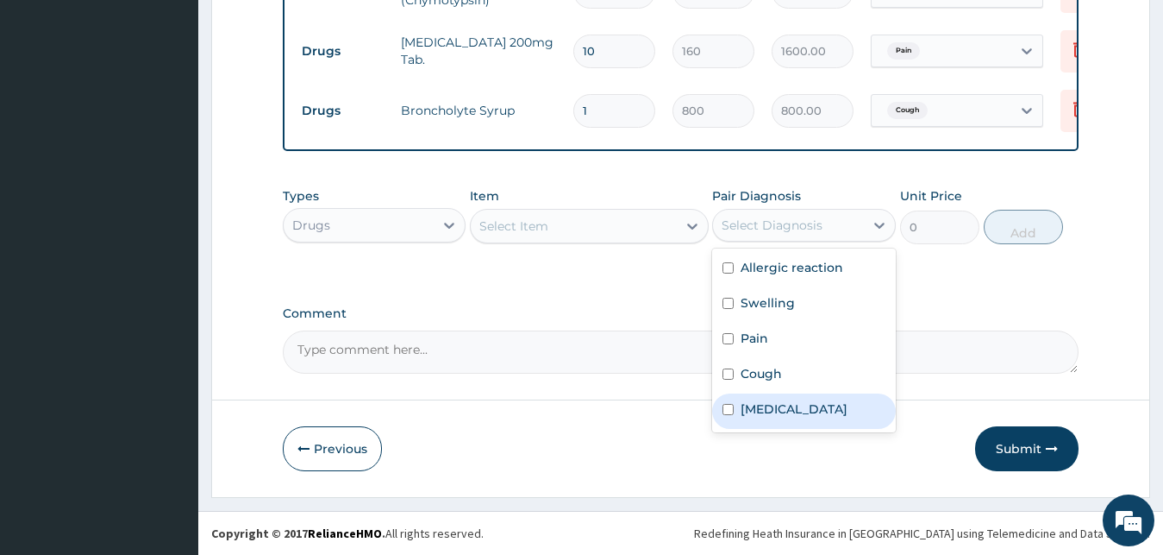
drag, startPoint x: 787, startPoint y: 411, endPoint x: 599, endPoint y: 285, distance: 226.3
click at [781, 412] on label "Typhoid fever" at bounding box center [794, 408] width 107 height 17
checkbox input "true"
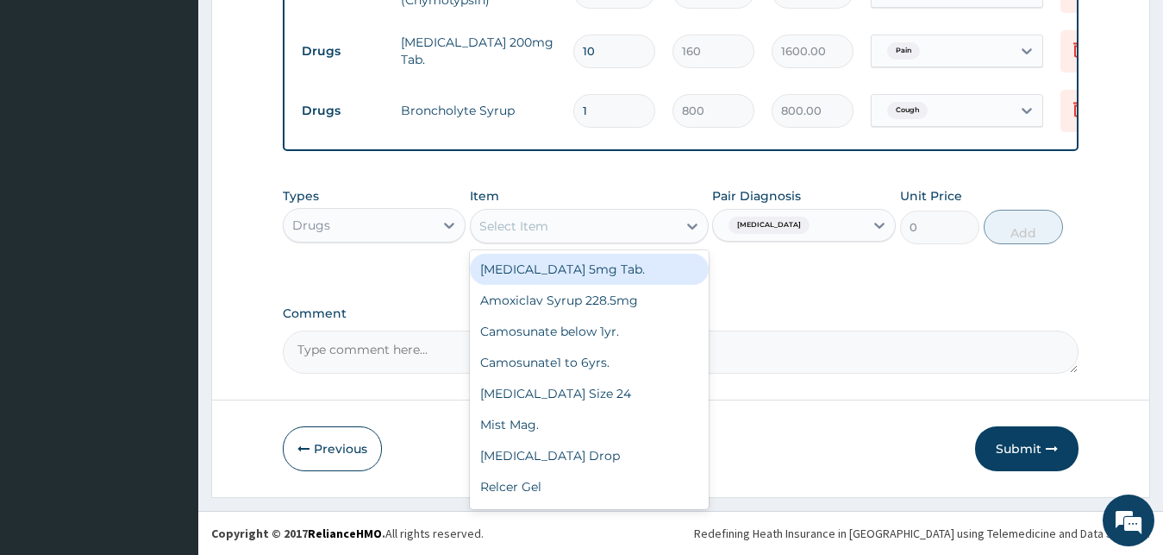
click at [545, 222] on div "Select Item" at bounding box center [513, 225] width 69 height 17
type input "AMOX"
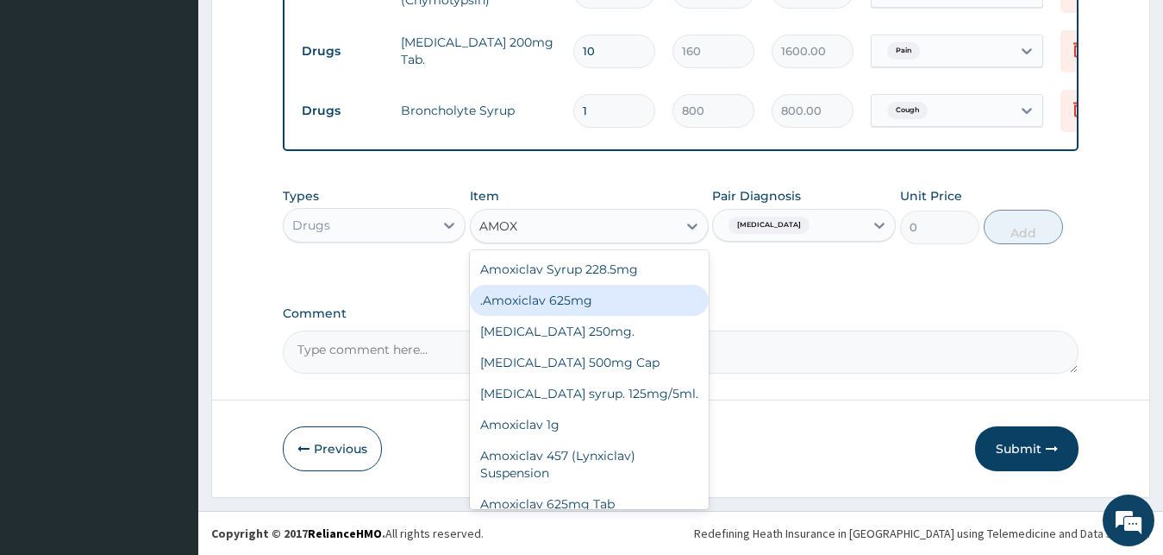
click at [573, 303] on div ".Amoxiclav 625mg" at bounding box center [589, 300] width 239 height 31
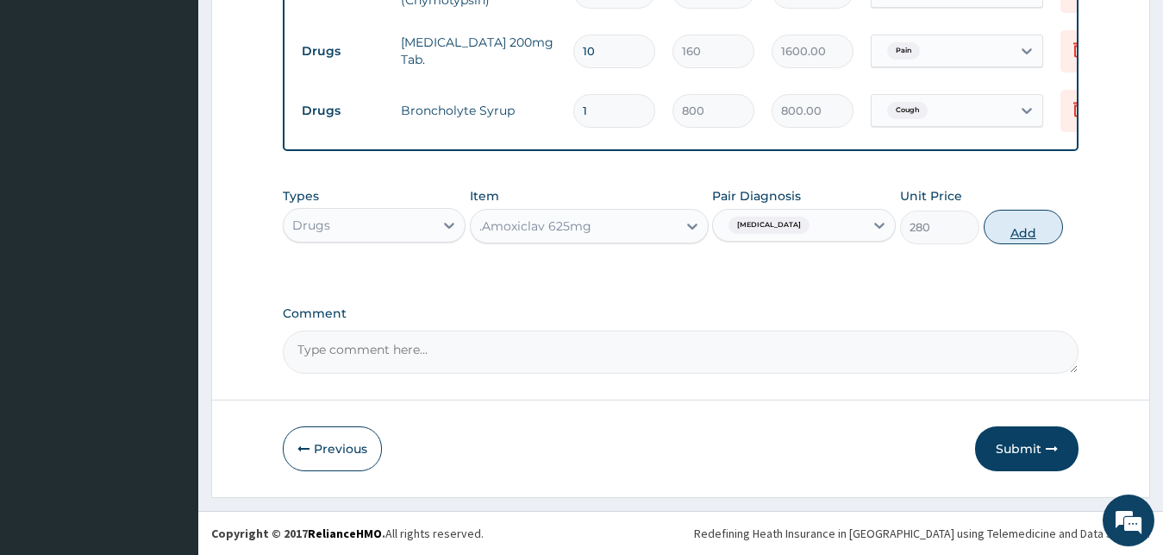
click at [1037, 235] on button "Add" at bounding box center [1023, 227] width 79 height 34
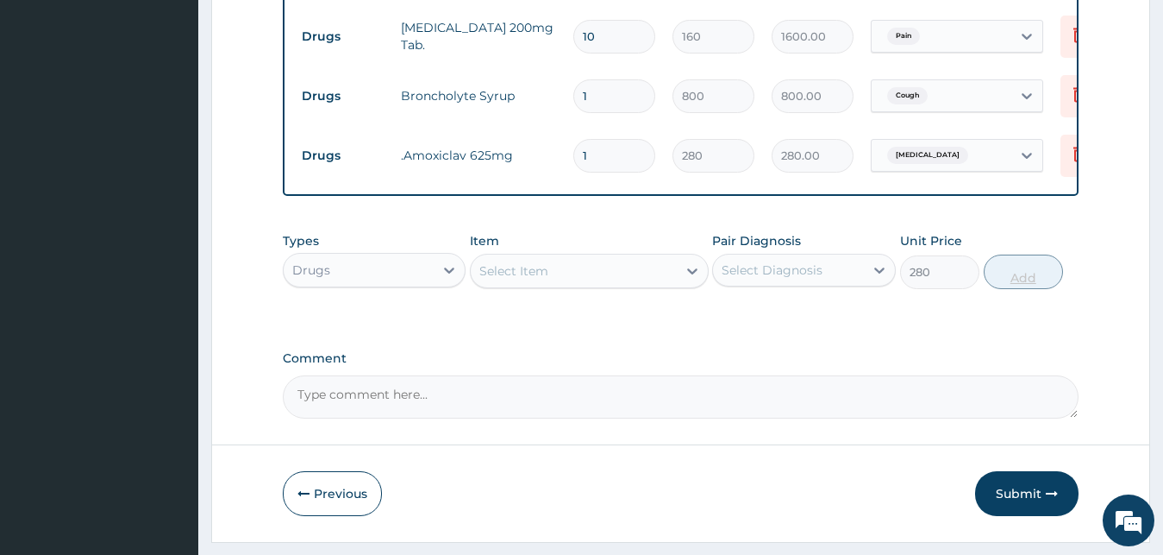
type input "0"
type input "14"
type input "3920.00"
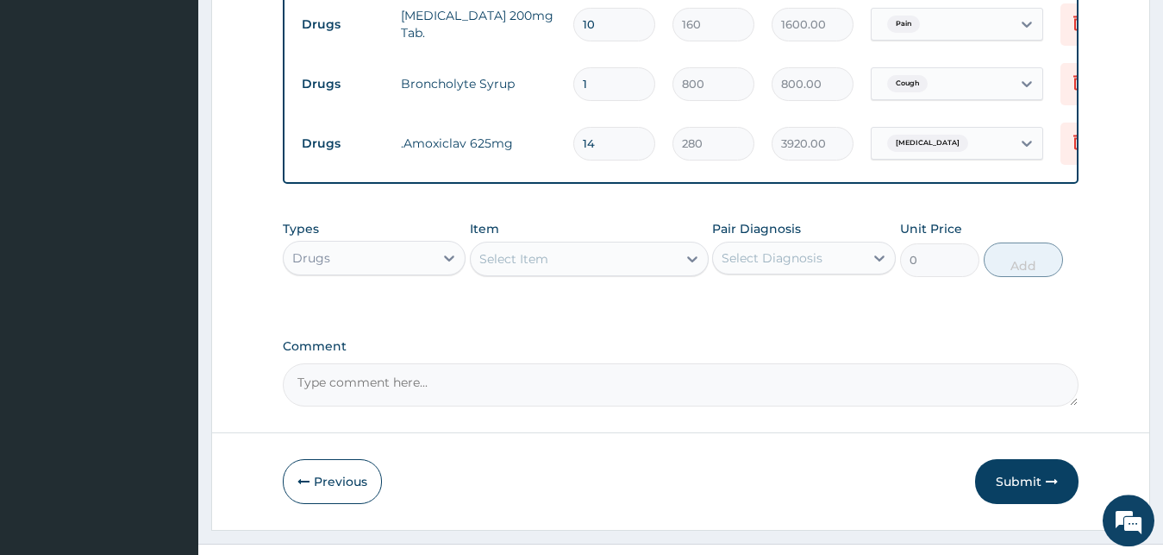
scroll to position [860, 0]
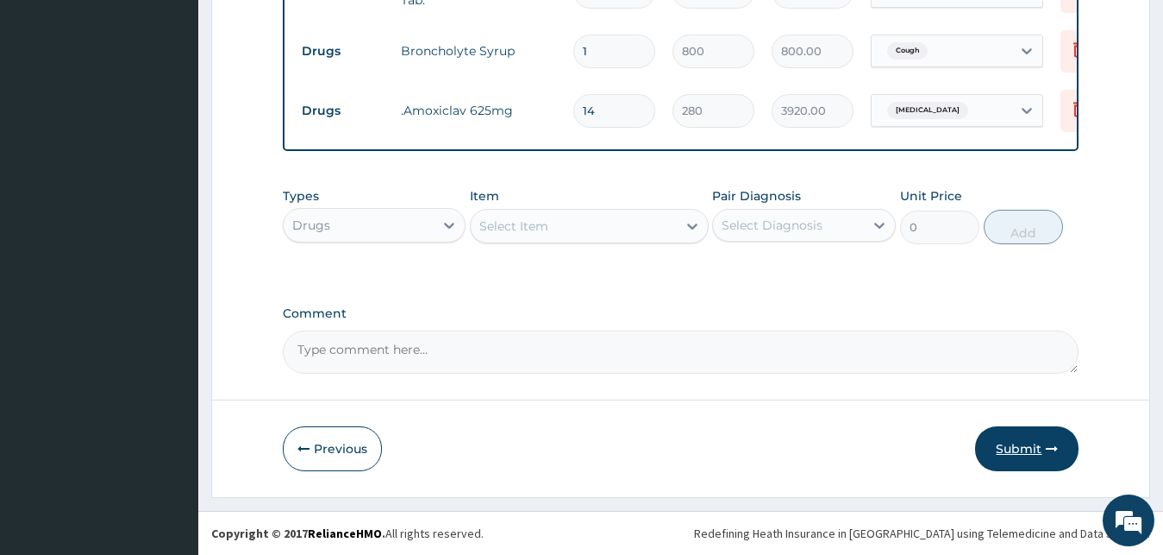
type input "14"
click at [1001, 455] on button "Submit" at bounding box center [1026, 448] width 103 height 45
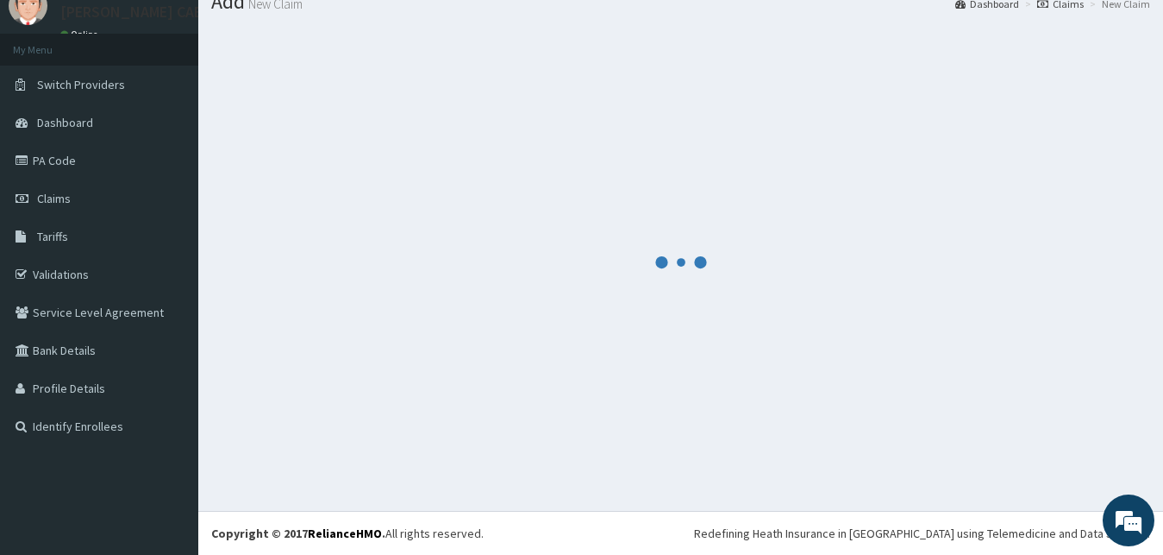
scroll to position [66, 0]
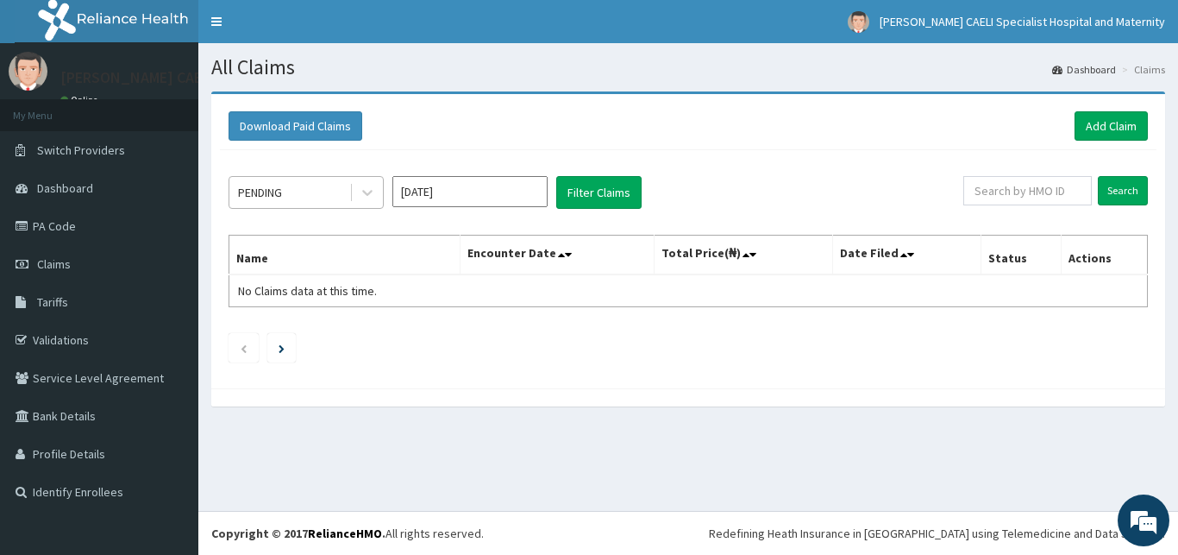
click at [318, 189] on div "PENDING" at bounding box center [289, 193] width 120 height 28
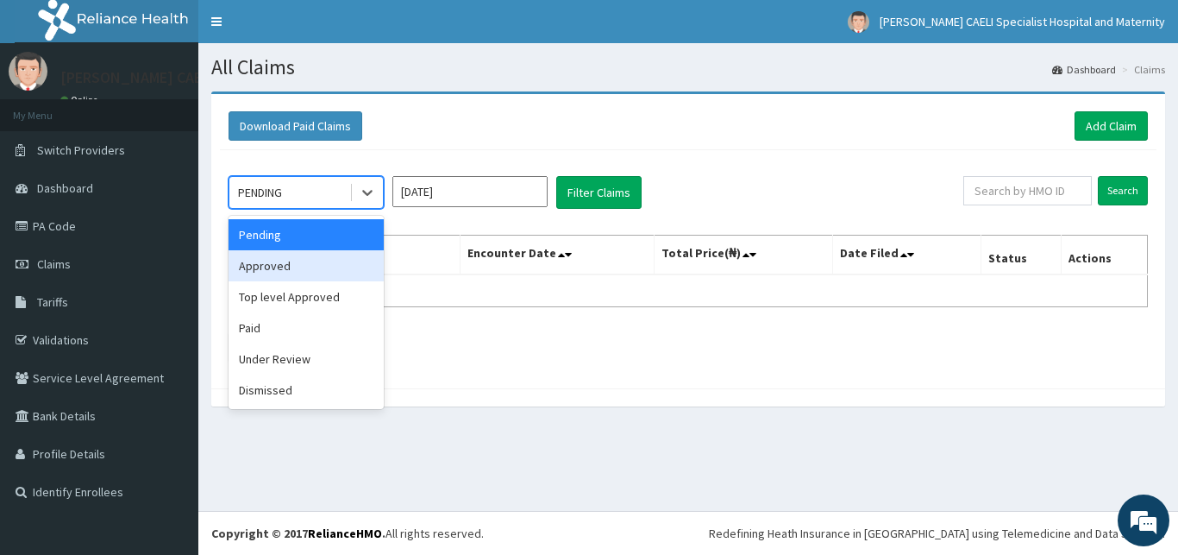
click at [326, 269] on div "Approved" at bounding box center [306, 265] width 155 height 31
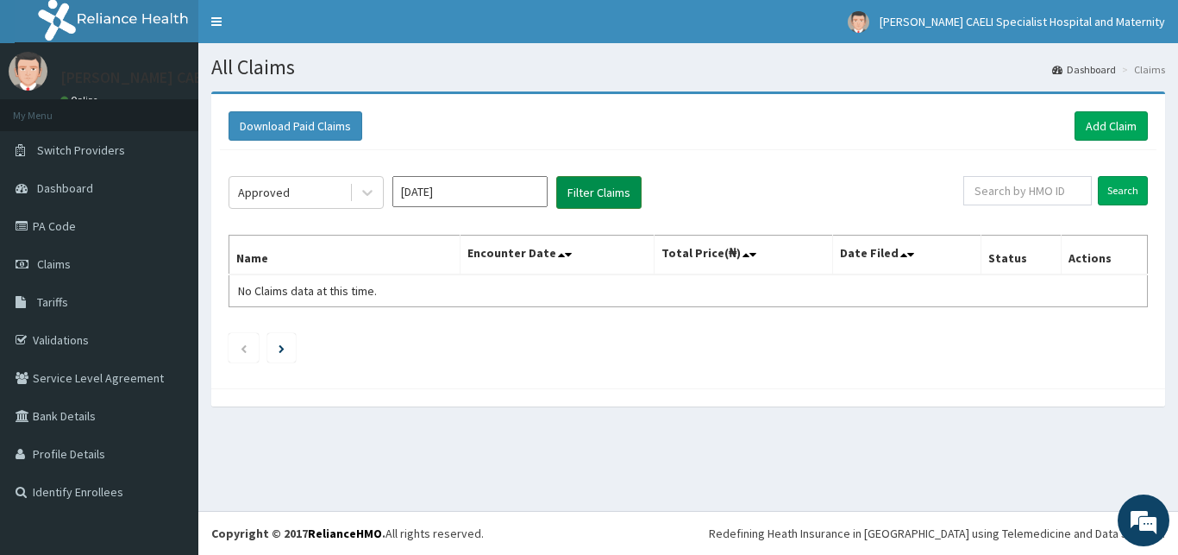
click at [615, 200] on button "Filter Claims" at bounding box center [598, 192] width 85 height 33
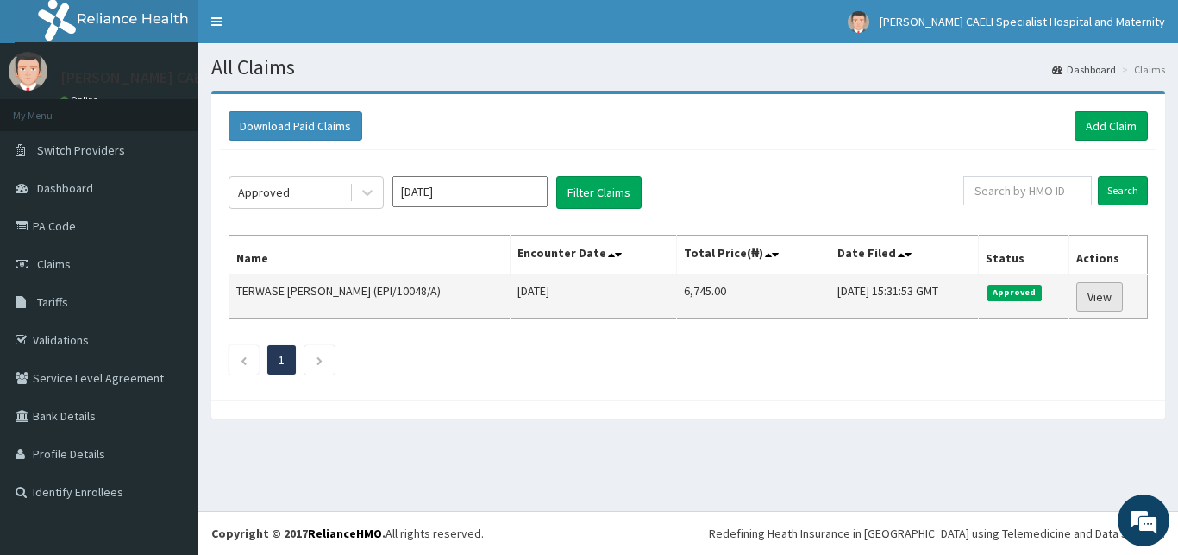
click at [1097, 293] on link "View" at bounding box center [1099, 296] width 47 height 29
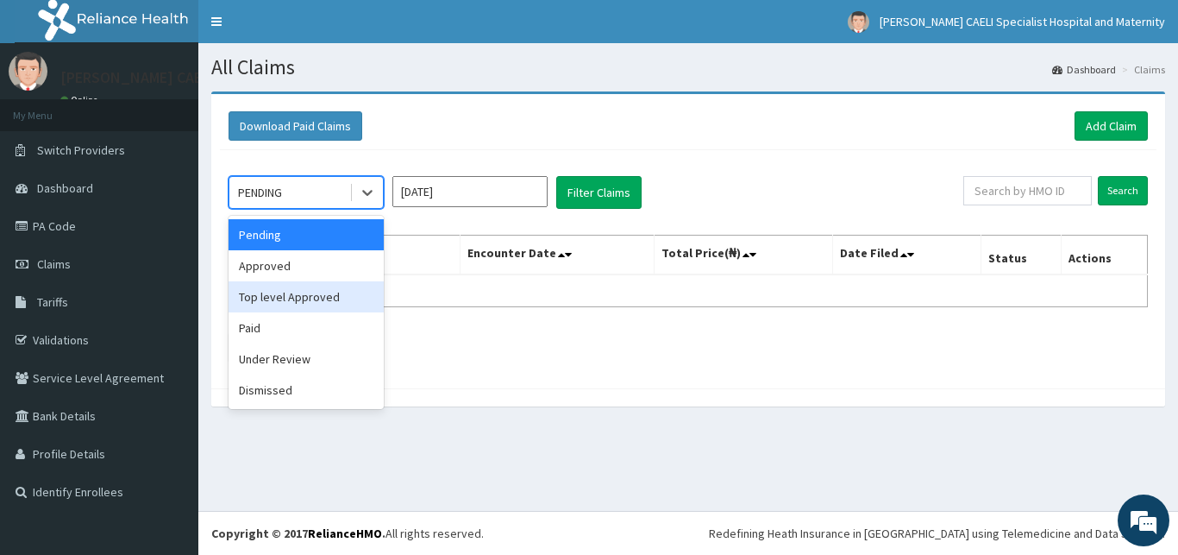
click at [337, 295] on div "Top level Approved" at bounding box center [306, 296] width 155 height 31
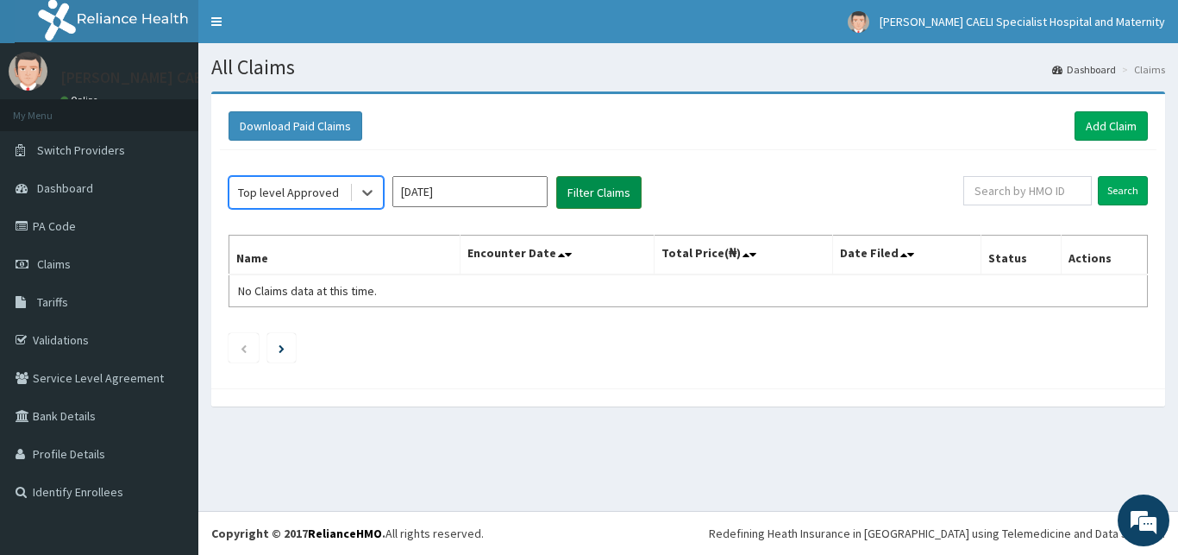
click at [582, 194] on button "Filter Claims" at bounding box center [598, 192] width 85 height 33
